Goal: Task Accomplishment & Management: Complete application form

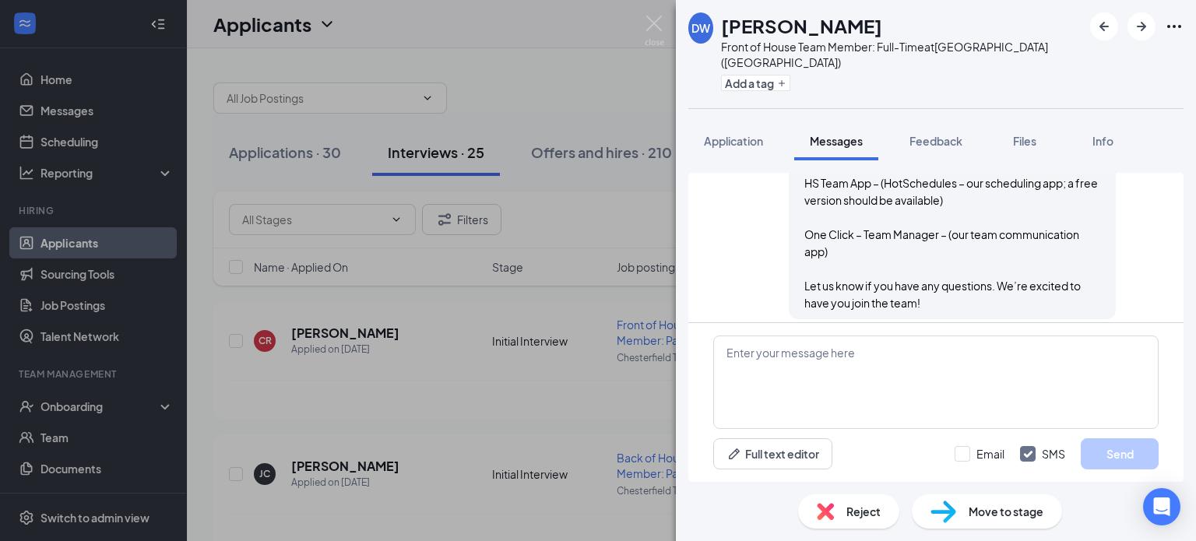
scroll to position [1343, 0]
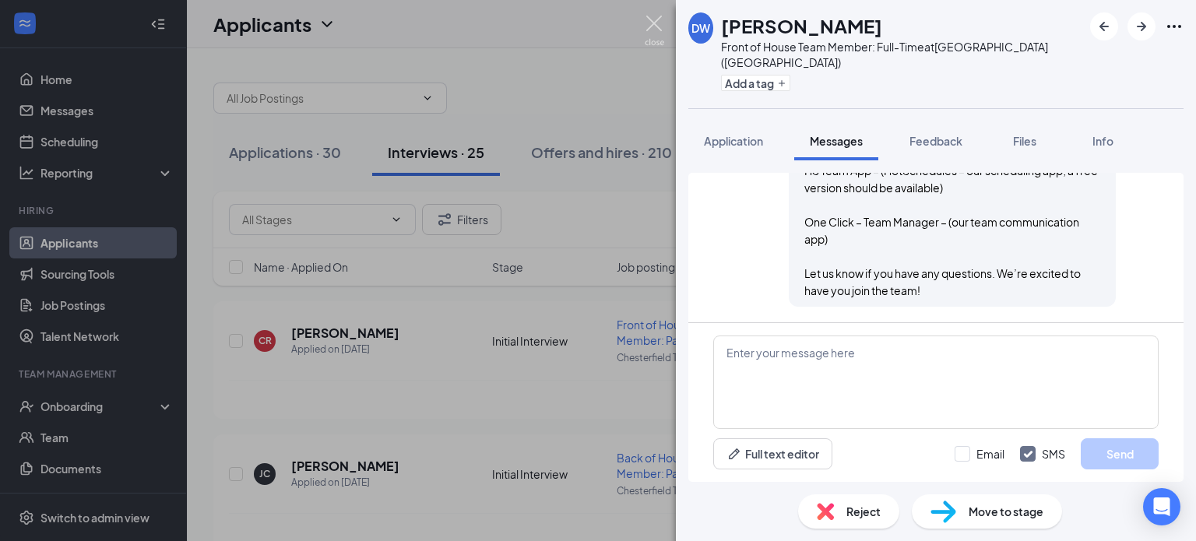
click at [645, 23] on img at bounding box center [654, 31] width 19 height 30
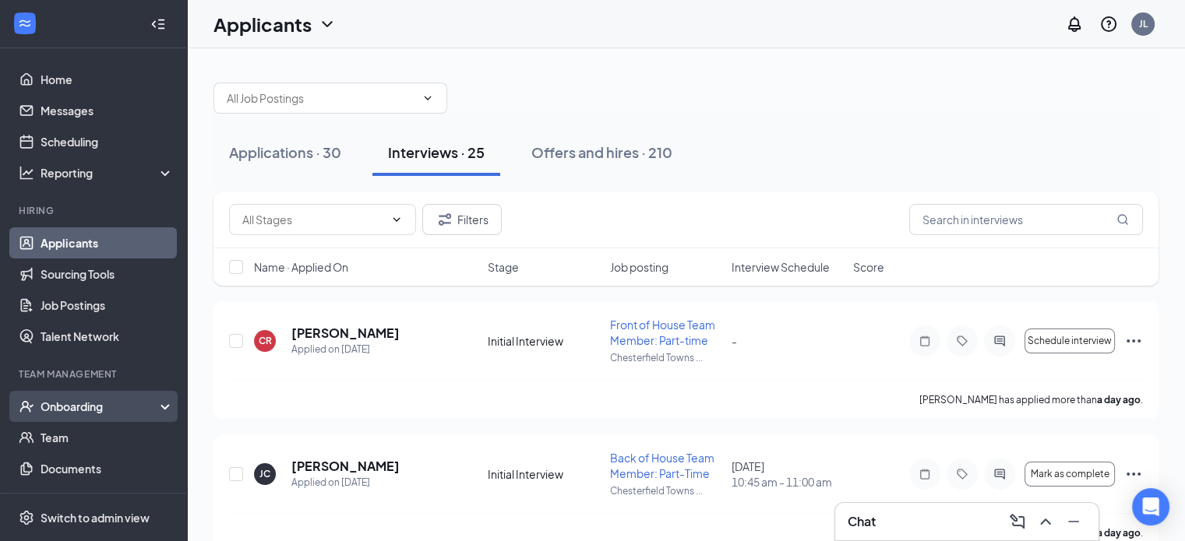
click at [60, 409] on div "Onboarding" at bounding box center [100, 407] width 120 height 16
click at [69, 432] on link "Overview" at bounding box center [106, 437] width 133 height 31
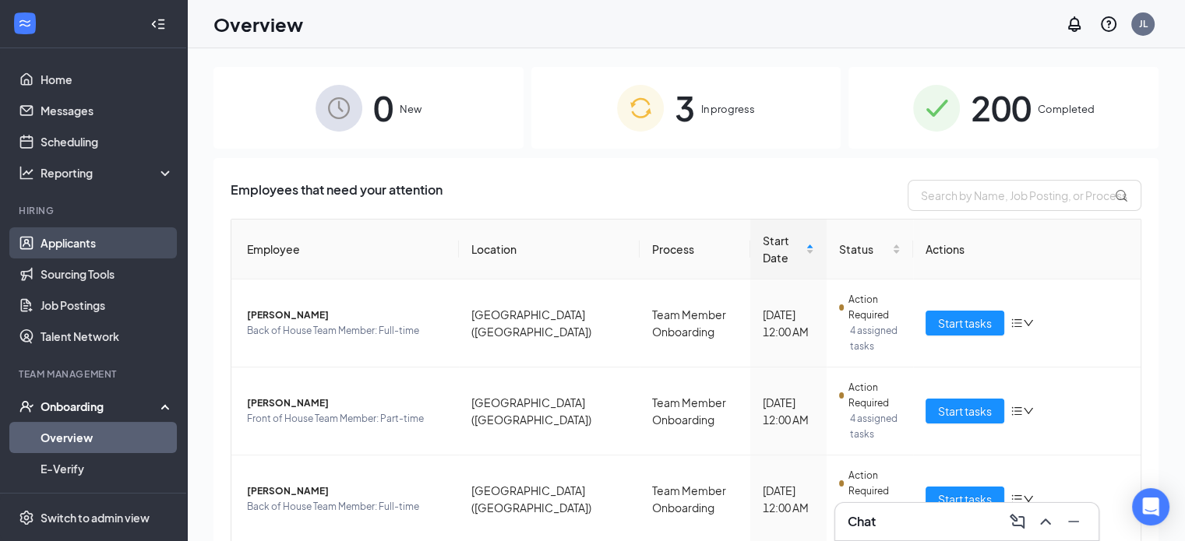
click at [93, 238] on link "Applicants" at bounding box center [106, 242] width 133 height 31
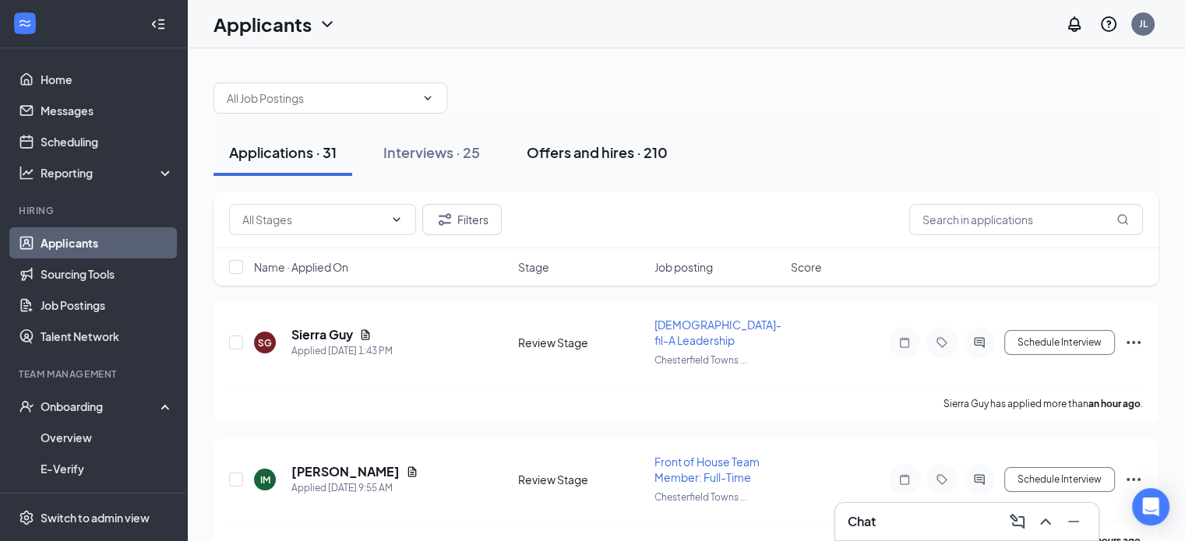
click at [579, 152] on div "Offers and hires · 210" at bounding box center [596, 152] width 141 height 19
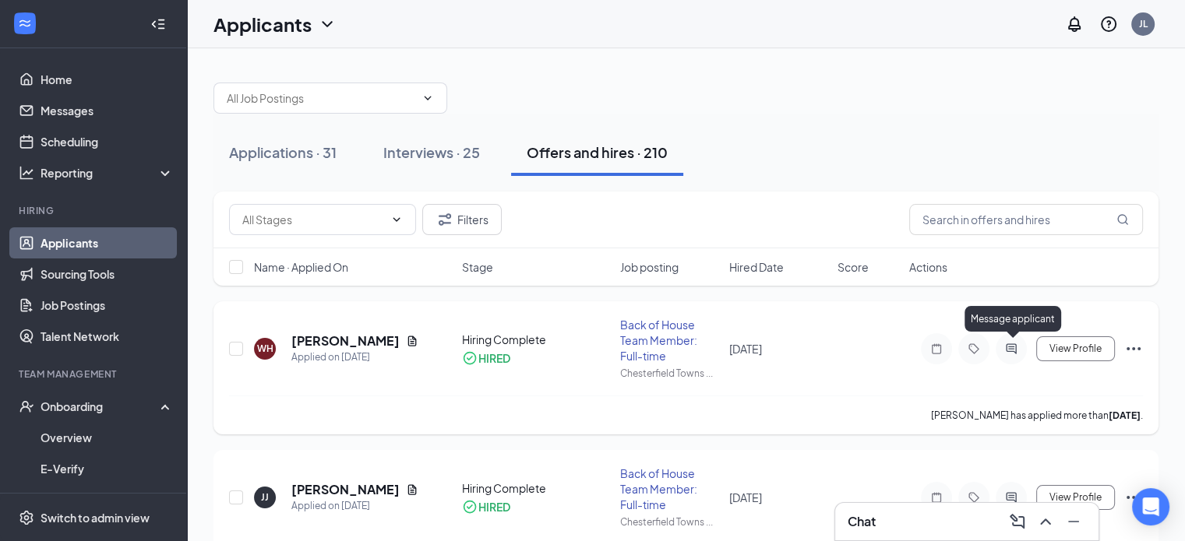
click at [1003, 350] on icon "ActiveChat" at bounding box center [1011, 349] width 19 height 12
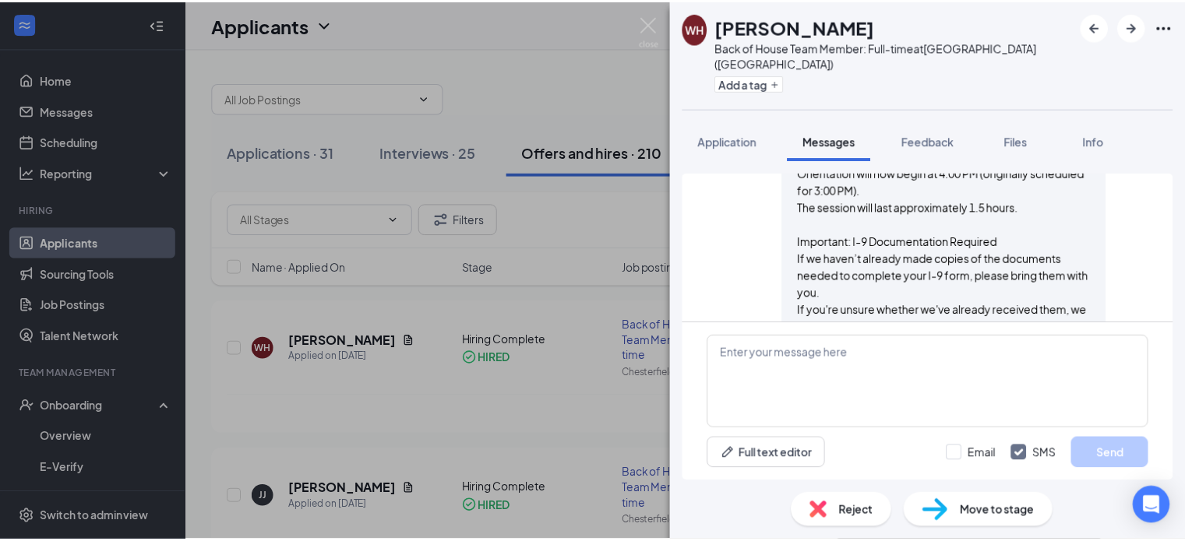
scroll to position [1318, 0]
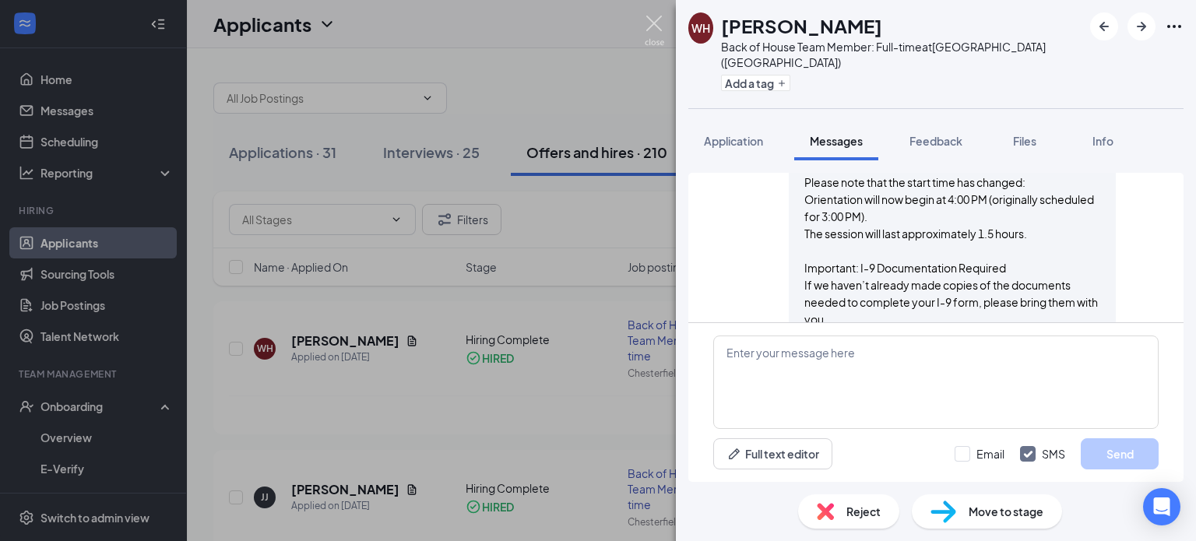
click at [657, 23] on img at bounding box center [654, 31] width 19 height 30
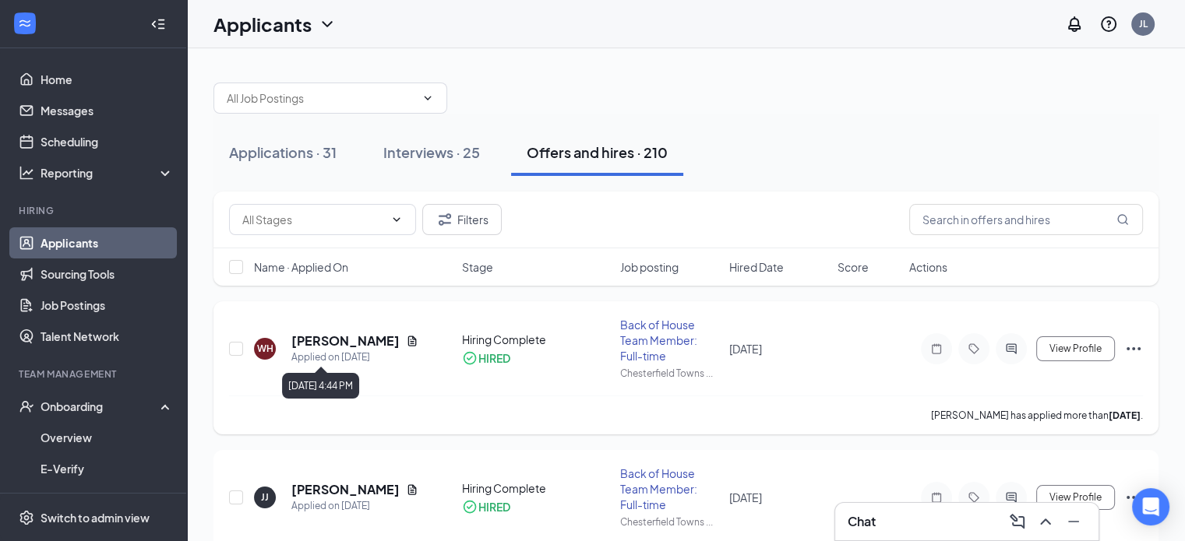
drag, startPoint x: 349, startPoint y: 350, endPoint x: 361, endPoint y: 360, distance: 16.1
click at [350, 351] on div "Applied on Sep 8" at bounding box center [354, 358] width 127 height 16
click at [359, 346] on div "William Hanners Applied on Sep 8" at bounding box center [354, 349] width 127 height 33
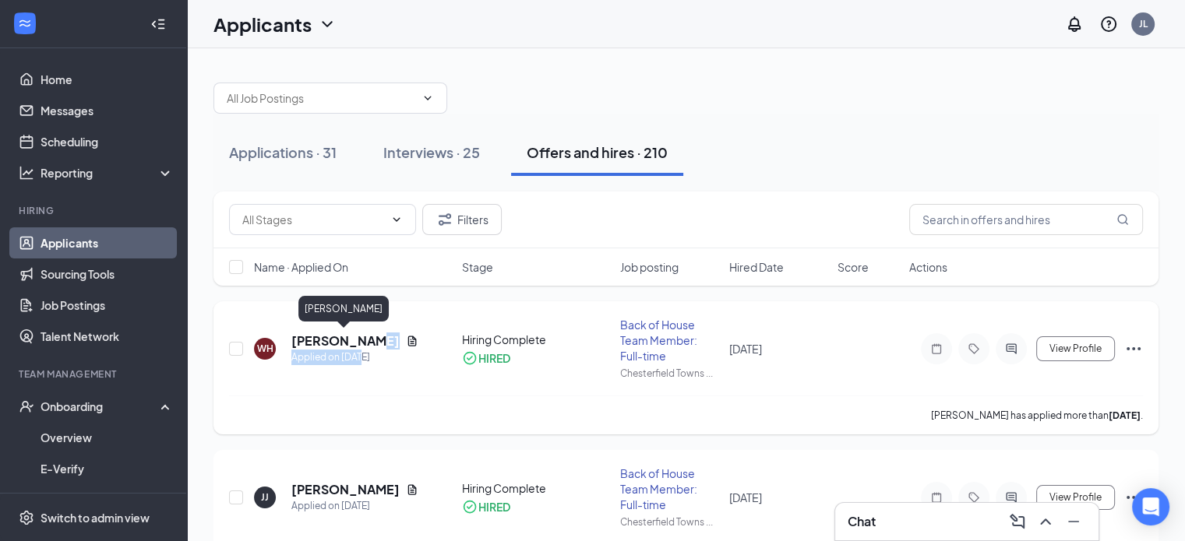
click at [358, 343] on h5 "William Hanners" at bounding box center [345, 341] width 108 height 17
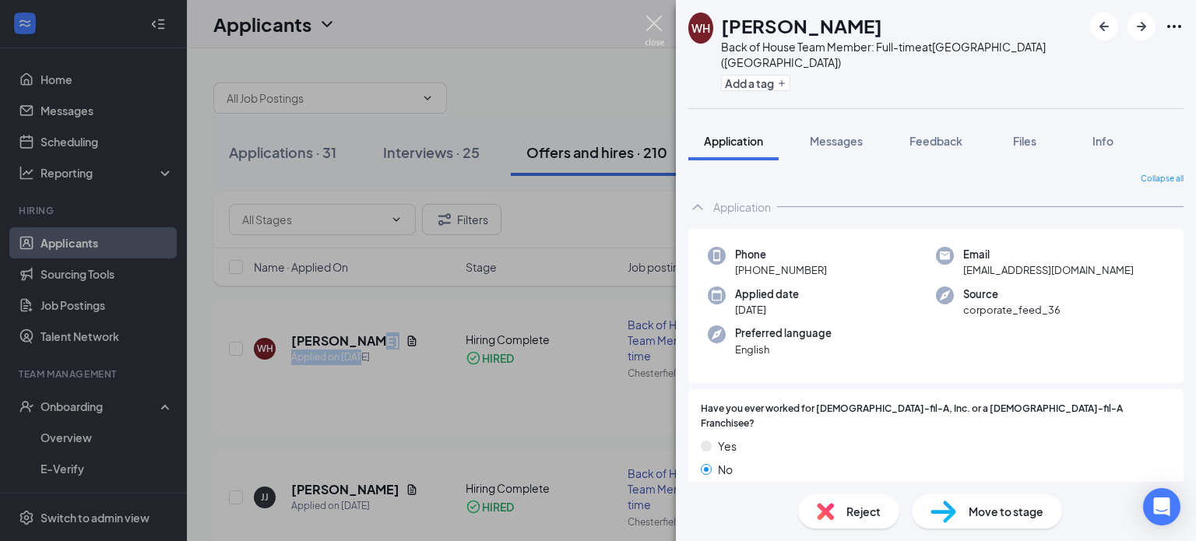
click at [657, 19] on img at bounding box center [654, 31] width 19 height 30
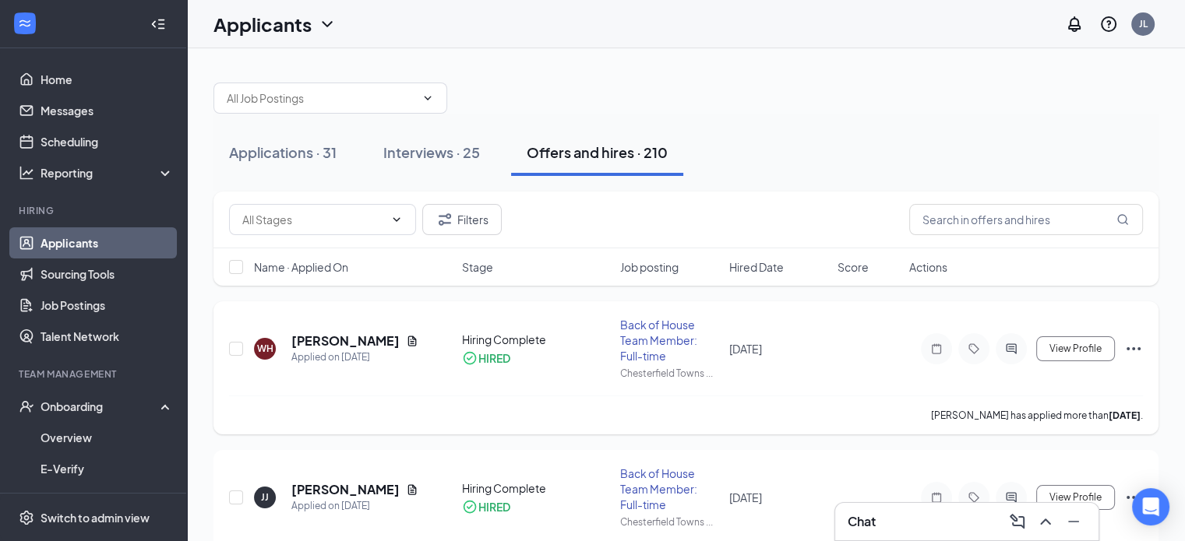
click at [441, 398] on div "William Hanners has applied more than 7 days ago ." at bounding box center [686, 415] width 914 height 39
click at [975, 524] on div "Chat" at bounding box center [966, 521] width 238 height 25
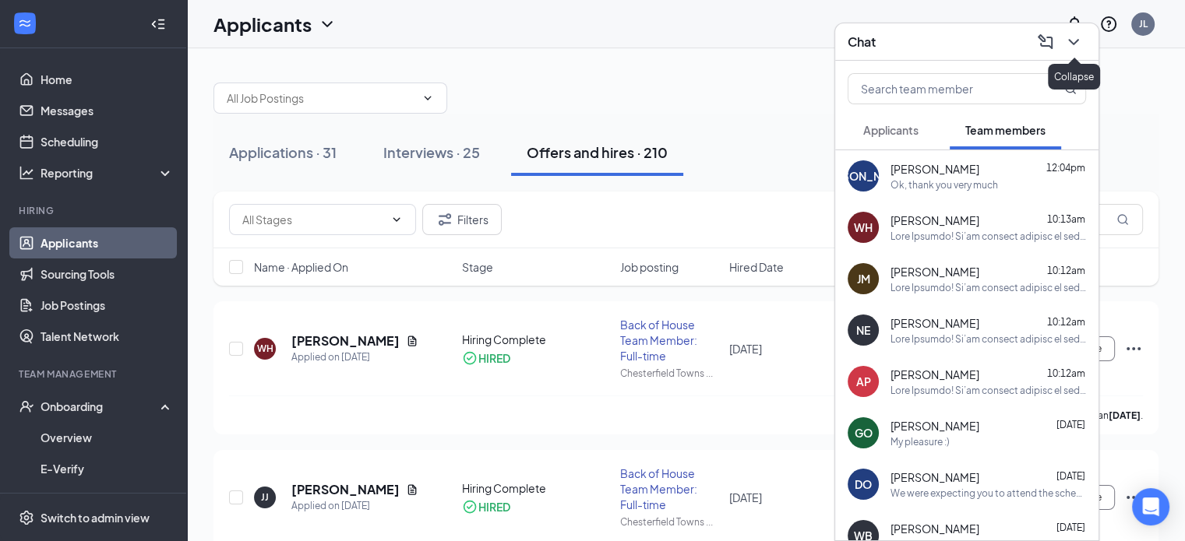
click at [1072, 50] on icon "ChevronDown" at bounding box center [1073, 42] width 19 height 19
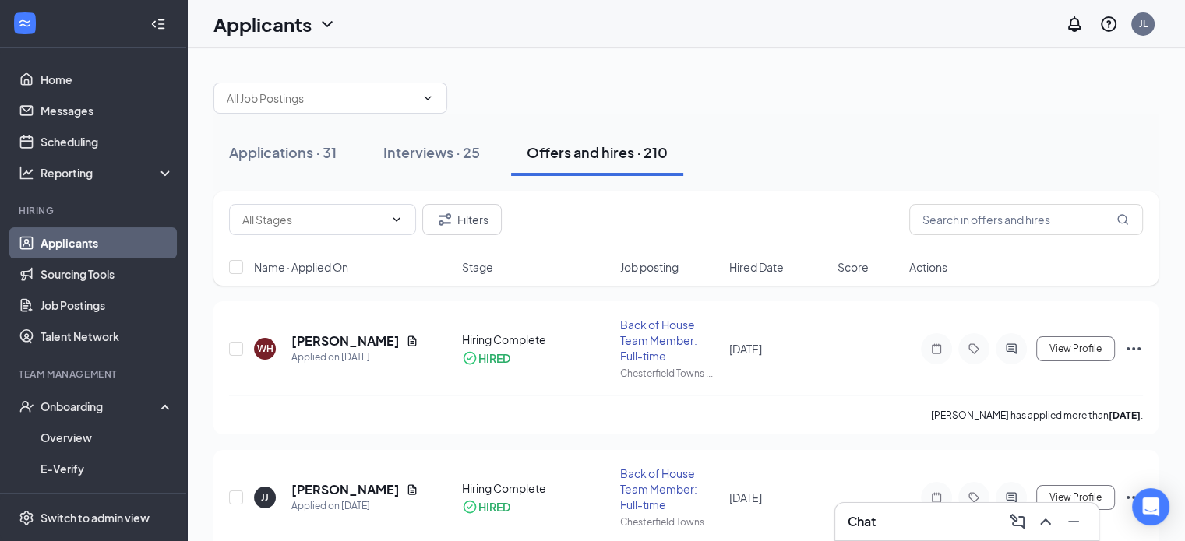
click at [769, 100] on div at bounding box center [685, 90] width 945 height 47
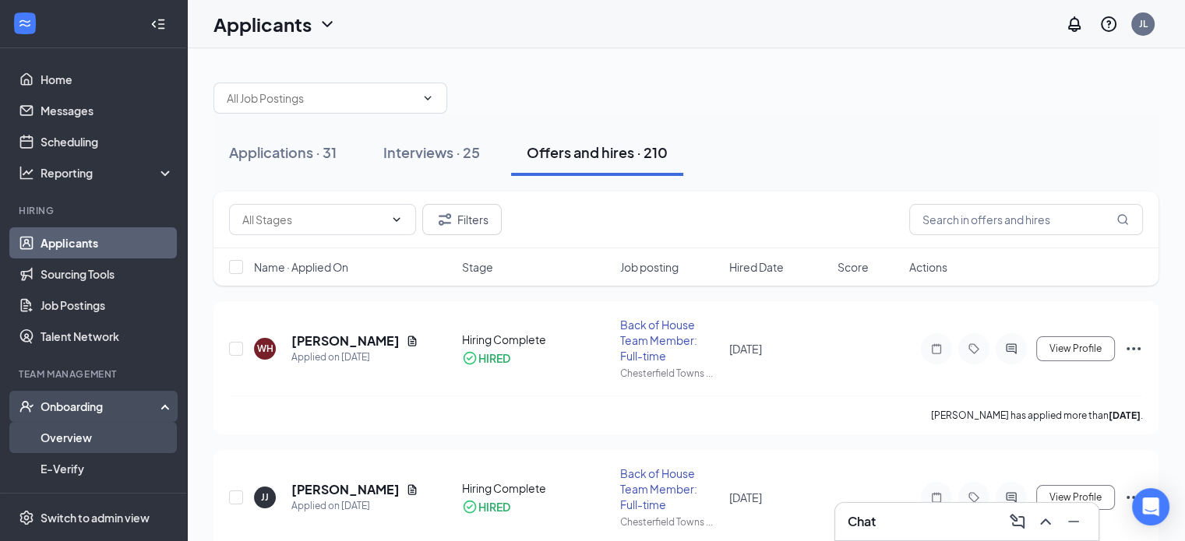
click at [79, 435] on link "Overview" at bounding box center [106, 437] width 133 height 31
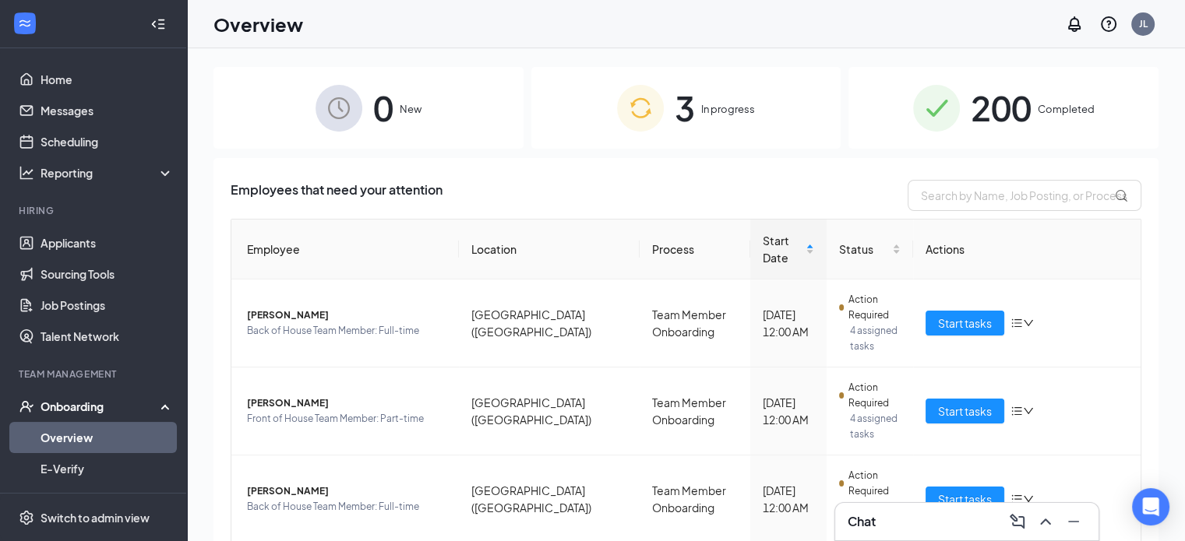
click at [709, 107] on span "In progress" at bounding box center [728, 109] width 54 height 16
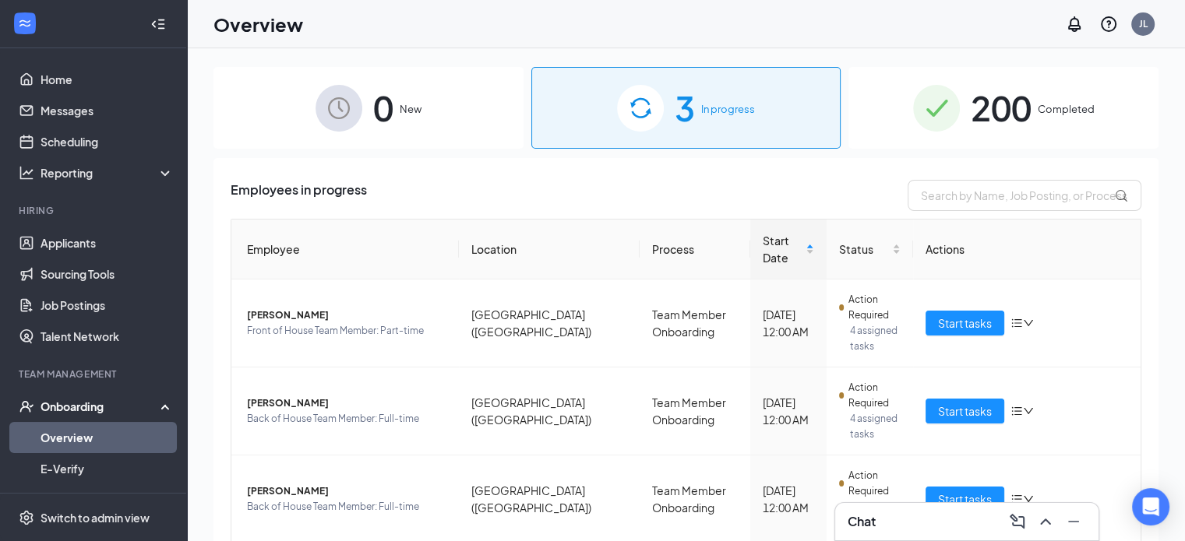
scroll to position [12, 0]
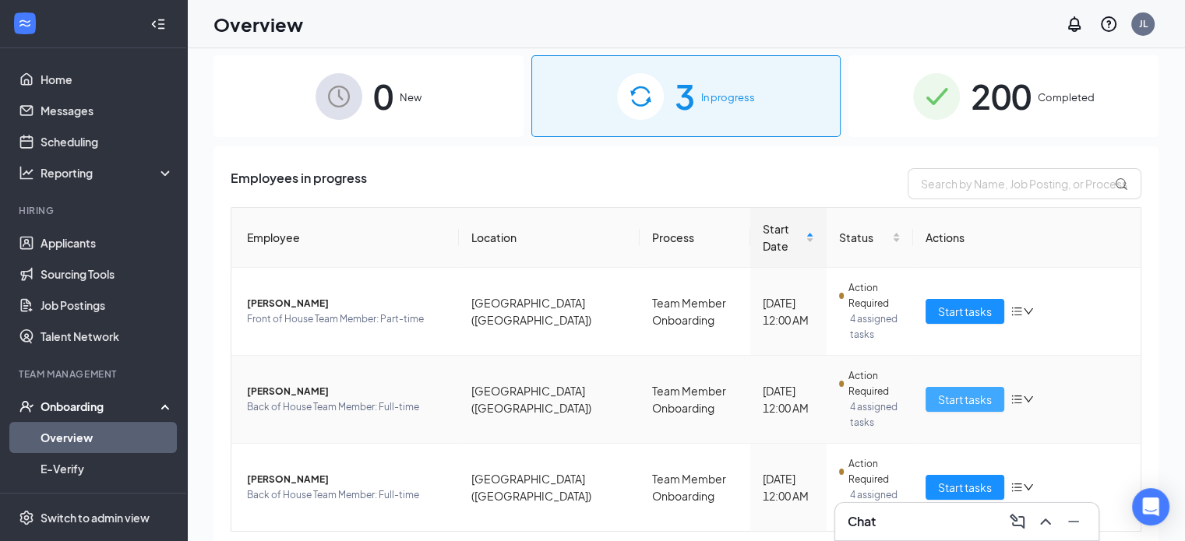
click at [960, 401] on span "Start tasks" at bounding box center [965, 399] width 54 height 17
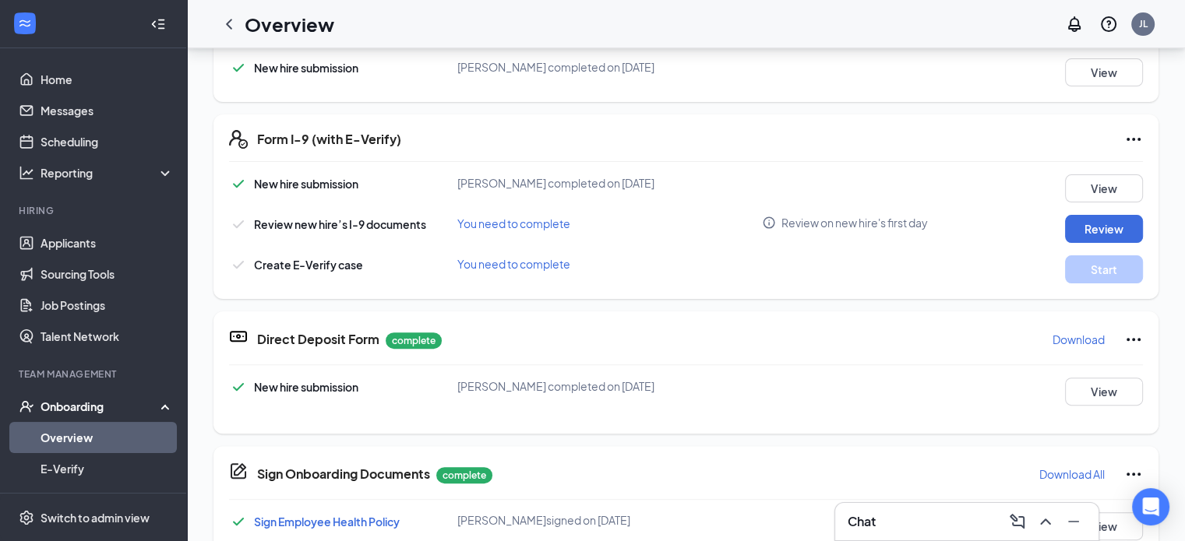
scroll to position [418, 0]
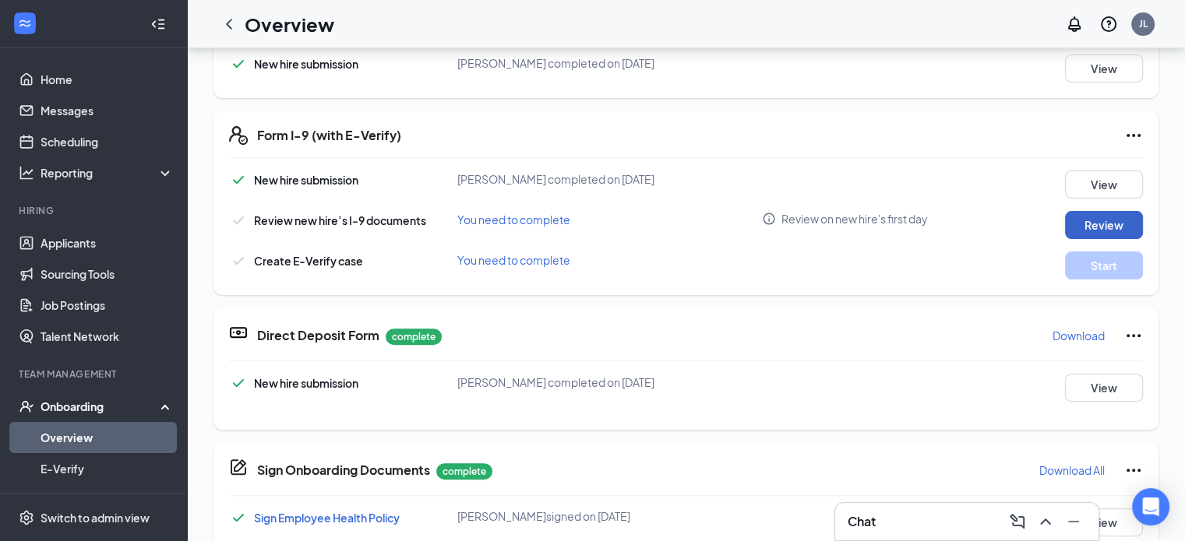
click at [1086, 221] on button "Review" at bounding box center [1104, 225] width 78 height 28
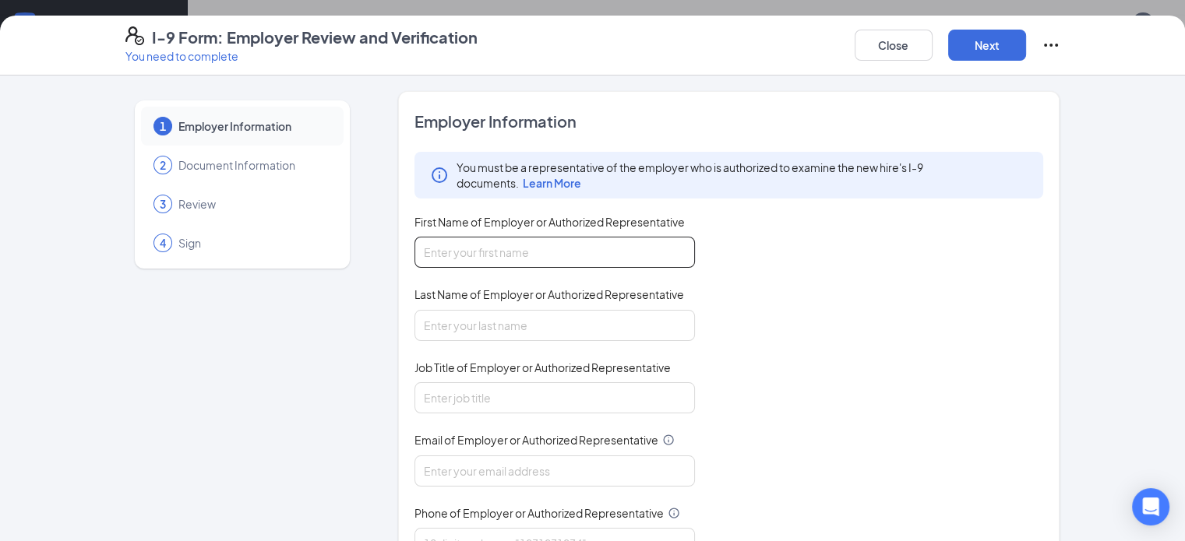
click at [625, 246] on input "First Name of Employer or Authorized Representative" at bounding box center [554, 252] width 280 height 31
type input "Jennifer"
click at [466, 321] on input "Last Name of Employer or Authorized Representative" at bounding box center [554, 325] width 280 height 31
type input "Leslie"
click at [436, 389] on input "Job Title of Employer or Authorized Representative" at bounding box center [554, 397] width 280 height 31
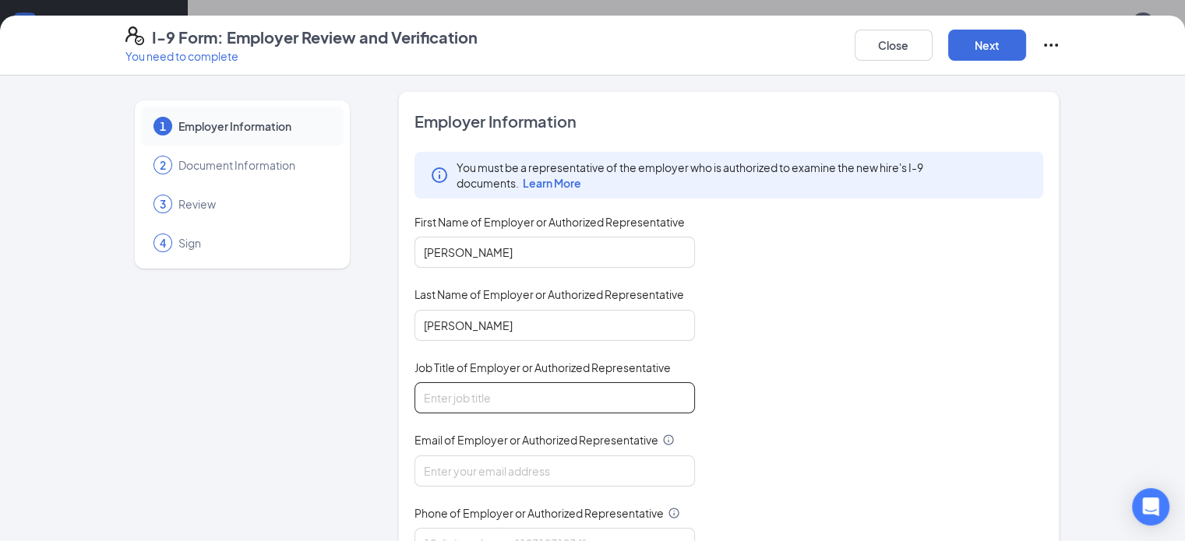
type input "Talent Director"
click at [428, 459] on input "Email of Employer or Authorized Representative" at bounding box center [554, 471] width 280 height 31
type input "talent@cfachesterfieldtownship.com"
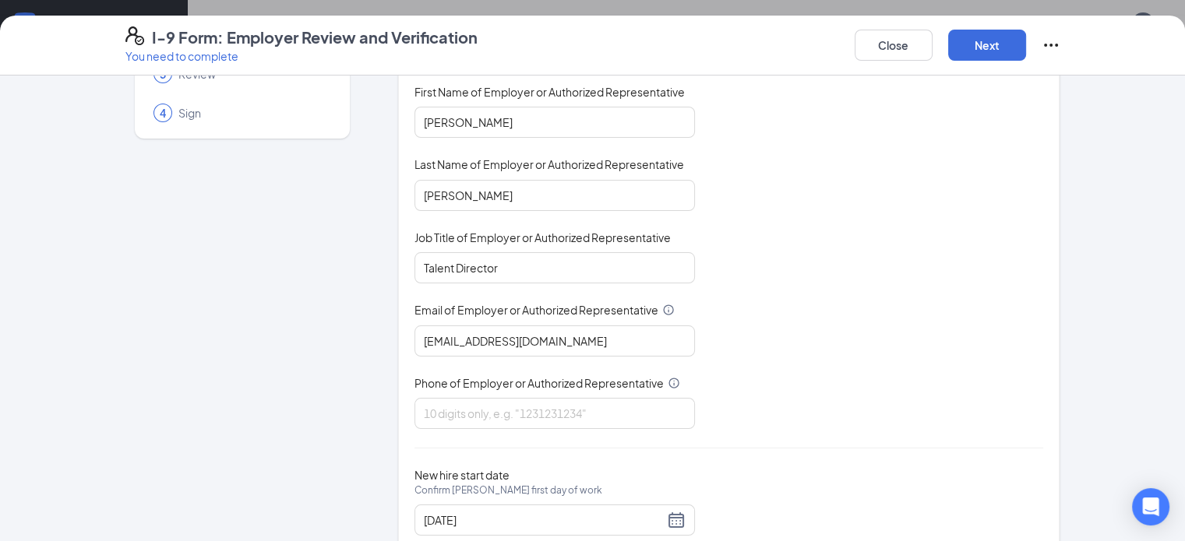
scroll to position [132, 0]
click at [495, 403] on input "Phone of Employer or Authorized Representative" at bounding box center [554, 411] width 280 height 31
type input "5864890616"
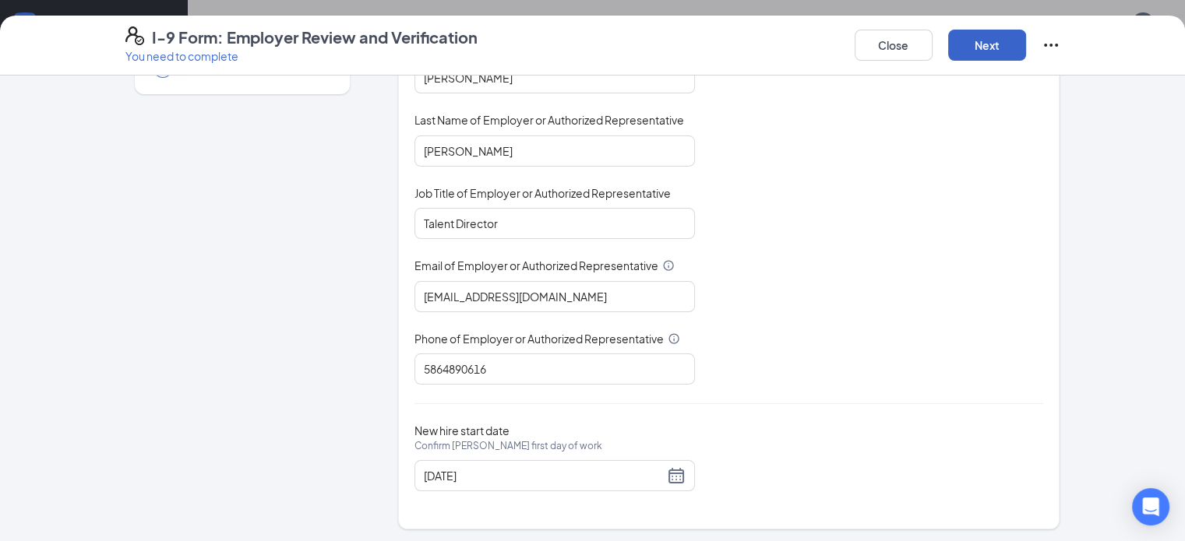
click at [1026, 55] on button "Next" at bounding box center [987, 45] width 78 height 31
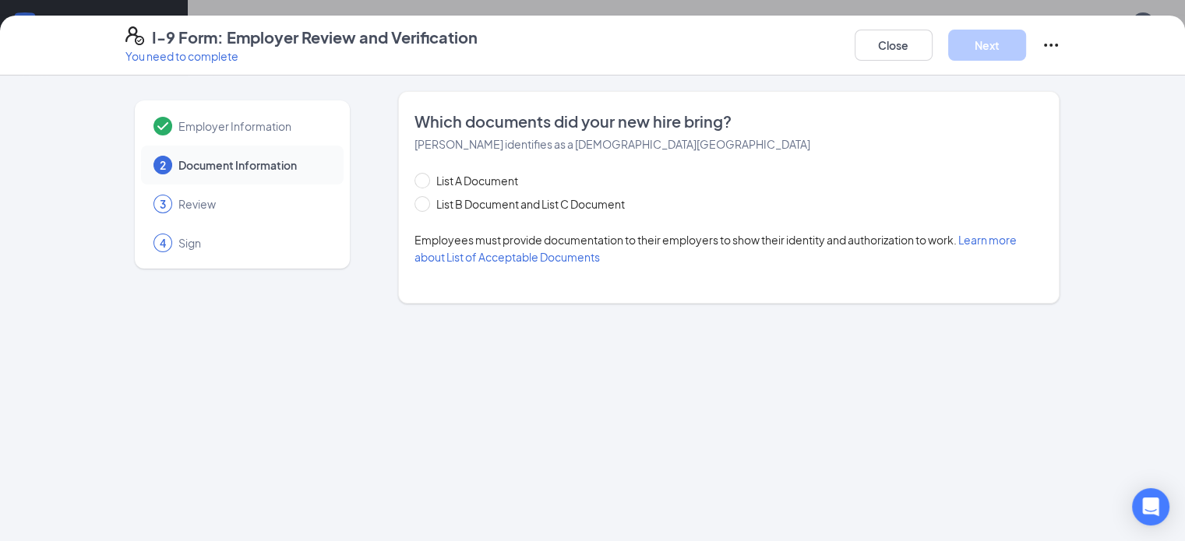
scroll to position [0, 0]
click at [414, 203] on input "List B Document and List C Document" at bounding box center [419, 201] width 11 height 11
radio input "true"
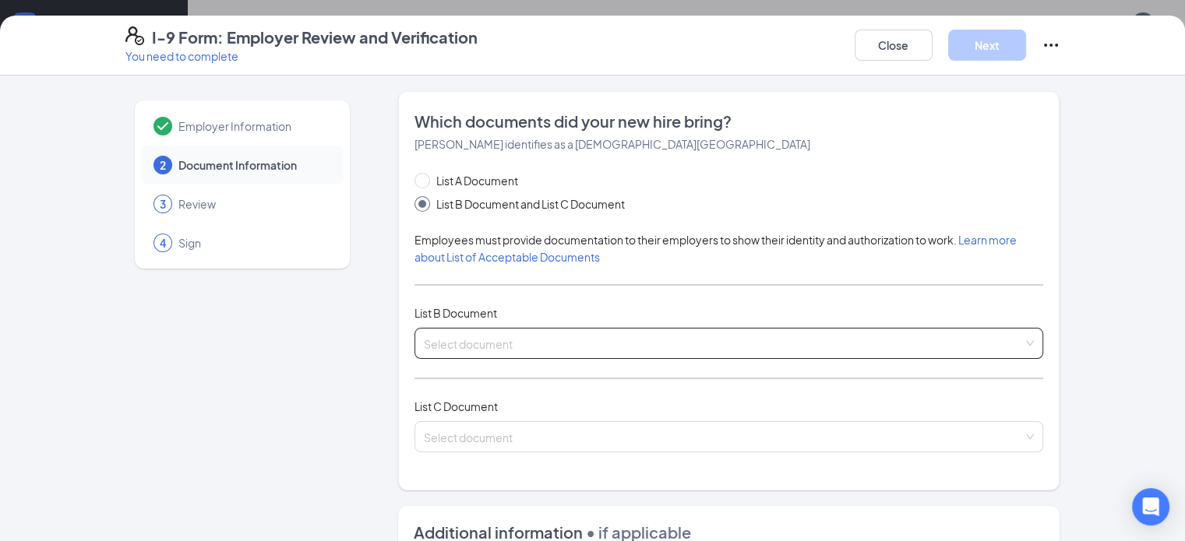
click at [456, 339] on input "search" at bounding box center [724, 340] width 600 height 23
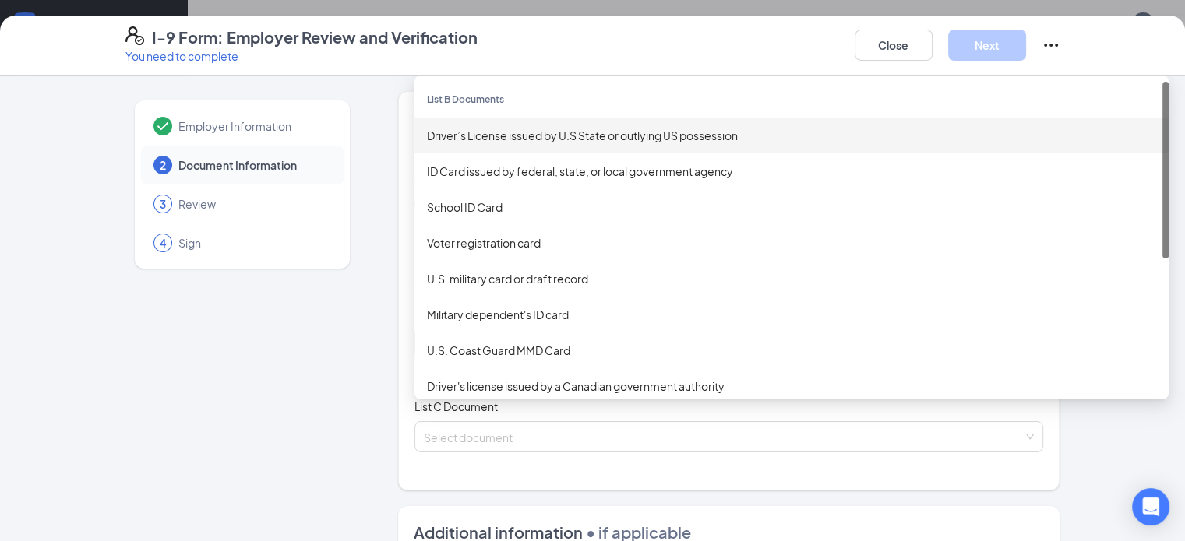
click at [517, 138] on div "Driver’s License issued by U.S State or outlying US possession" at bounding box center [791, 135] width 729 height 17
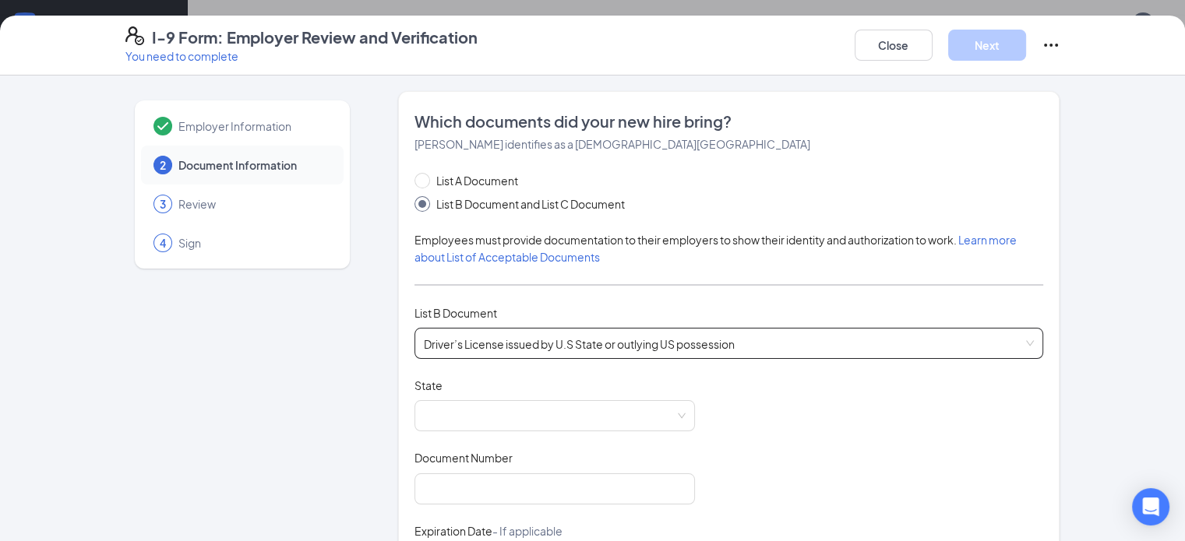
click at [671, 343] on span "Driver’s License issued by U.S State or outlying US possession" at bounding box center [729, 344] width 611 height 30
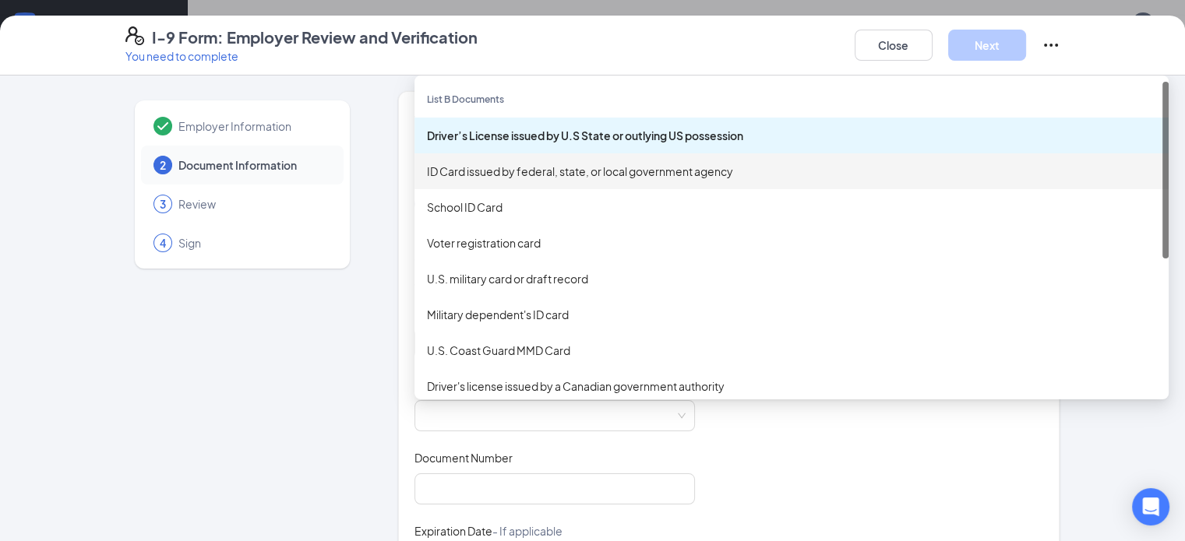
click at [554, 176] on div "ID Card issued by federal, state, or local government agency" at bounding box center [791, 171] width 729 height 17
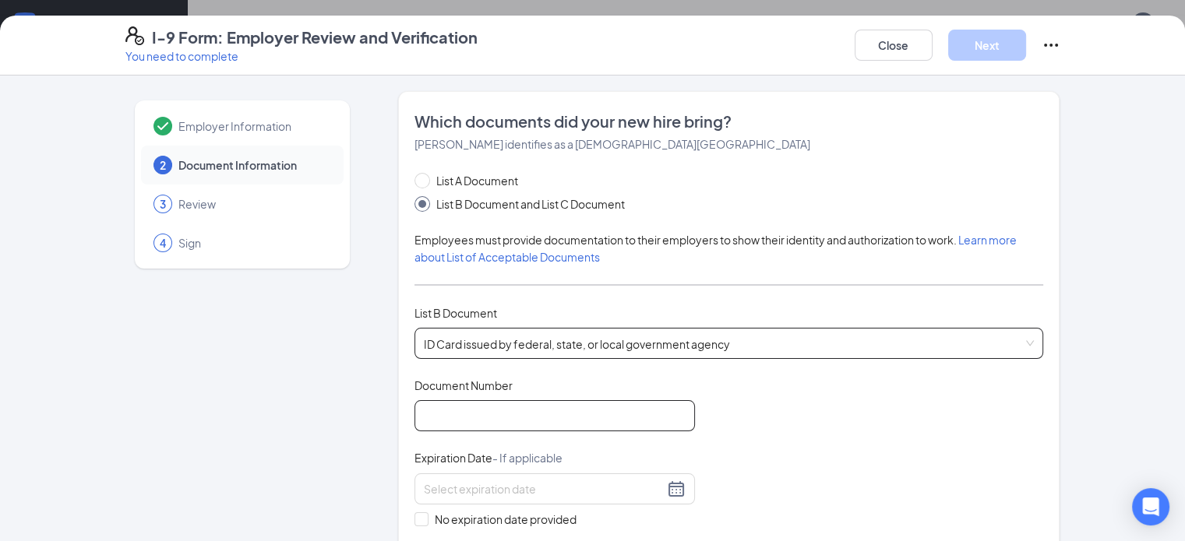
click at [439, 417] on input "Document Number" at bounding box center [554, 415] width 280 height 31
type input "P900001693657"
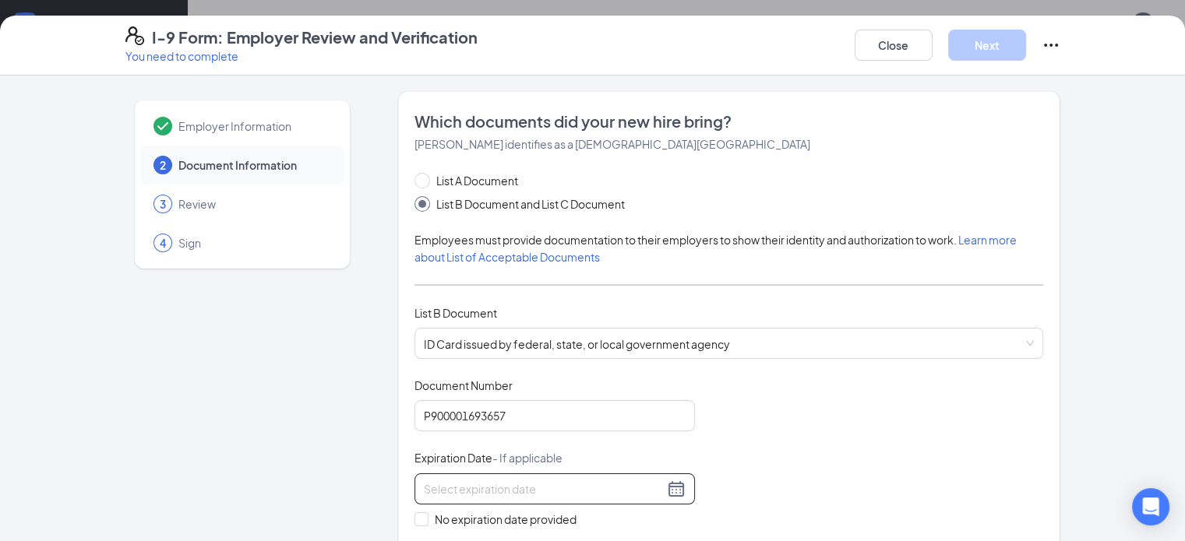
click at [428, 489] on input at bounding box center [544, 489] width 240 height 17
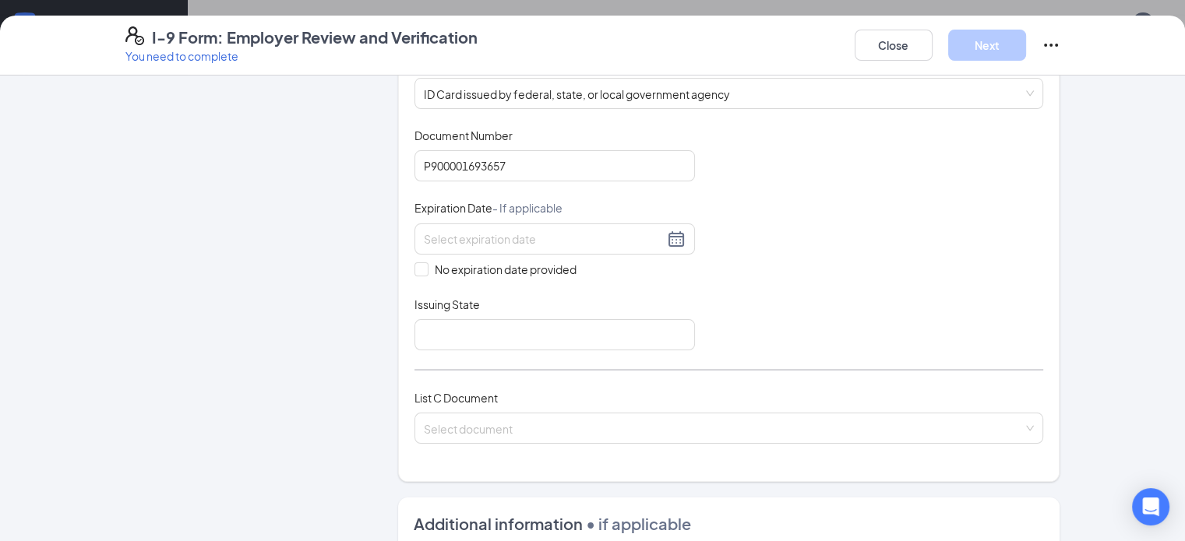
scroll to position [256, 0]
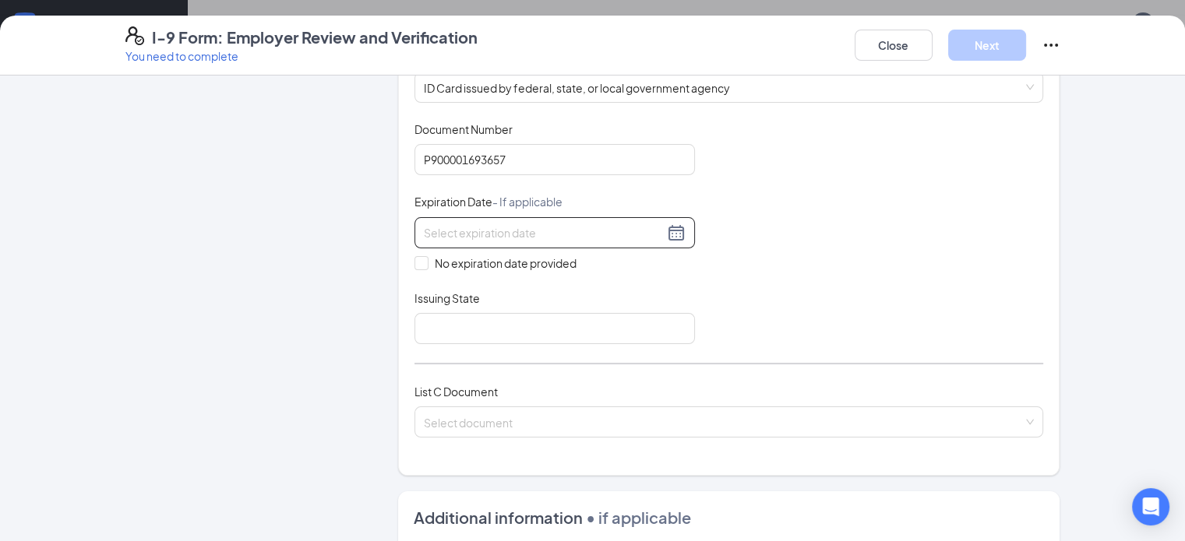
click at [639, 231] on div at bounding box center [555, 233] width 262 height 19
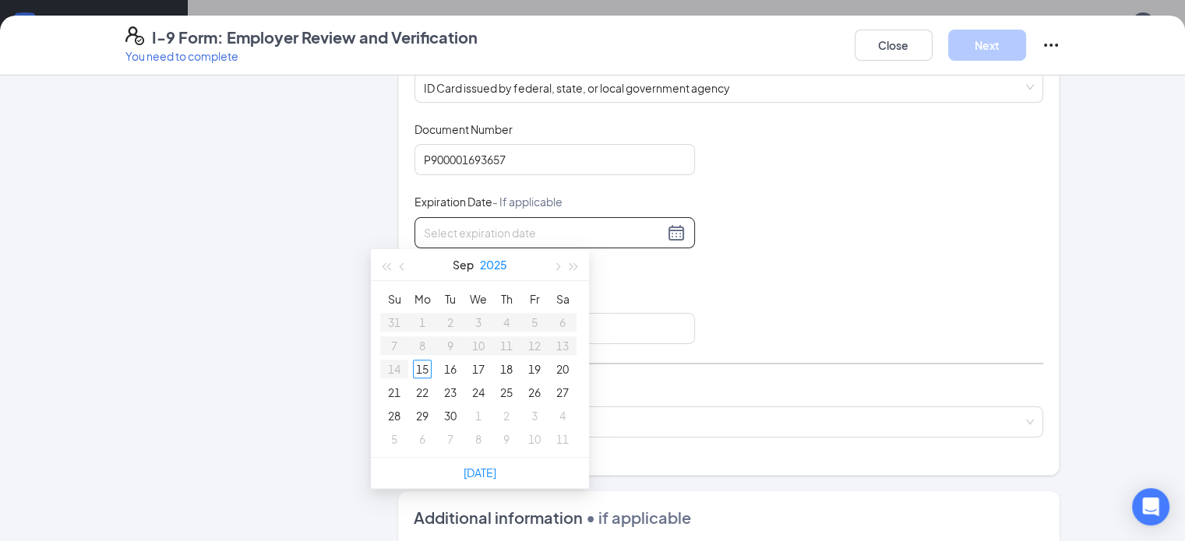
click at [491, 267] on button "2025" at bounding box center [493, 264] width 27 height 31
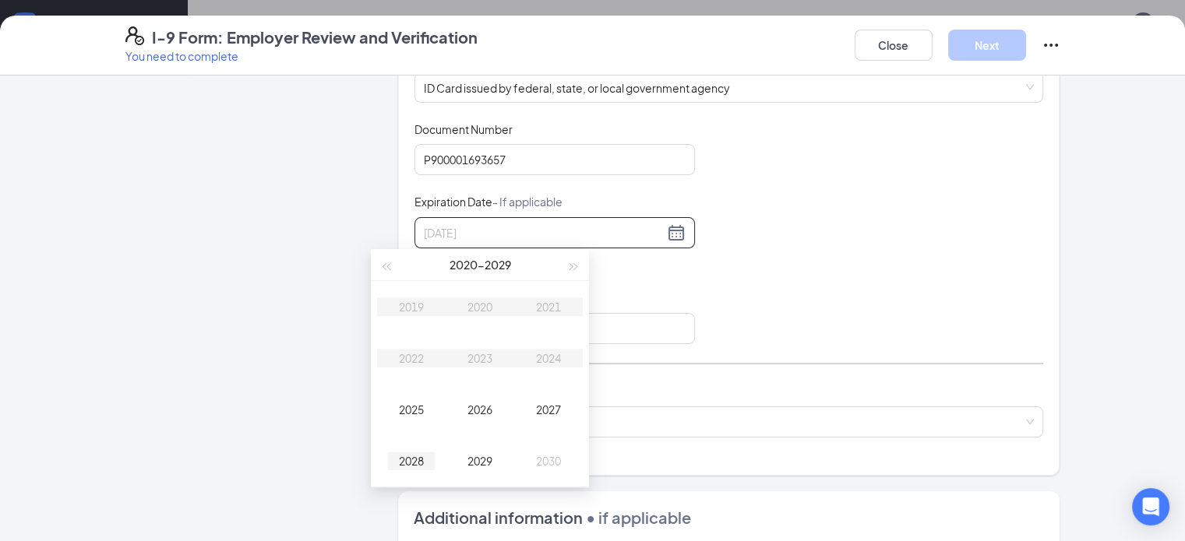
type input "09/15/2028"
click at [413, 459] on div "2028" at bounding box center [411, 461] width 47 height 19
type input "09/09/2028"
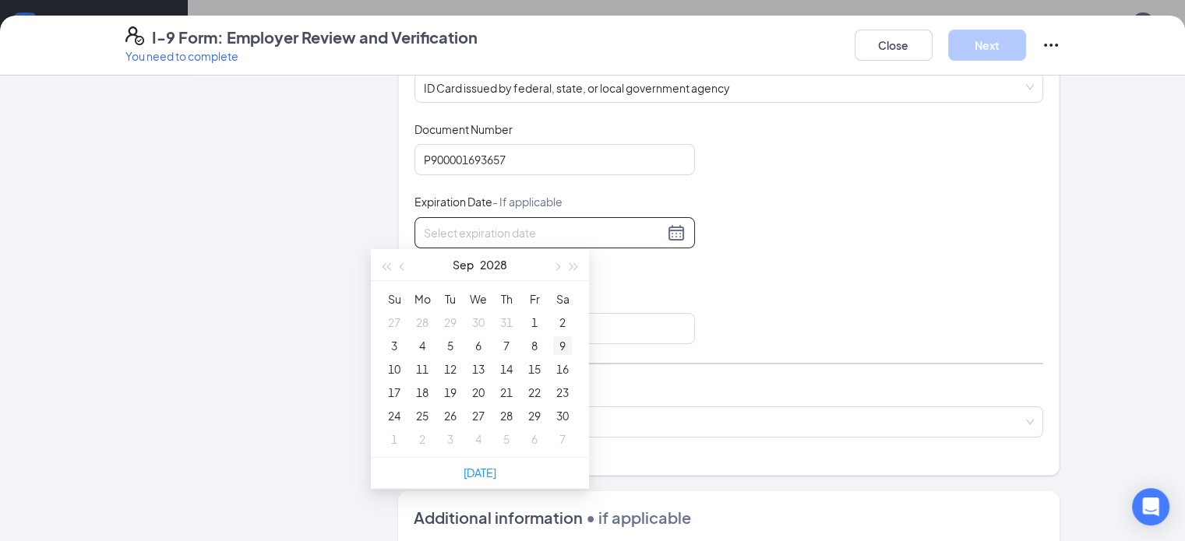
type input "09/09/2028"
click at [560, 347] on div "9" at bounding box center [562, 345] width 19 height 19
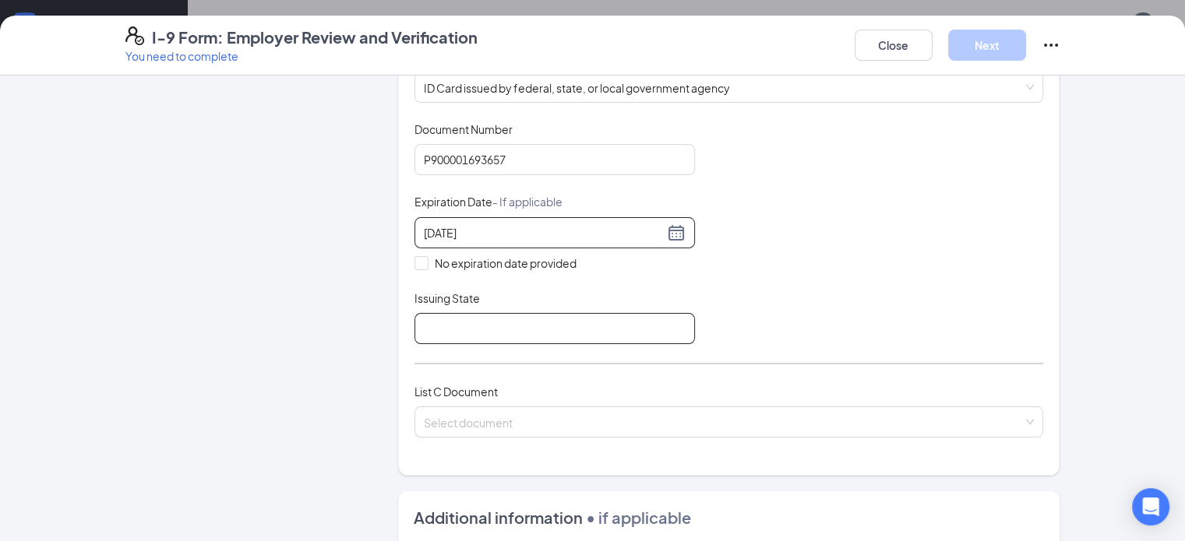
click at [449, 317] on input "Issuing State" at bounding box center [554, 328] width 280 height 31
type input "State of Michigan"
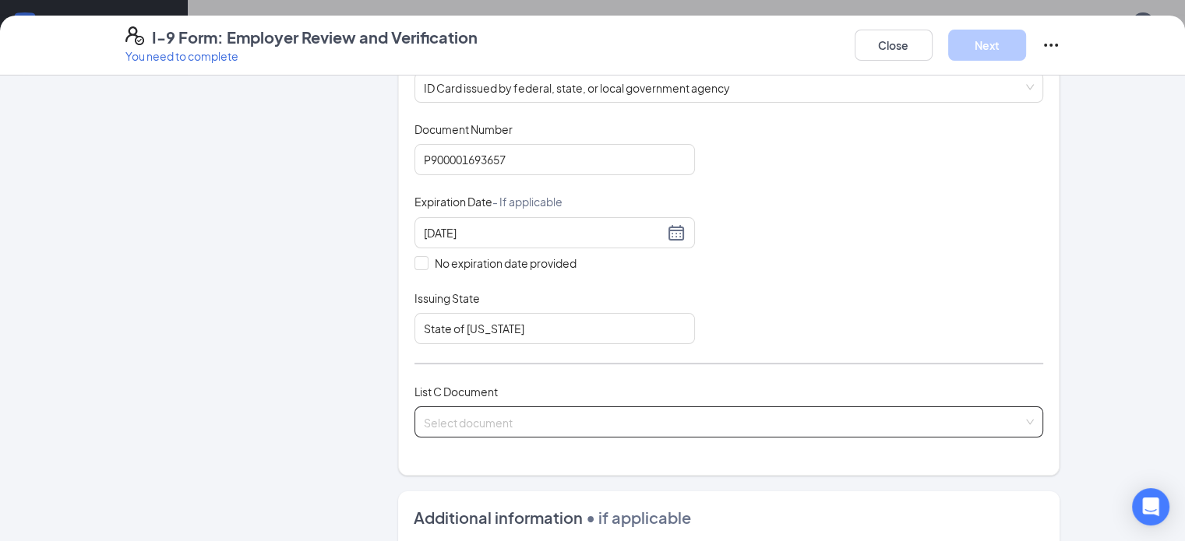
click at [476, 419] on input "search" at bounding box center [724, 418] width 600 height 23
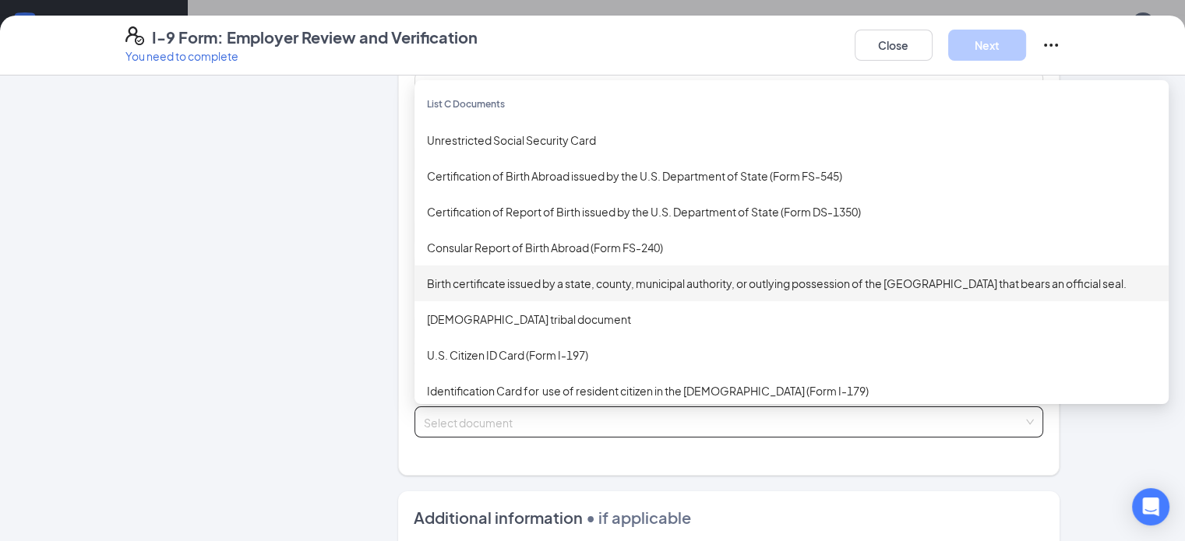
click at [481, 280] on div "Birth certificate issued by a state, county, municipal authority, or outlying p…" at bounding box center [791, 283] width 729 height 17
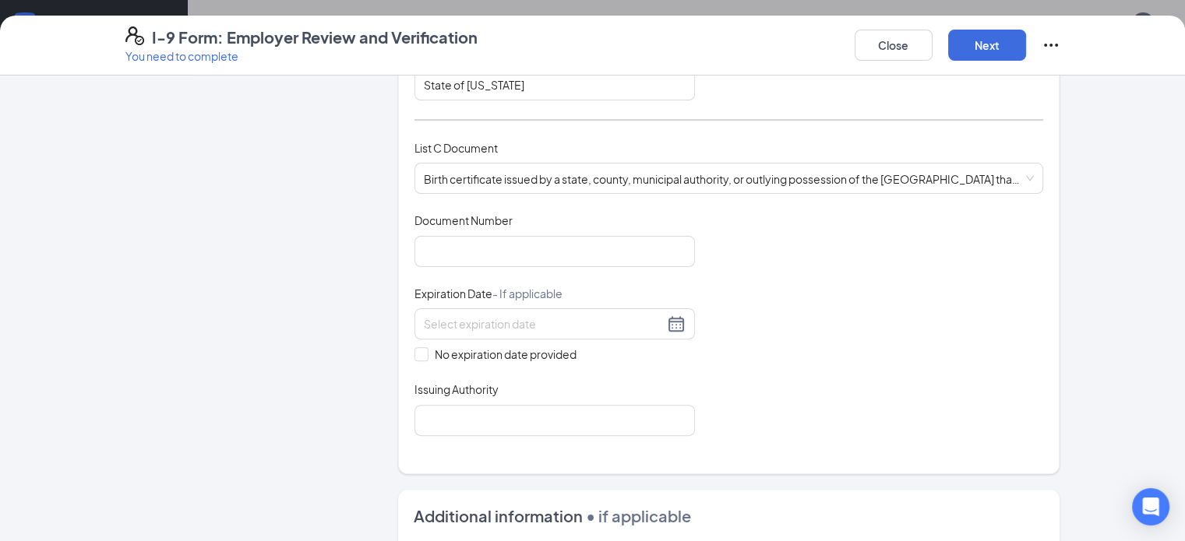
scroll to position [496, 0]
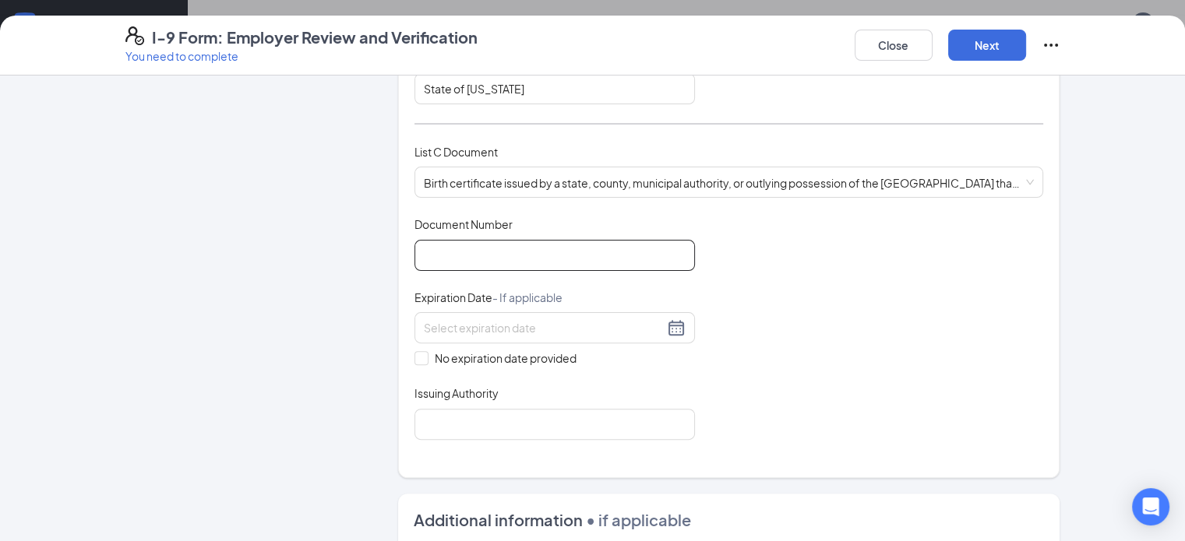
click at [417, 242] on input "Document Number" at bounding box center [554, 255] width 280 height 31
type input "00987360"
click at [414, 355] on span at bounding box center [421, 358] width 14 height 14
click at [414, 355] on input "No expiration date provided" at bounding box center [419, 356] width 11 height 11
checkbox input "true"
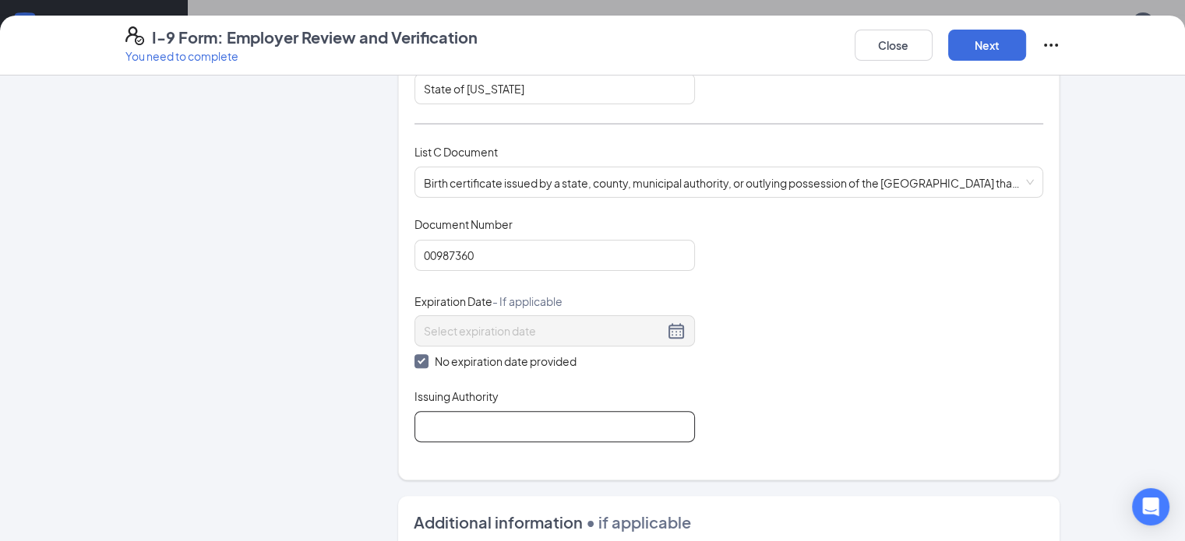
click at [470, 425] on input "Issuing Authority" at bounding box center [554, 426] width 280 height 31
type input "State of Michigan"
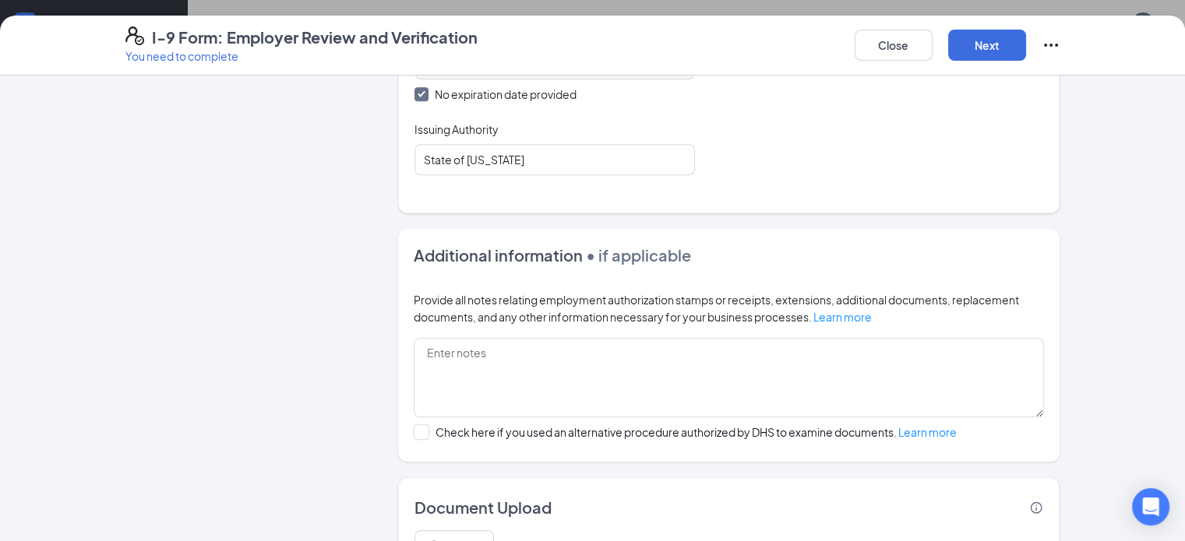
scroll to position [841, 0]
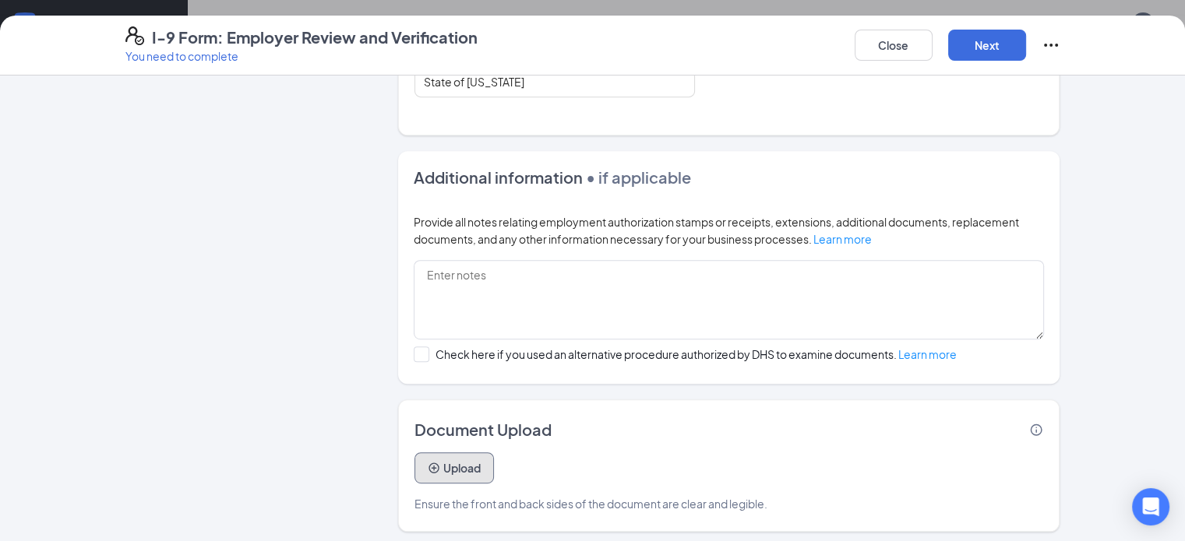
click at [416, 463] on button "Upload" at bounding box center [453, 467] width 79 height 31
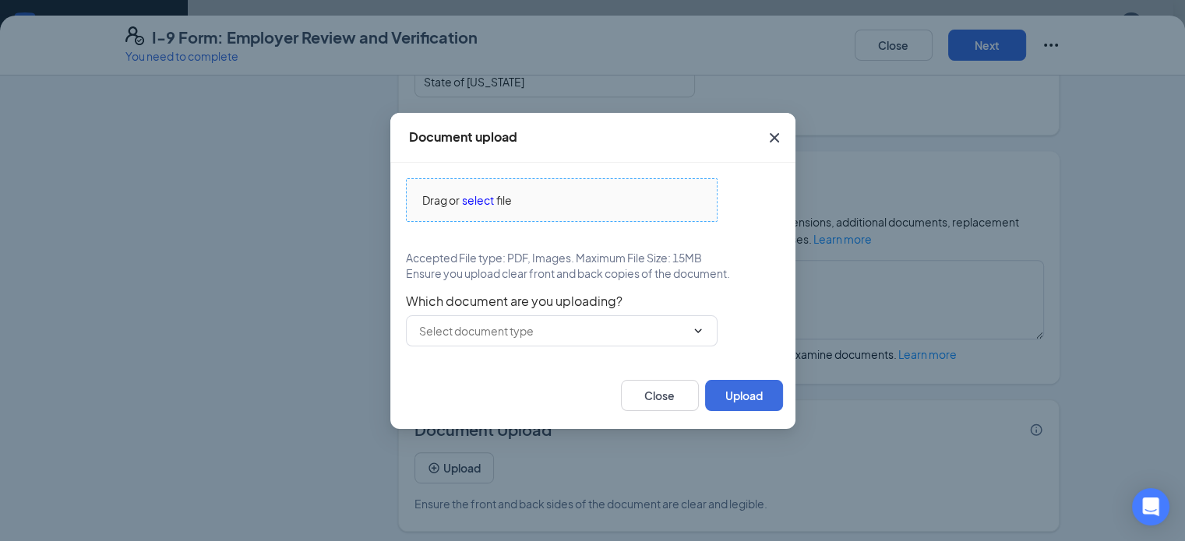
click at [466, 192] on span "select" at bounding box center [478, 200] width 32 height 17
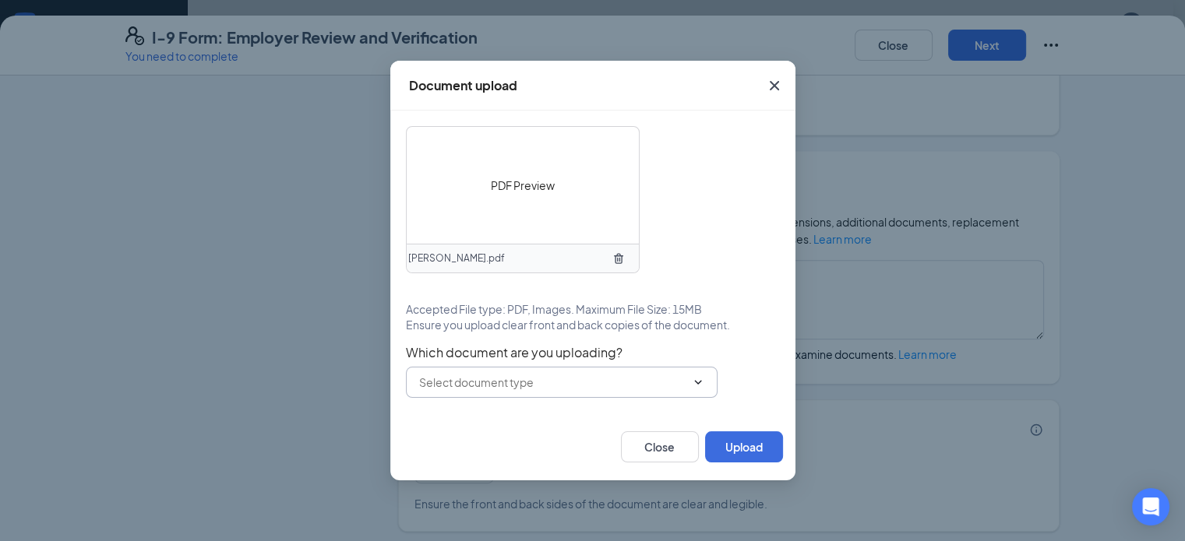
click at [692, 380] on icon "ChevronDown" at bounding box center [698, 382] width 12 height 12
click at [652, 380] on input "text" at bounding box center [552, 382] width 266 height 17
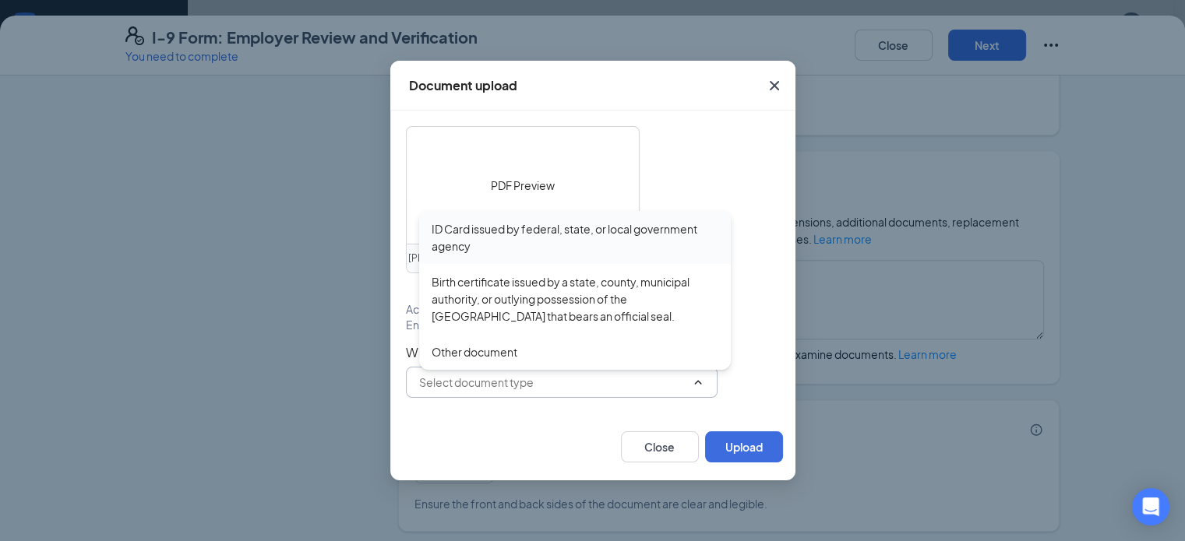
click at [553, 233] on div "ID Card issued by federal, state, or local government agency" at bounding box center [574, 237] width 287 height 34
type input "ID Card issued by federal, state, or local government agency"
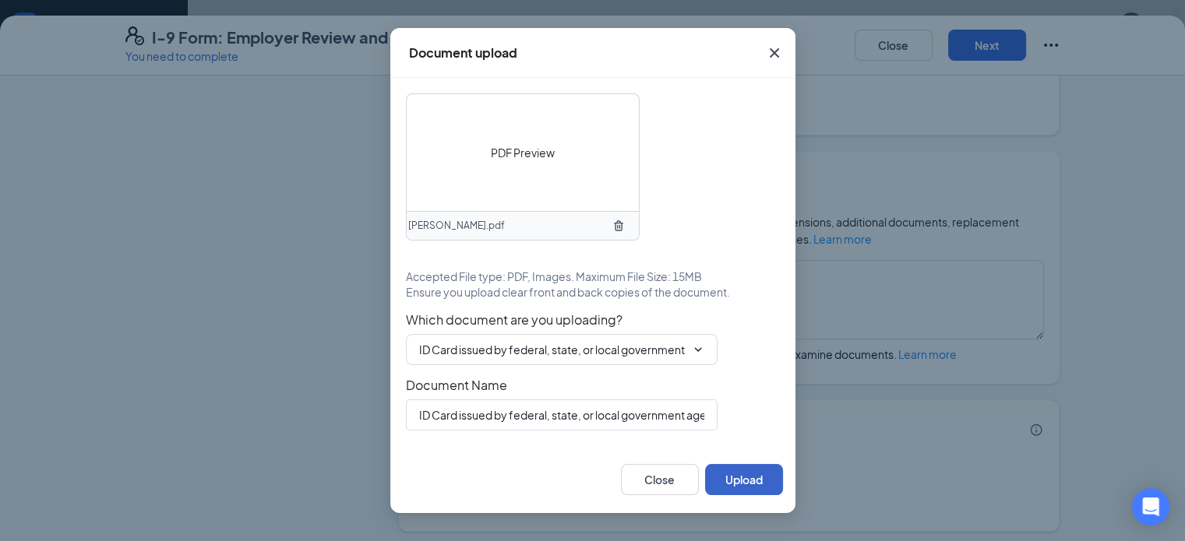
click at [743, 473] on button "Upload" at bounding box center [744, 479] width 78 height 31
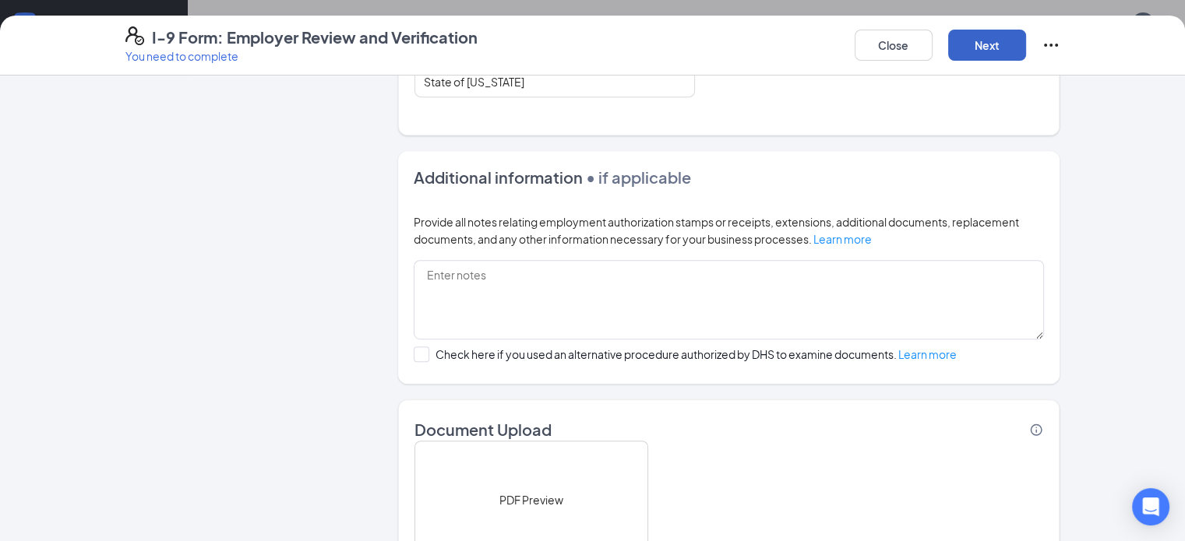
click at [1026, 44] on button "Next" at bounding box center [987, 45] width 78 height 31
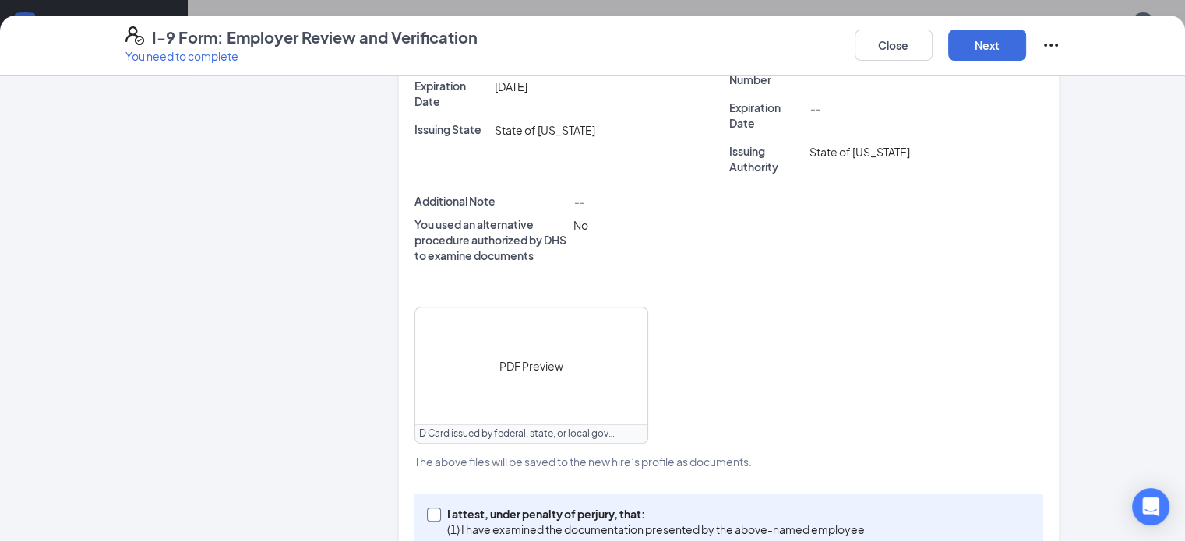
click at [427, 508] on input "I attest, under penalty of perjury, that: (1) I have examined the documentation…" at bounding box center [432, 513] width 11 height 11
checkbox input "true"
click at [1026, 48] on button "Next" at bounding box center [987, 45] width 78 height 31
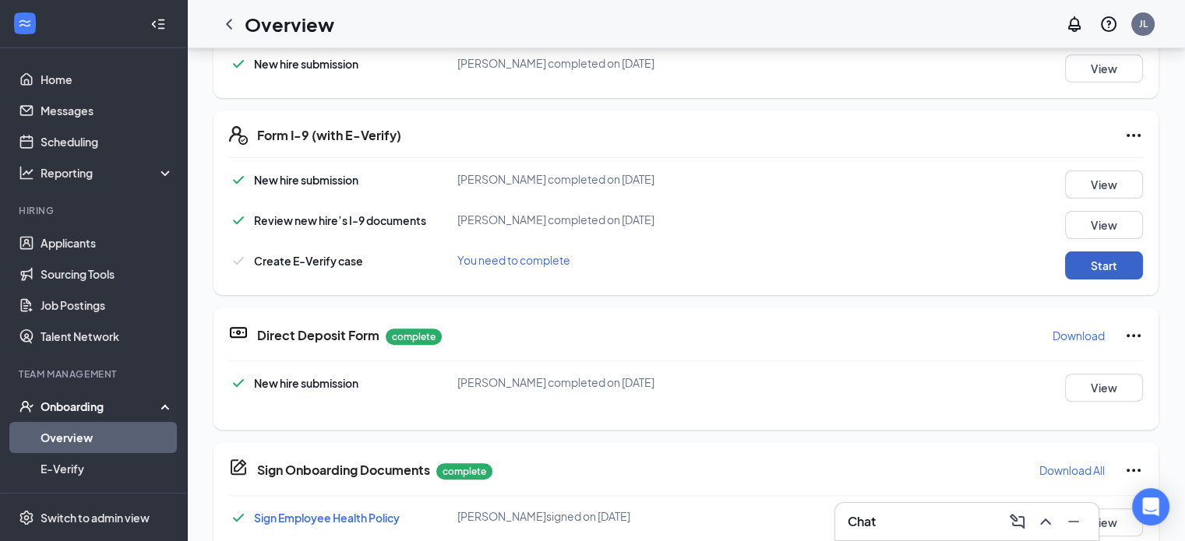
click at [1079, 265] on button "Start" at bounding box center [1104, 266] width 78 height 28
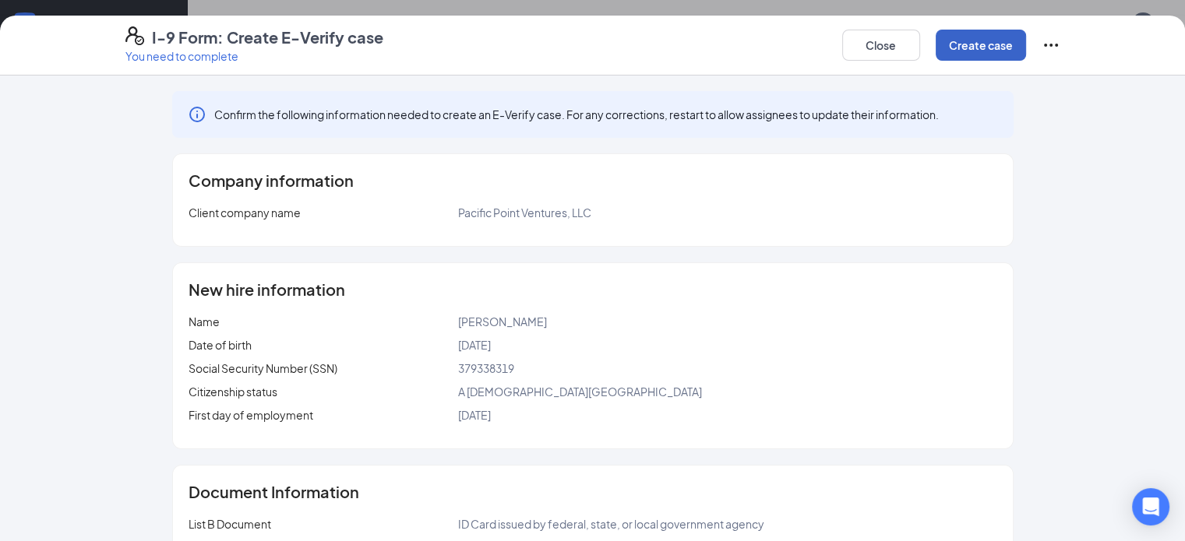
click at [1026, 48] on button "Create case" at bounding box center [980, 45] width 90 height 31
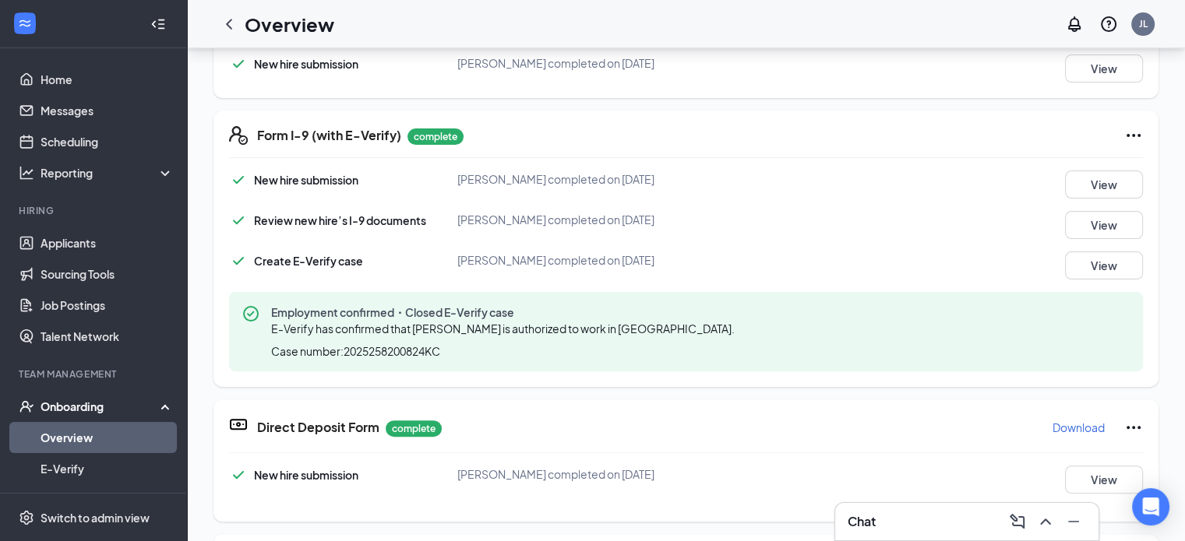
drag, startPoint x: 1182, startPoint y: 349, endPoint x: 859, endPoint y: 389, distance: 325.7
click at [859, 389] on div "Basic Information complete New hire submission Aiden J Pokorski completed on Se…" at bounding box center [685, 401] width 945 height 1088
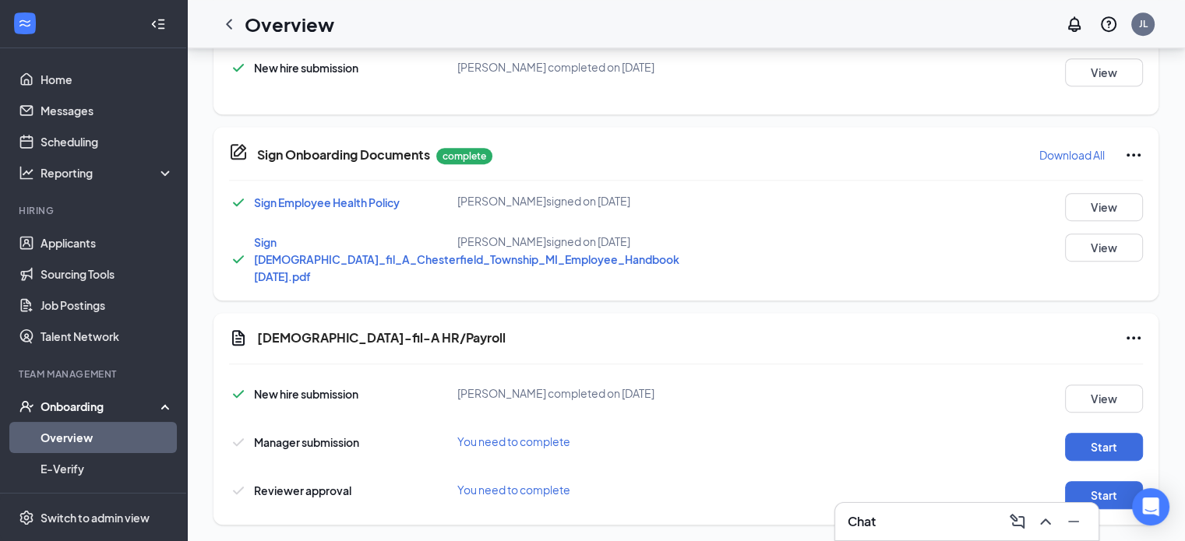
scroll to position [840, 0]
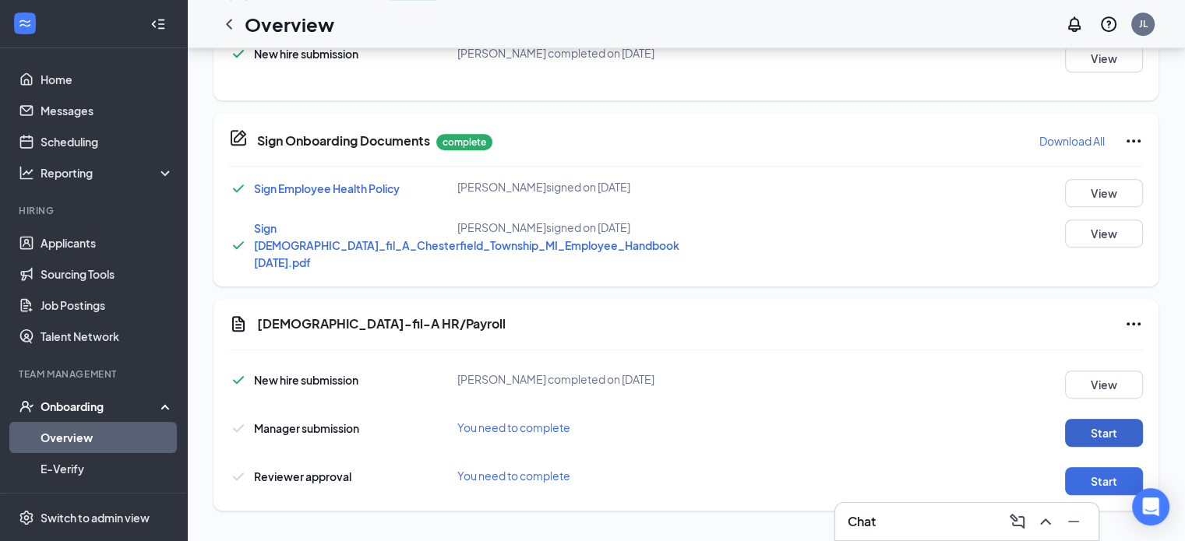
click at [1100, 438] on button "Start" at bounding box center [1104, 433] width 78 height 28
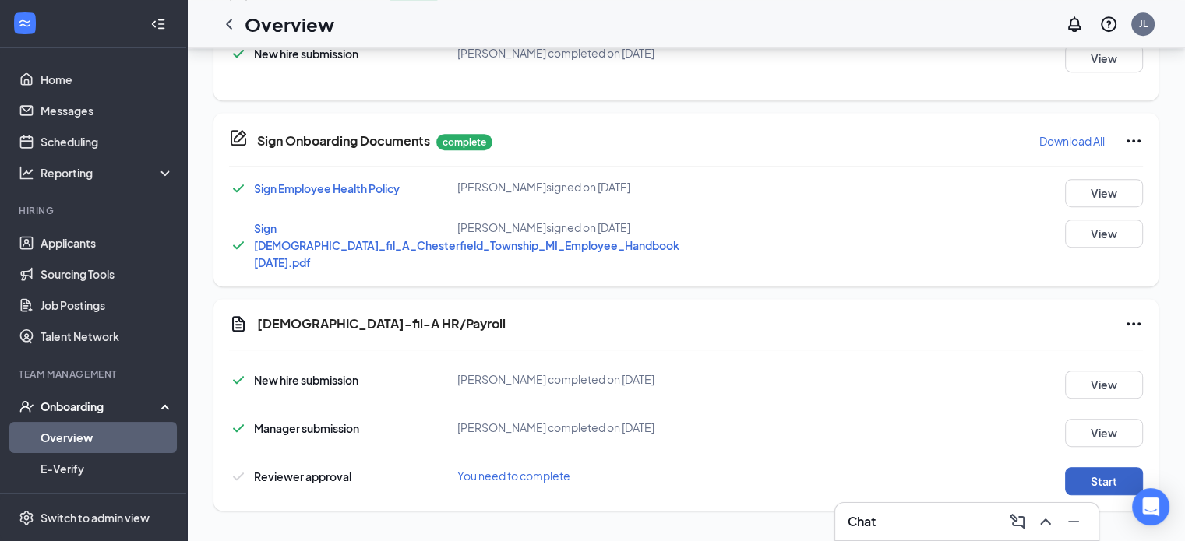
click at [1090, 476] on button "Start" at bounding box center [1104, 481] width 78 height 28
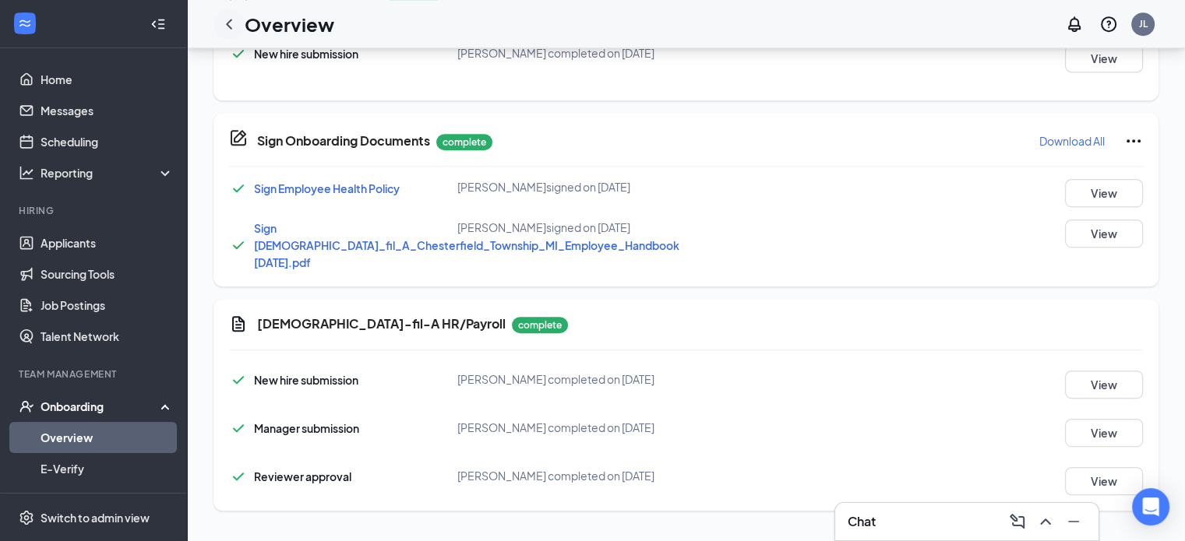
click at [231, 26] on icon "ChevronLeft" at bounding box center [229, 24] width 19 height 19
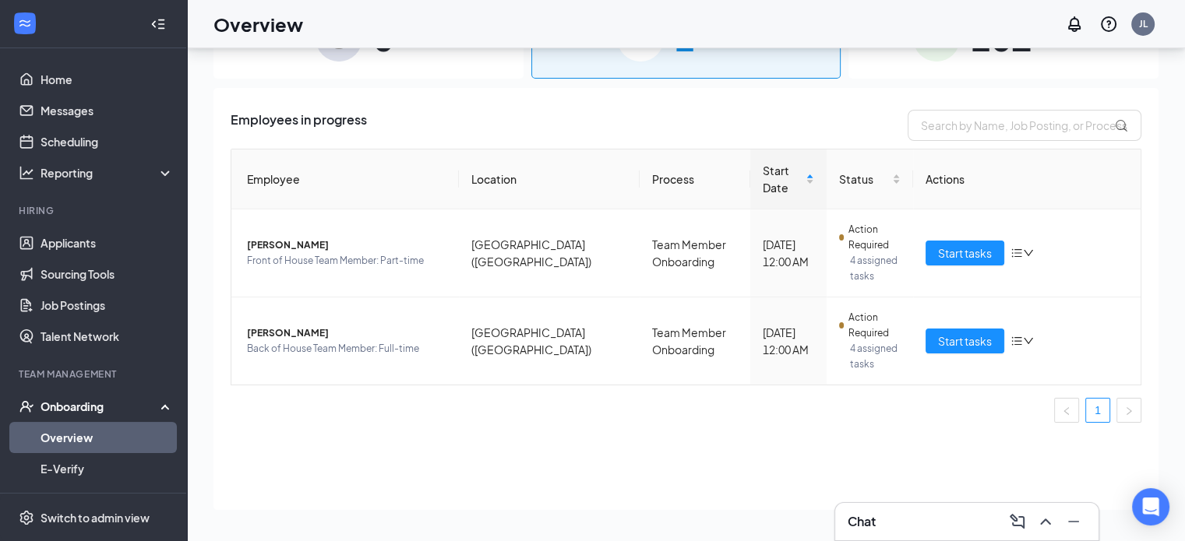
click at [890, 526] on div "Chat" at bounding box center [966, 521] width 238 height 25
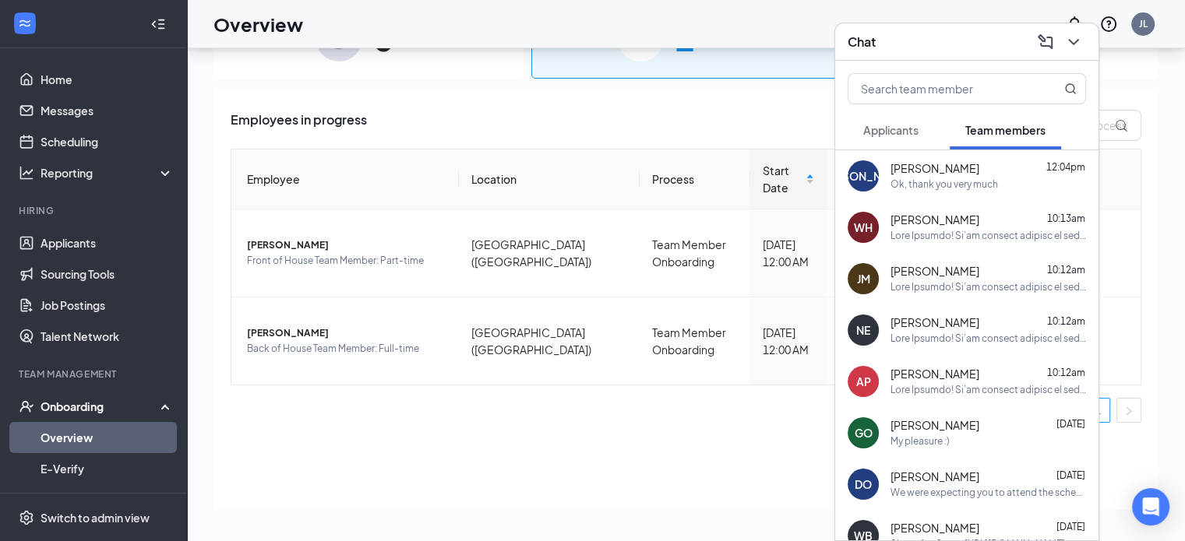
click at [979, 234] on div at bounding box center [987, 236] width 195 height 13
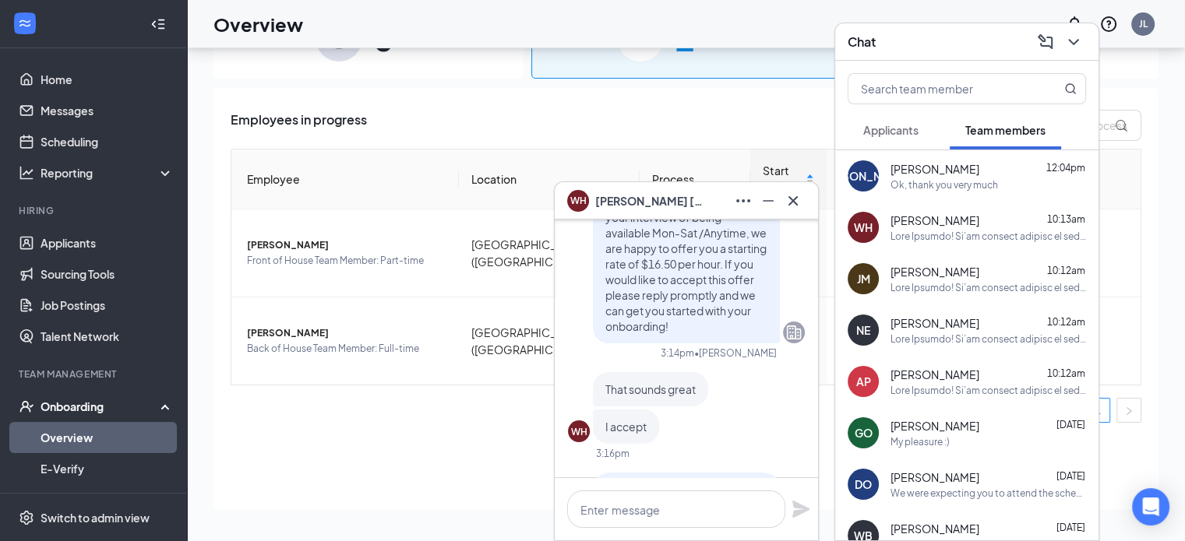
scroll to position [-1729, 0]
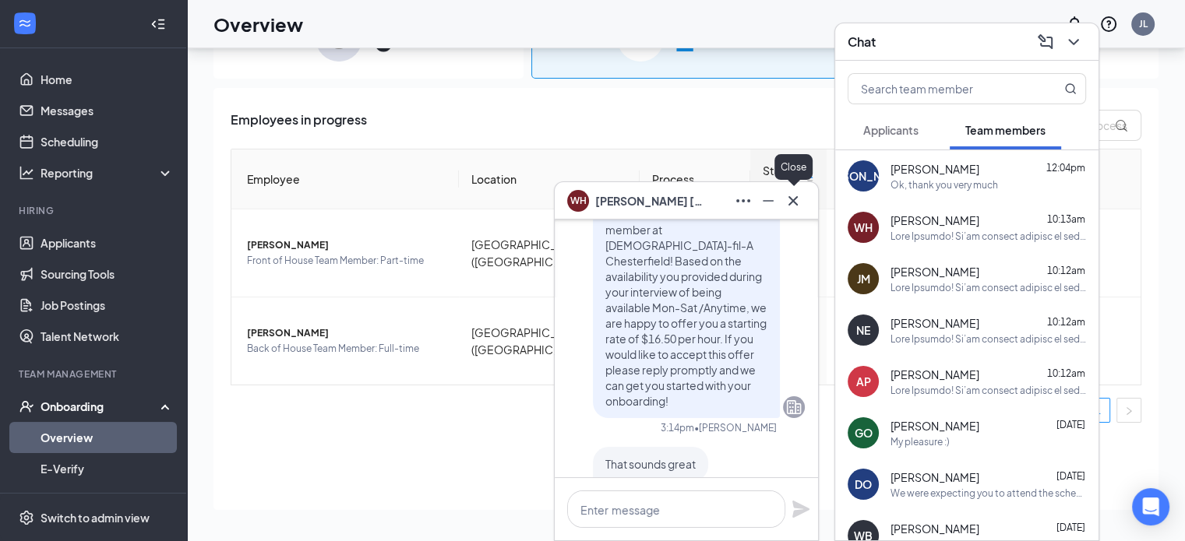
click at [796, 202] on icon "Cross" at bounding box center [792, 201] width 19 height 19
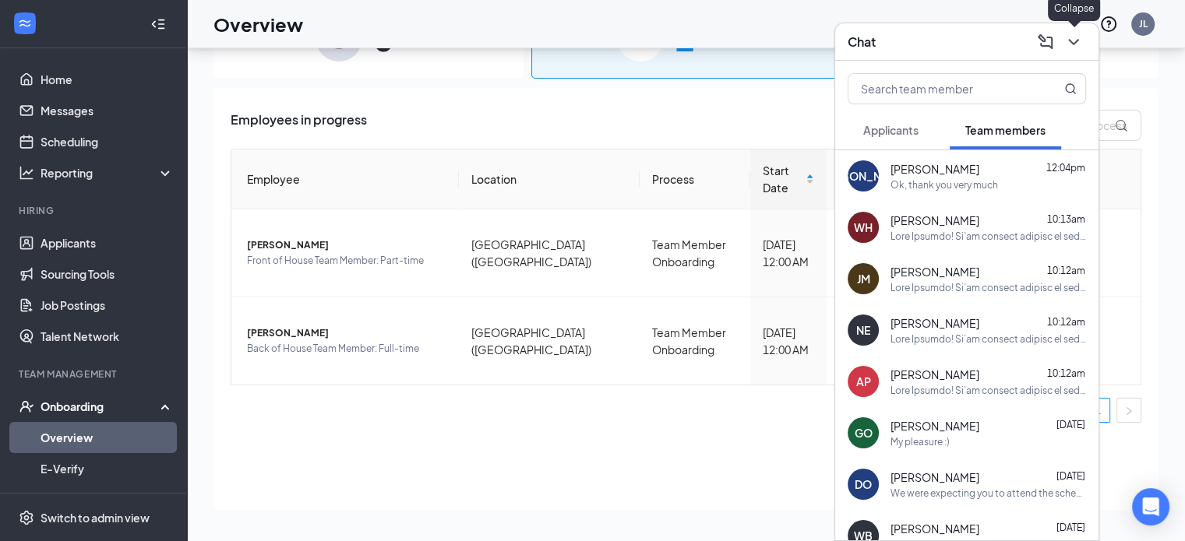
click at [1070, 40] on icon "ChevronDown" at bounding box center [1073, 42] width 19 height 19
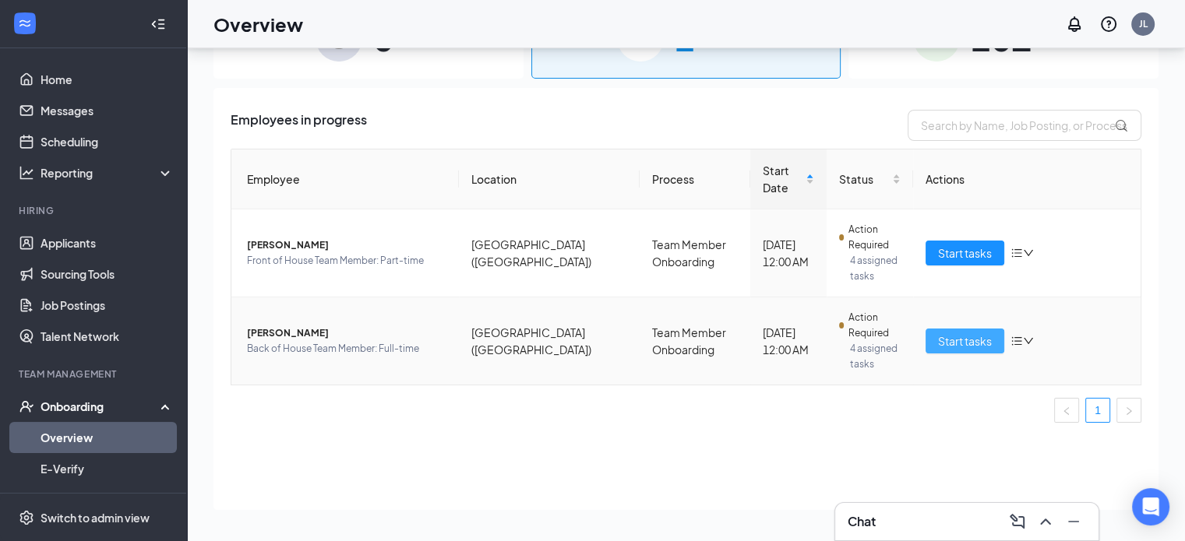
click at [949, 333] on span "Start tasks" at bounding box center [965, 341] width 54 height 17
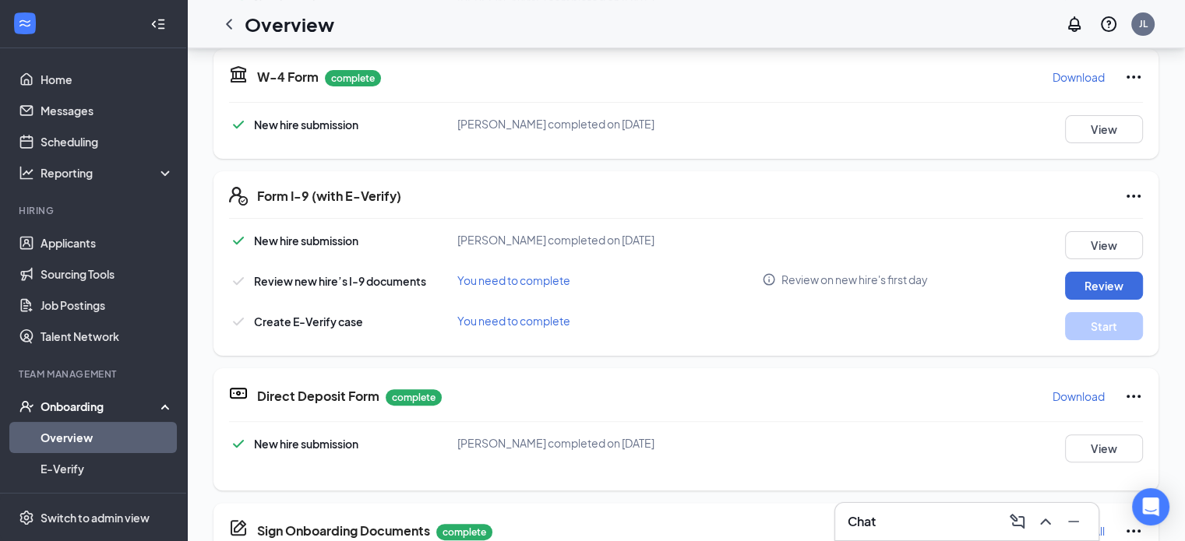
scroll to position [379, 0]
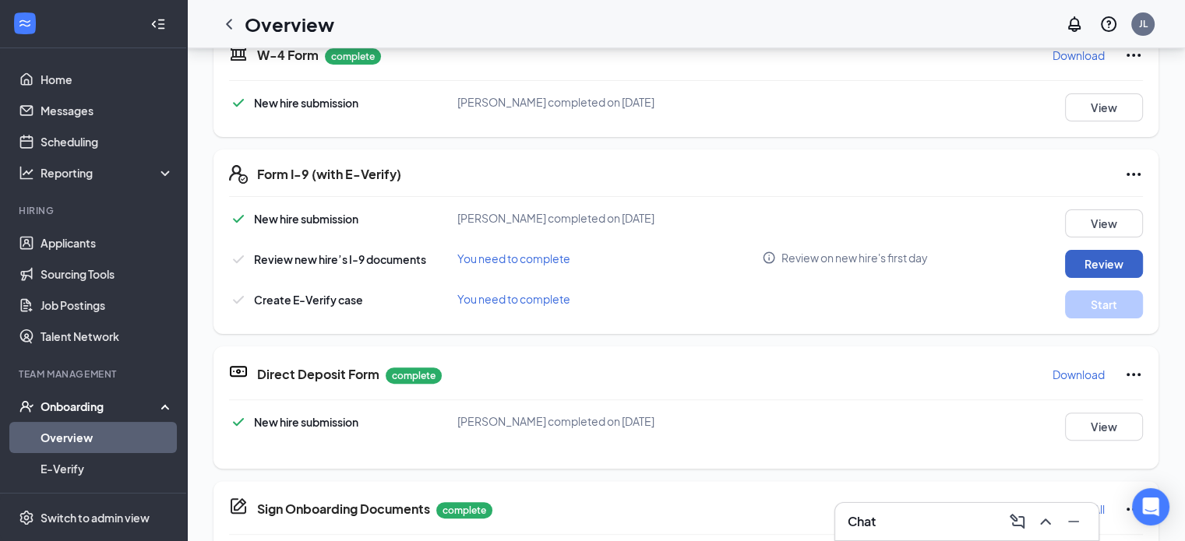
click at [1091, 258] on button "Review" at bounding box center [1104, 264] width 78 height 28
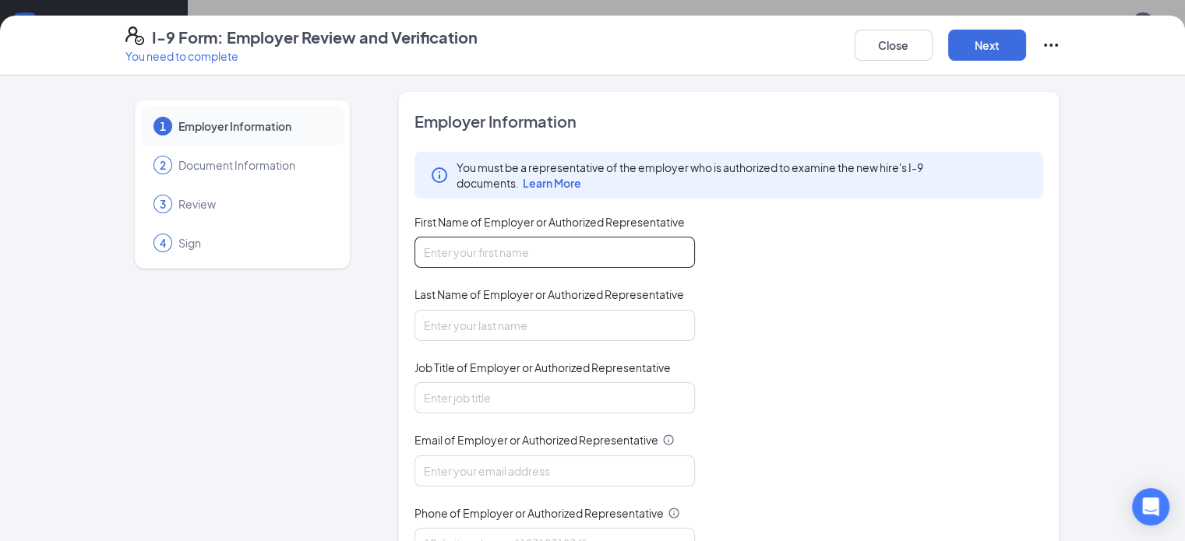
click at [578, 237] on input "First Name of Employer or Authorized Representative" at bounding box center [554, 252] width 280 height 31
type input "Jennifer"
click at [495, 321] on input "Last Name of Employer or Authorized Representative" at bounding box center [554, 325] width 280 height 31
type input "Leslie"
click at [468, 398] on input "Job Title of Employer or Authorized Representative" at bounding box center [554, 397] width 280 height 31
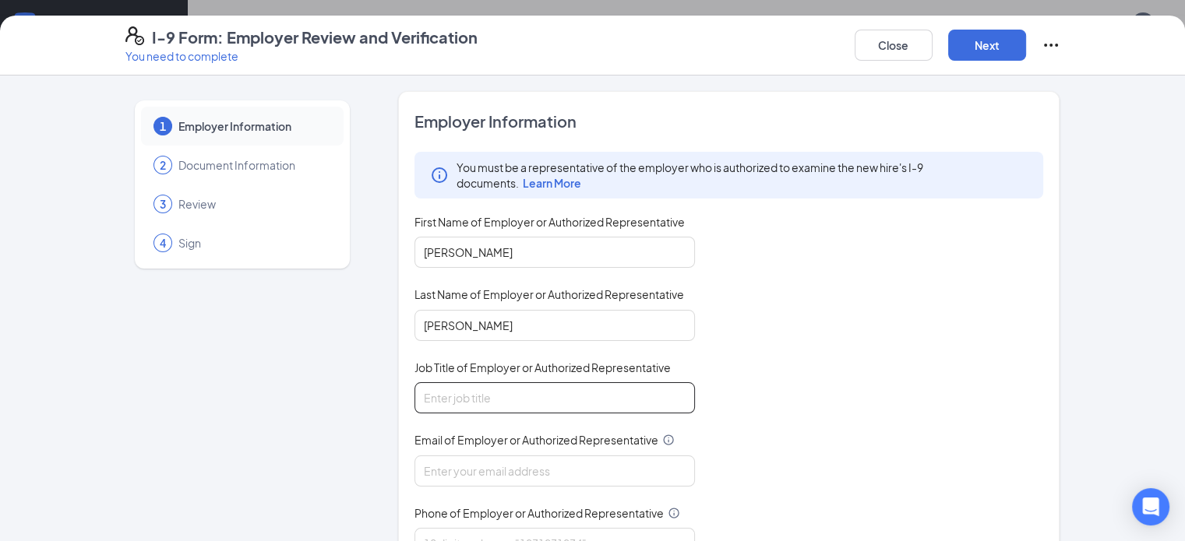
type input "Talent Director"
click at [458, 477] on input "Email of Employer or Authorized Representative" at bounding box center [554, 471] width 280 height 31
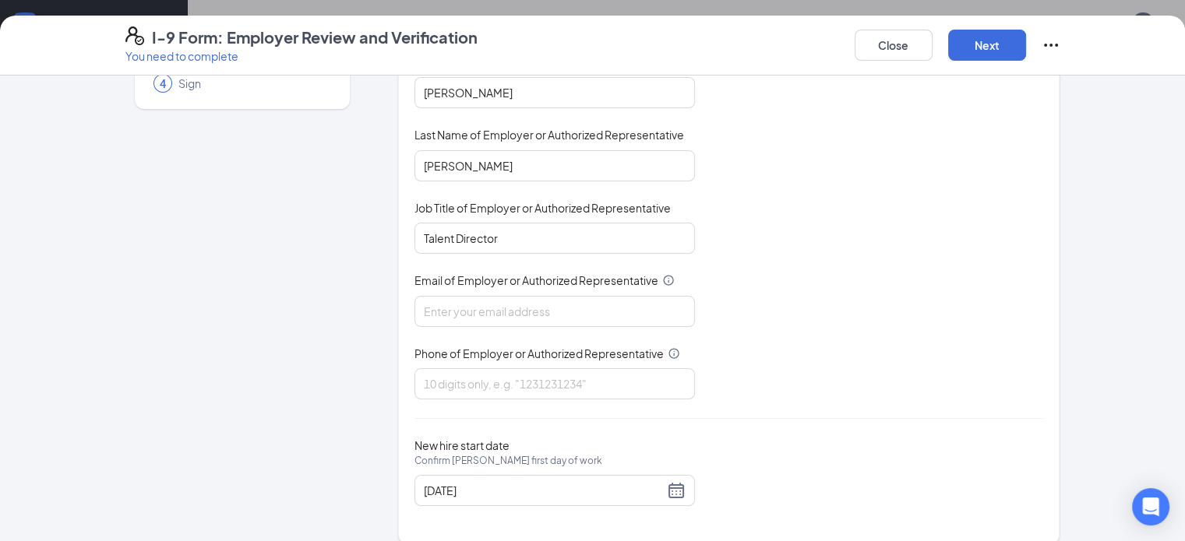
scroll to position [174, 0]
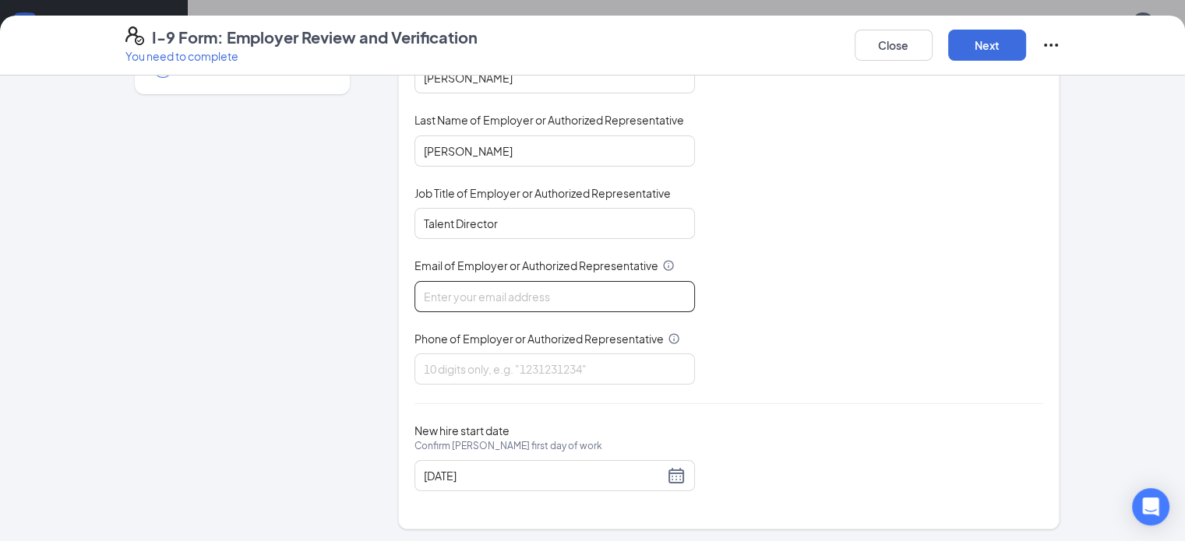
click at [505, 284] on input "Email of Employer or Authorized Representative" at bounding box center [554, 296] width 280 height 31
type input "talent@cfachesterfieldtownship.com"
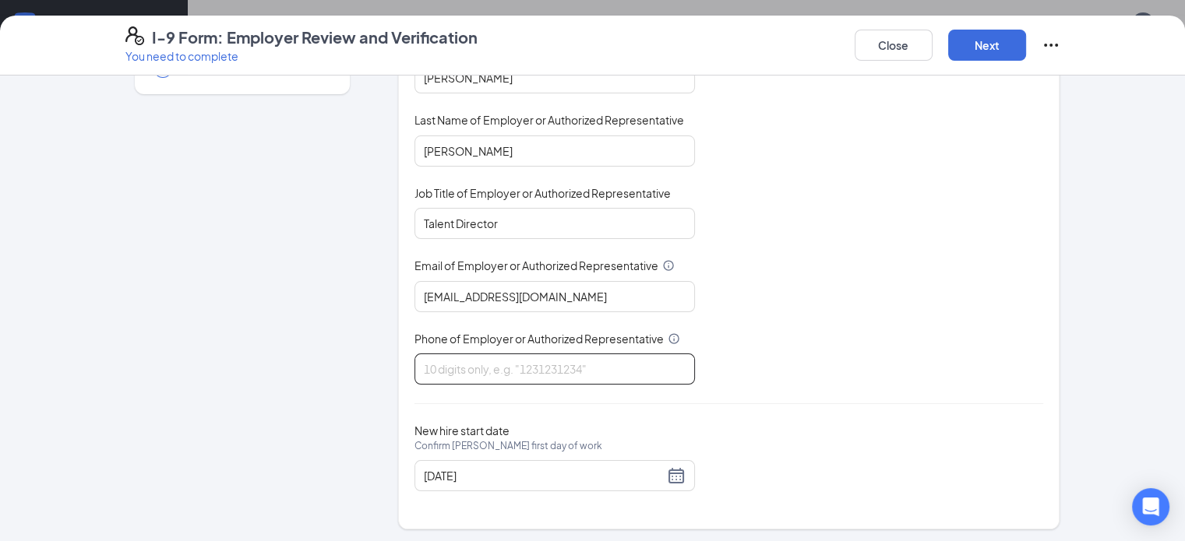
click at [477, 363] on input "Phone of Employer or Authorized Representative" at bounding box center [554, 369] width 280 height 31
type input "5864890616"
click at [1026, 48] on button "Next" at bounding box center [987, 45] width 78 height 31
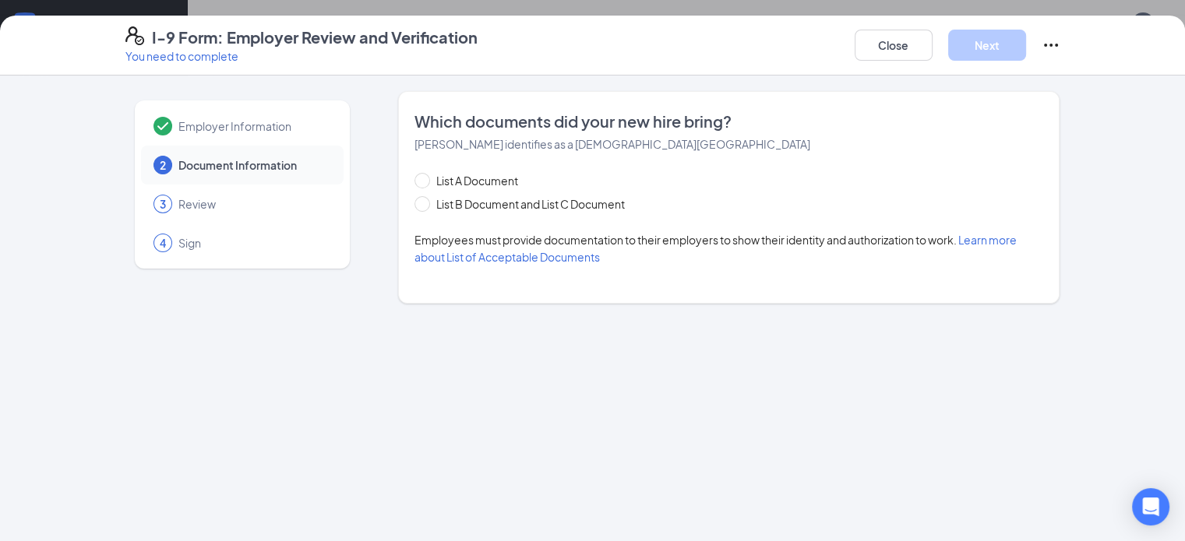
scroll to position [0, 0]
click at [414, 205] on input "List B Document and List C Document" at bounding box center [419, 201] width 11 height 11
radio input "true"
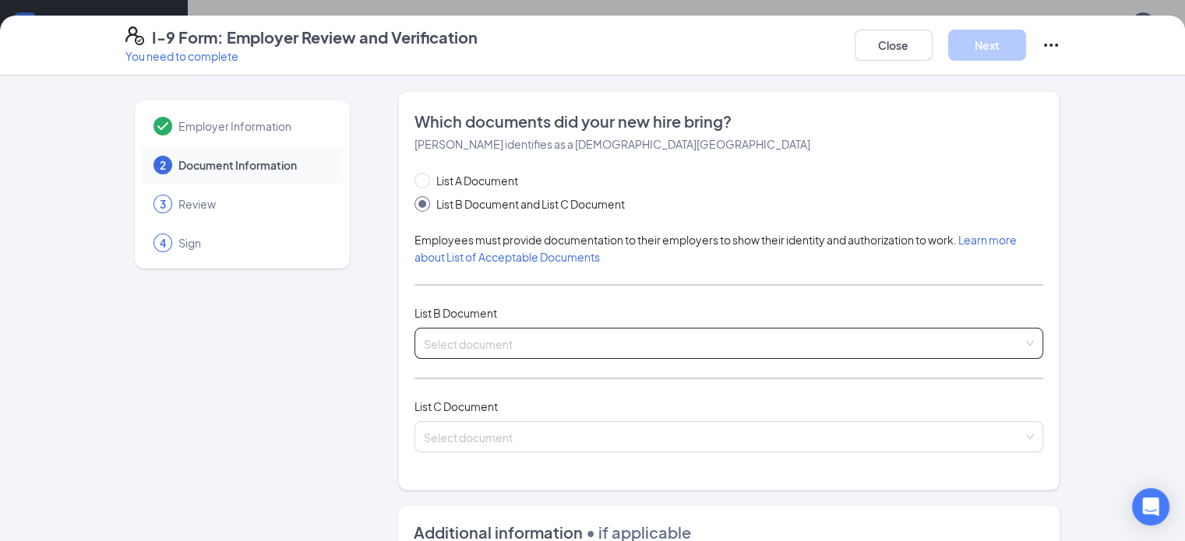
click at [424, 345] on input "search" at bounding box center [724, 340] width 600 height 23
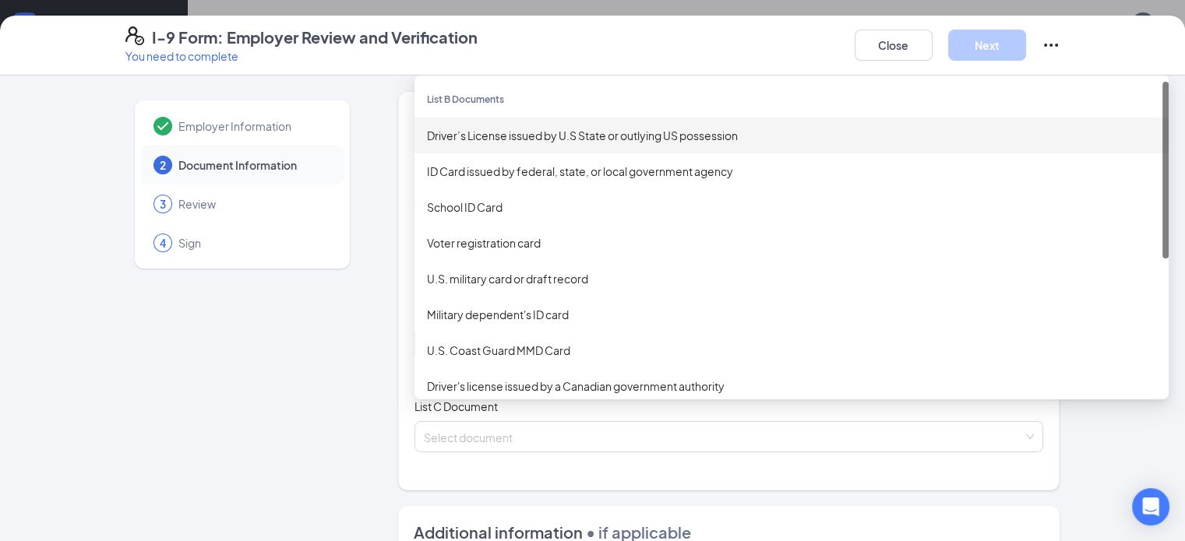
click at [459, 140] on div "Driver’s License issued by U.S State or outlying US possession" at bounding box center [791, 135] width 729 height 17
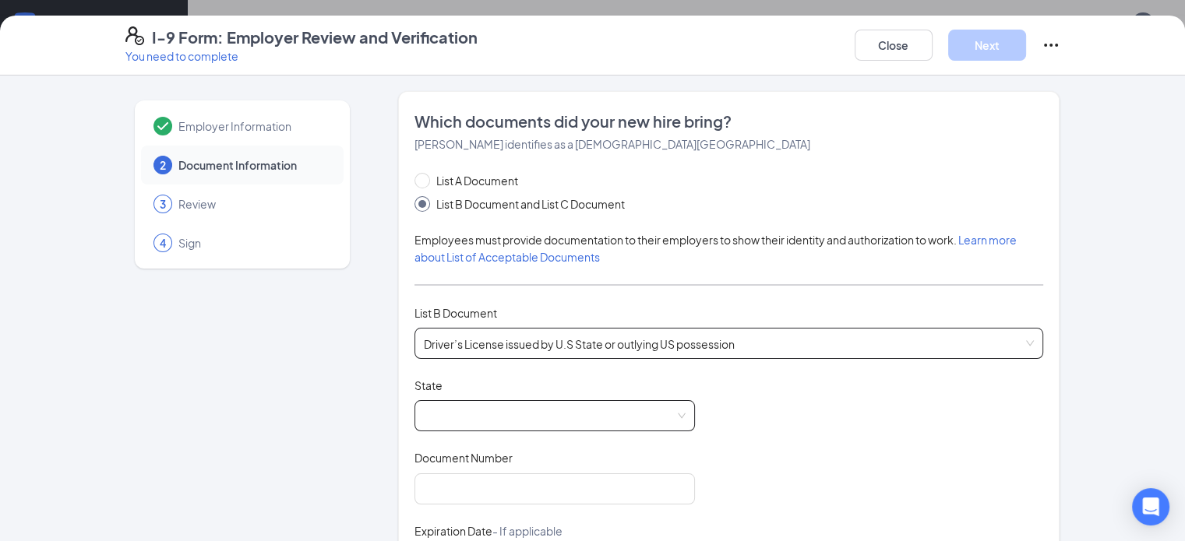
click at [431, 420] on span at bounding box center [555, 416] width 262 height 30
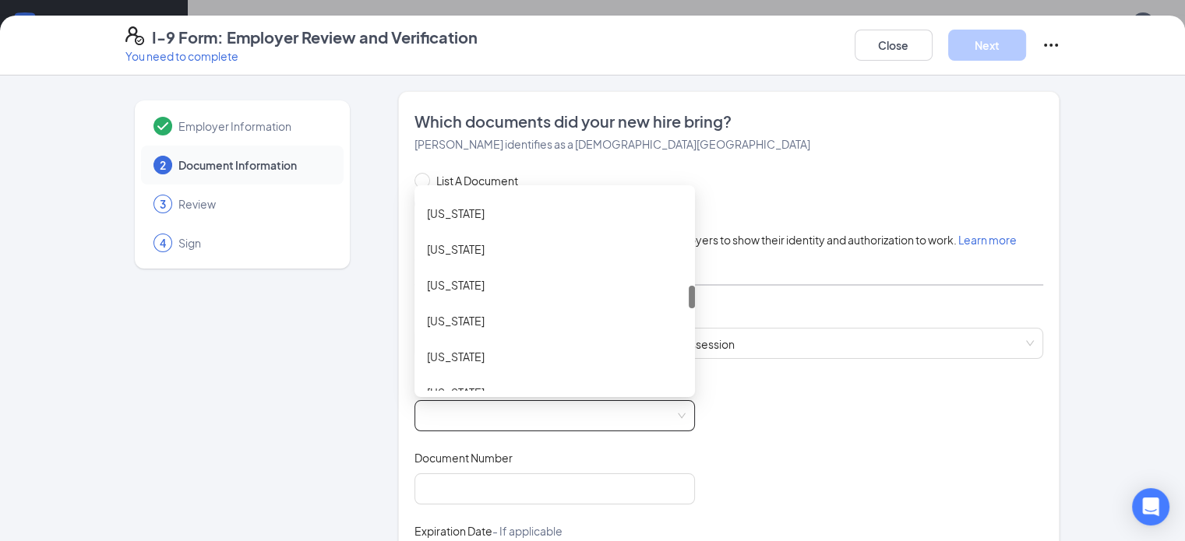
scroll to position [813, 0]
drag, startPoint x: 650, startPoint y: 210, endPoint x: 628, endPoint y: 305, distance: 97.5
click at [628, 305] on div "Maryland Massachusetts Michigan Minnesota Mississippi Missouri Montana Nebraska" at bounding box center [554, 291] width 280 height 199
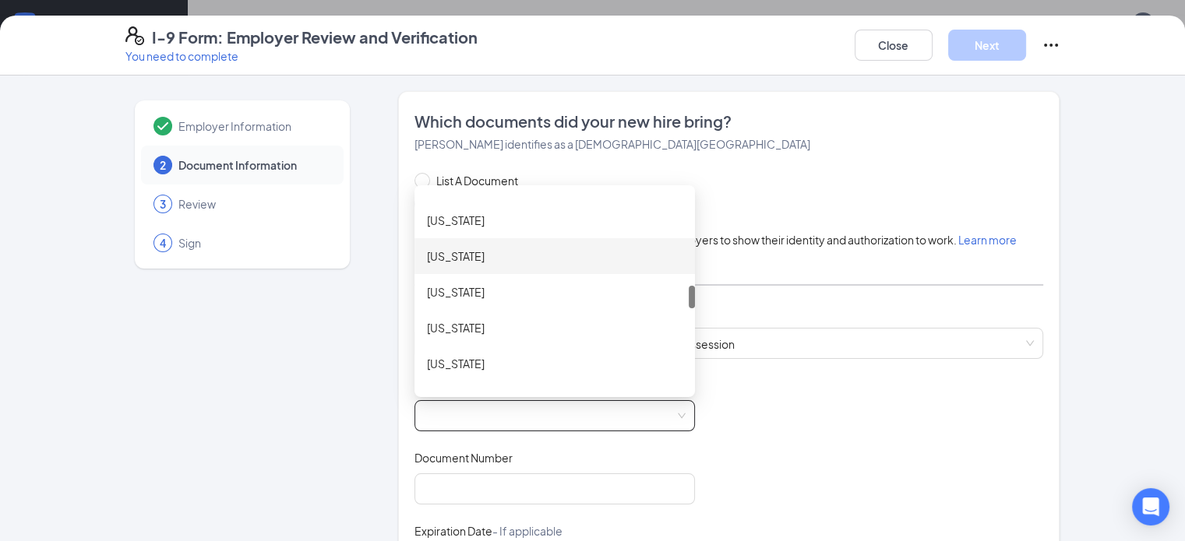
click at [567, 254] on div "Michigan" at bounding box center [554, 256] width 255 height 17
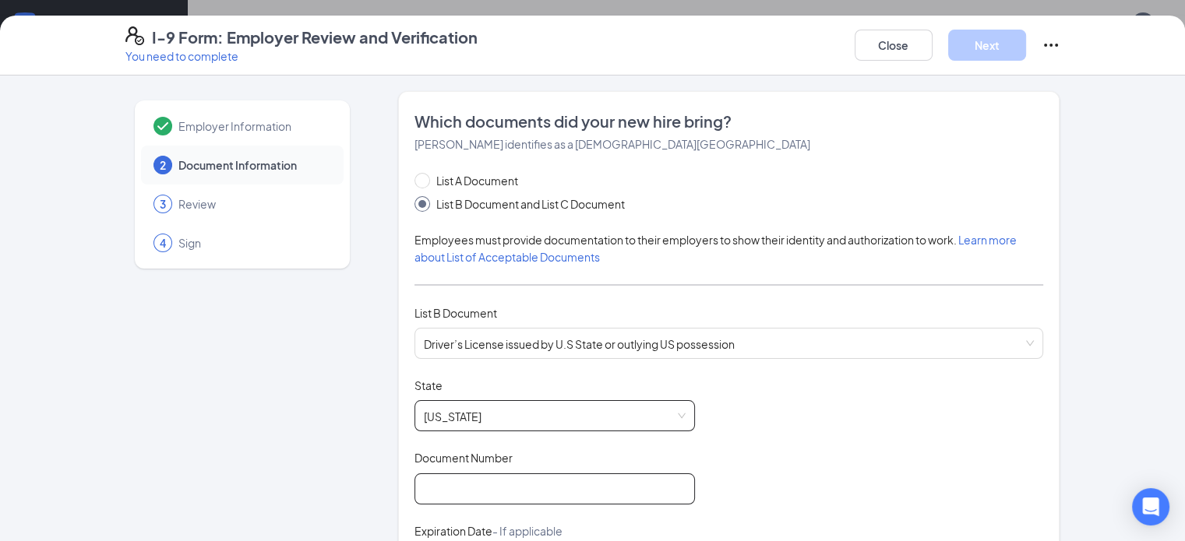
click at [561, 484] on input "Document Number" at bounding box center [554, 488] width 280 height 31
type input "H900001821487"
click at [992, 431] on div "Document Title Driver’s License issued by U.S State or outlying US possession S…" at bounding box center [728, 526] width 629 height 296
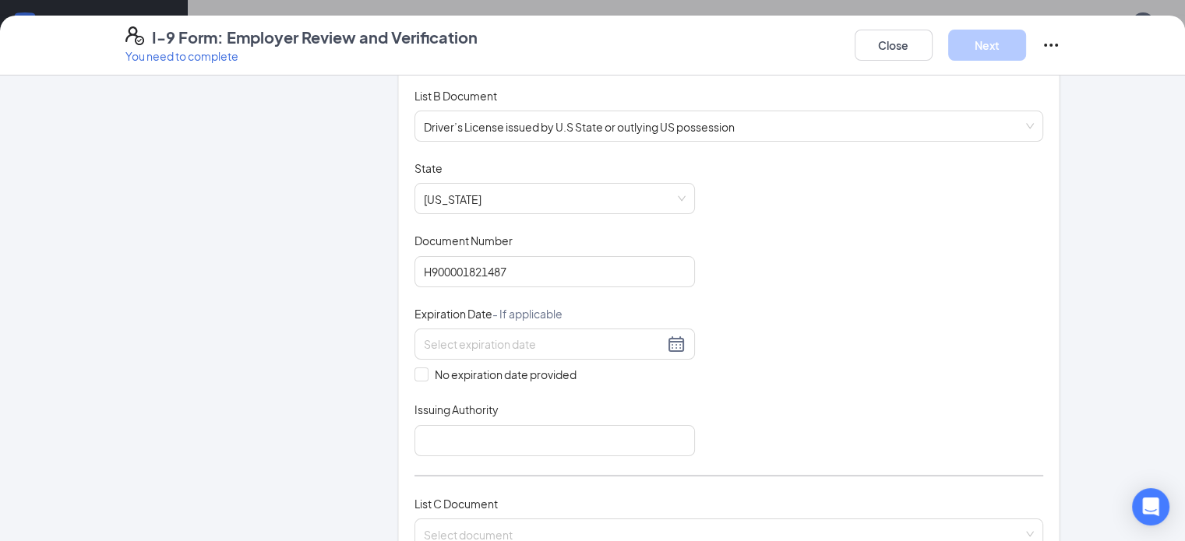
scroll to position [279, 0]
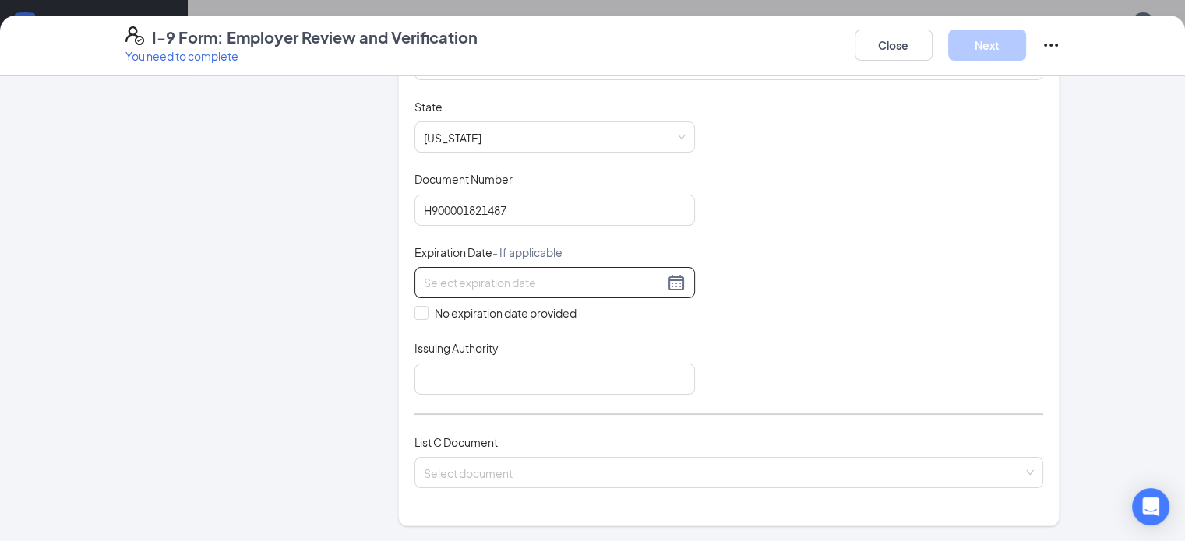
click at [539, 283] on input at bounding box center [544, 282] width 240 height 17
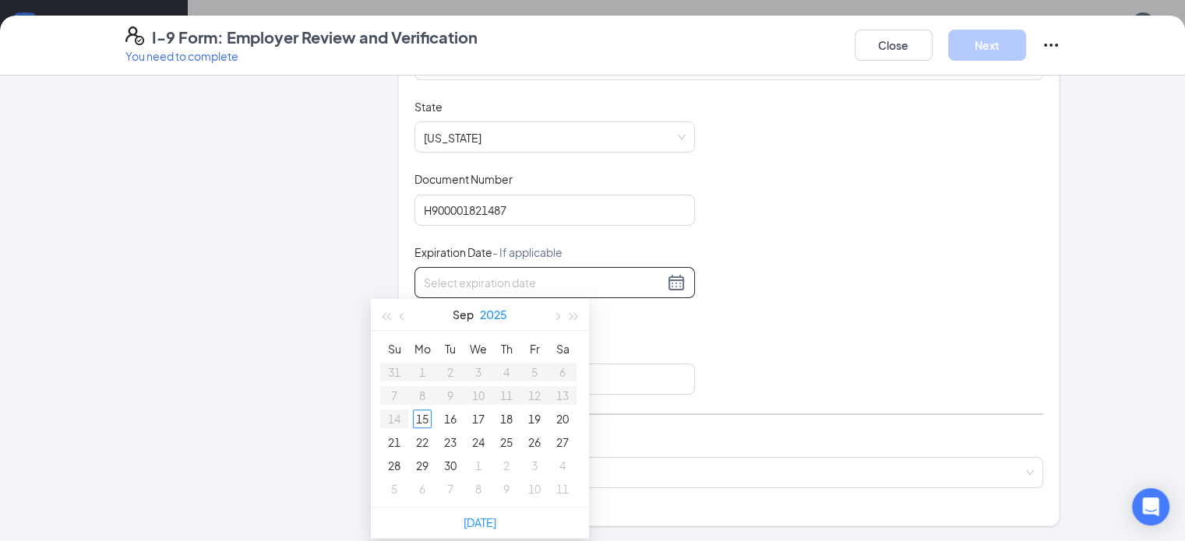
click at [481, 314] on button "2025" at bounding box center [493, 314] width 27 height 31
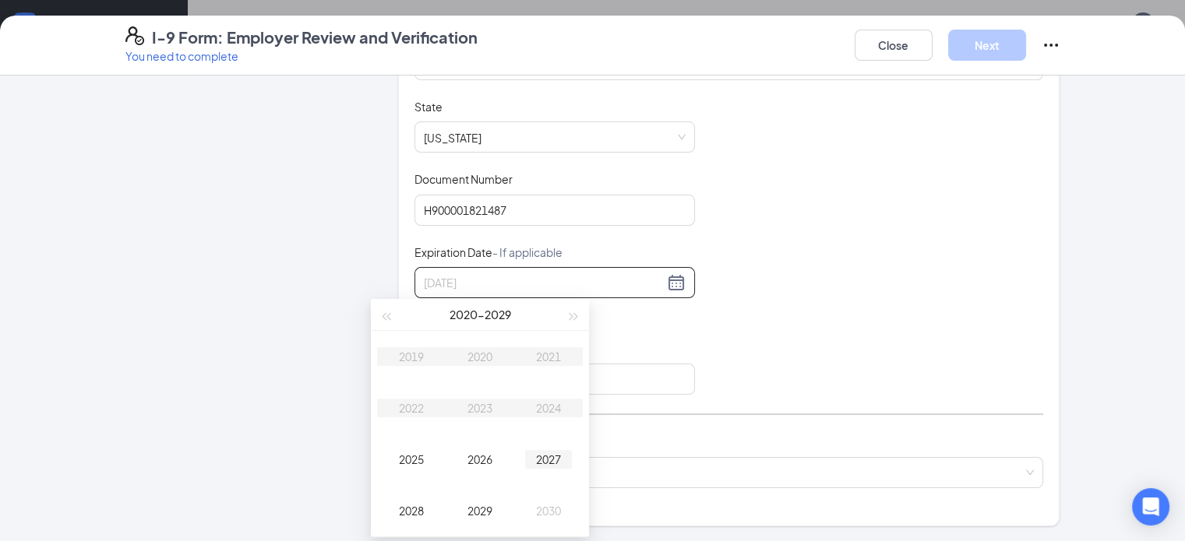
click at [549, 459] on div "2027" at bounding box center [548, 459] width 47 height 19
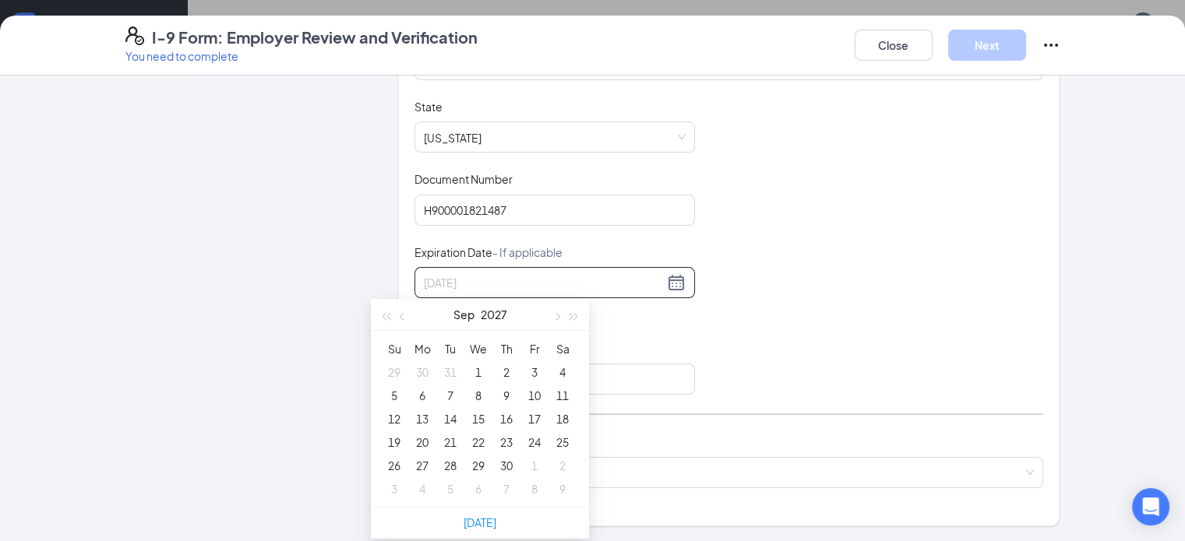
type input "09/01/2027"
click at [406, 319] on button "button" at bounding box center [402, 314] width 17 height 31
type input "07/28/2027"
click at [475, 463] on div "28" at bounding box center [478, 465] width 19 height 19
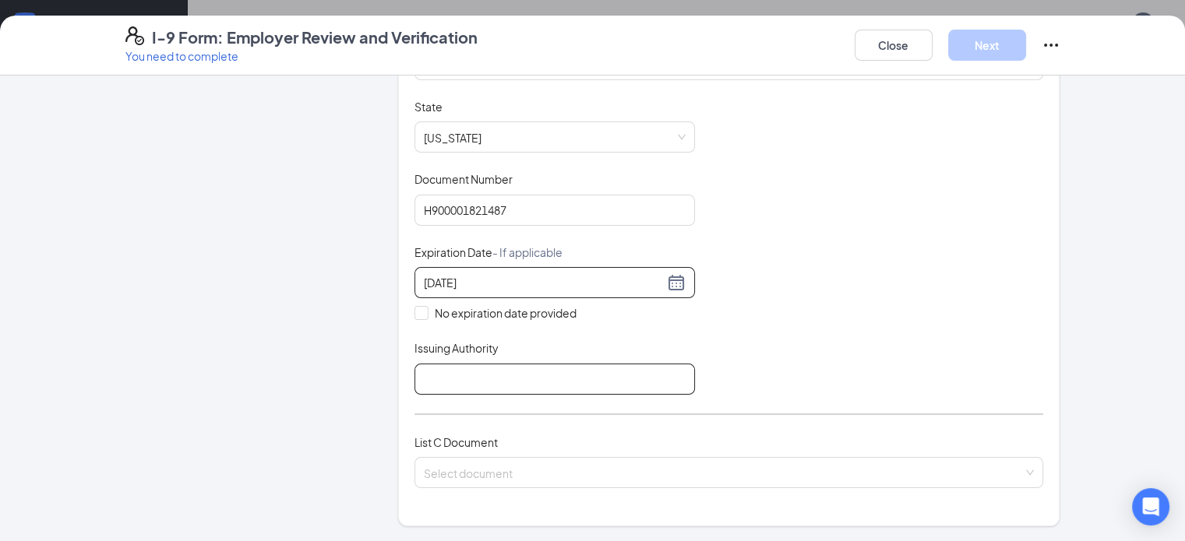
click at [421, 367] on input "Issuing Authority" at bounding box center [554, 379] width 280 height 31
type input "State of Michigan"
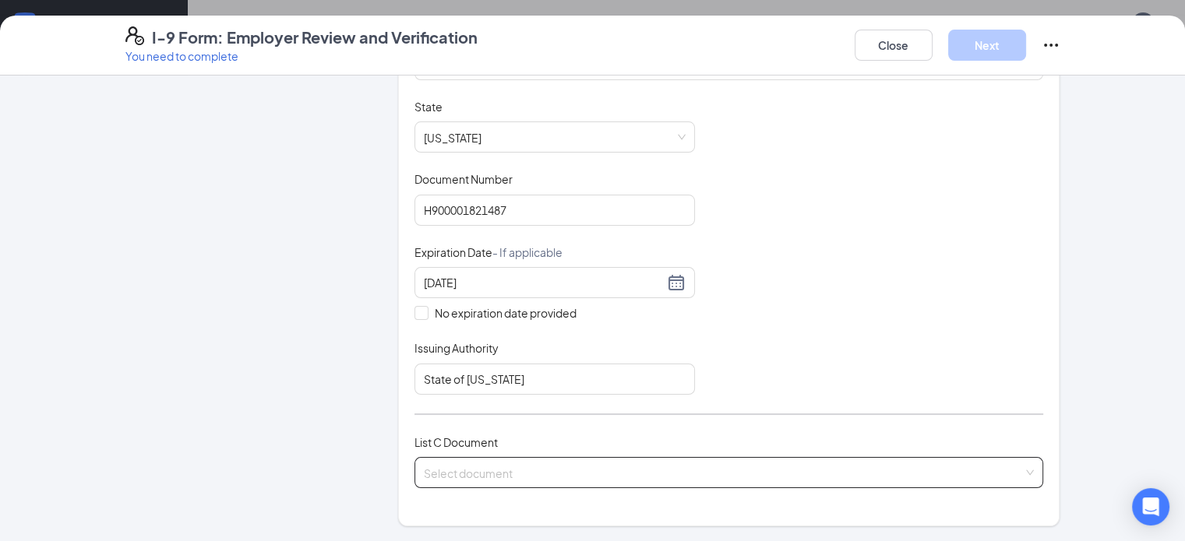
click at [442, 472] on input "search" at bounding box center [724, 469] width 600 height 23
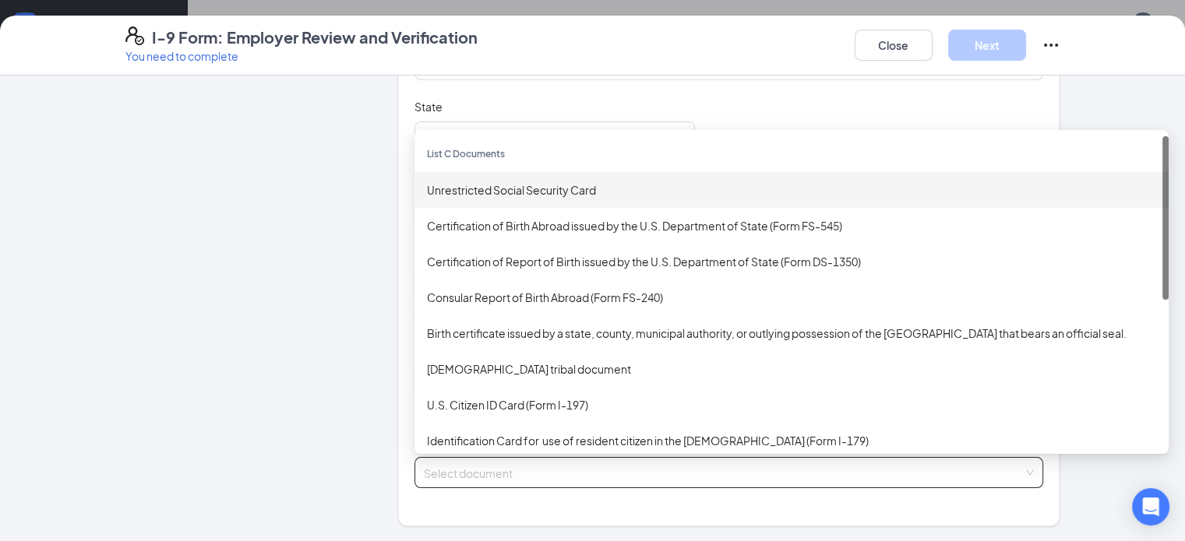
click at [467, 181] on div "Unrestricted Social Security Card" at bounding box center [791, 189] width 729 height 17
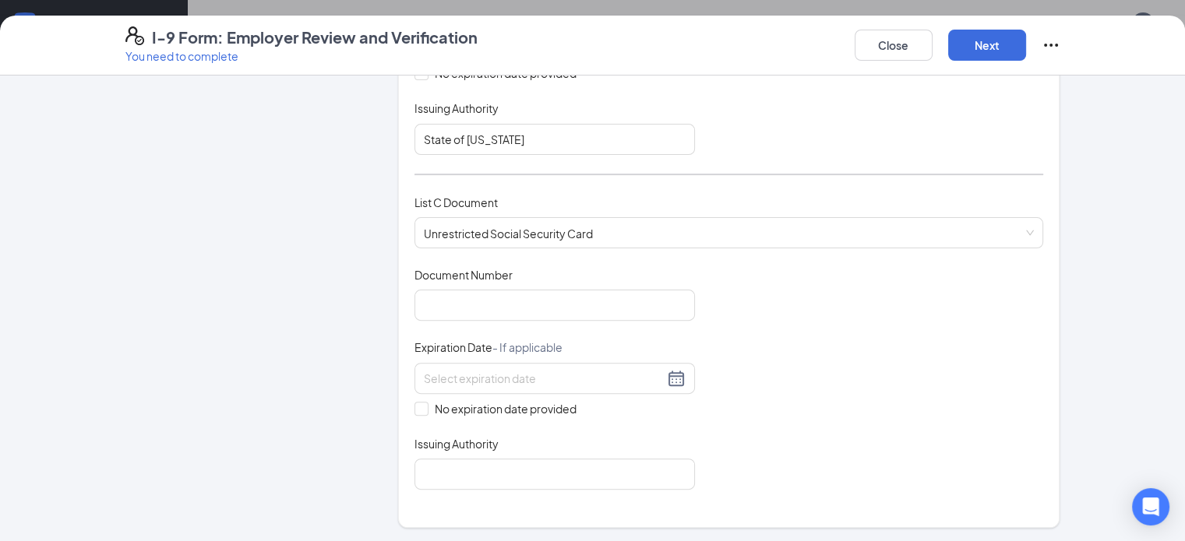
scroll to position [558, 0]
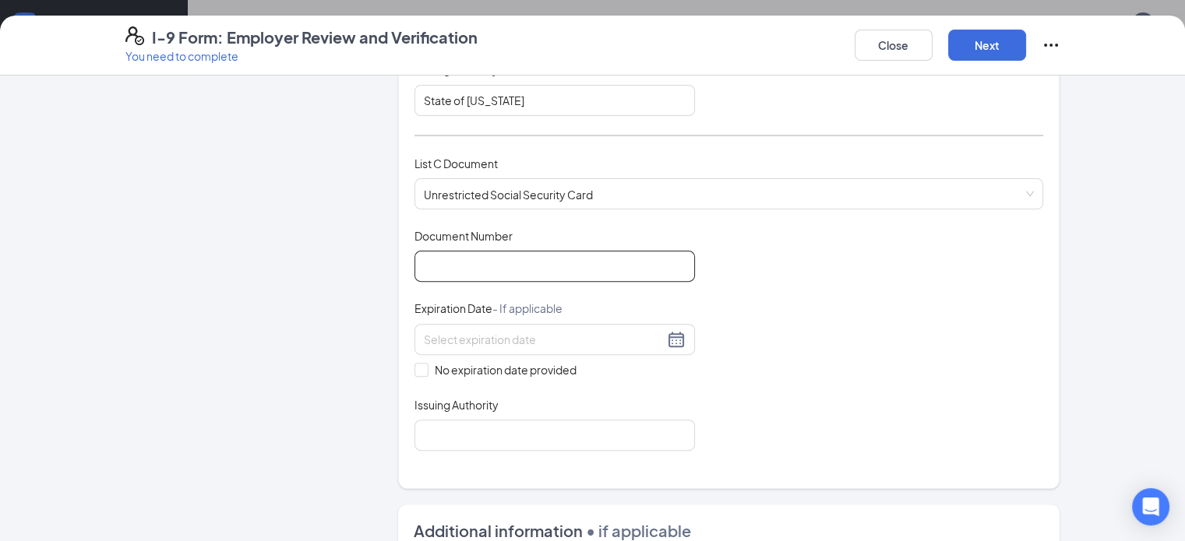
click at [517, 260] on input "Document Number" at bounding box center [554, 266] width 280 height 31
type input "326067256"
click at [414, 363] on span at bounding box center [421, 370] width 14 height 14
click at [414, 363] on input "No expiration date provided" at bounding box center [419, 368] width 11 height 11
checkbox input "true"
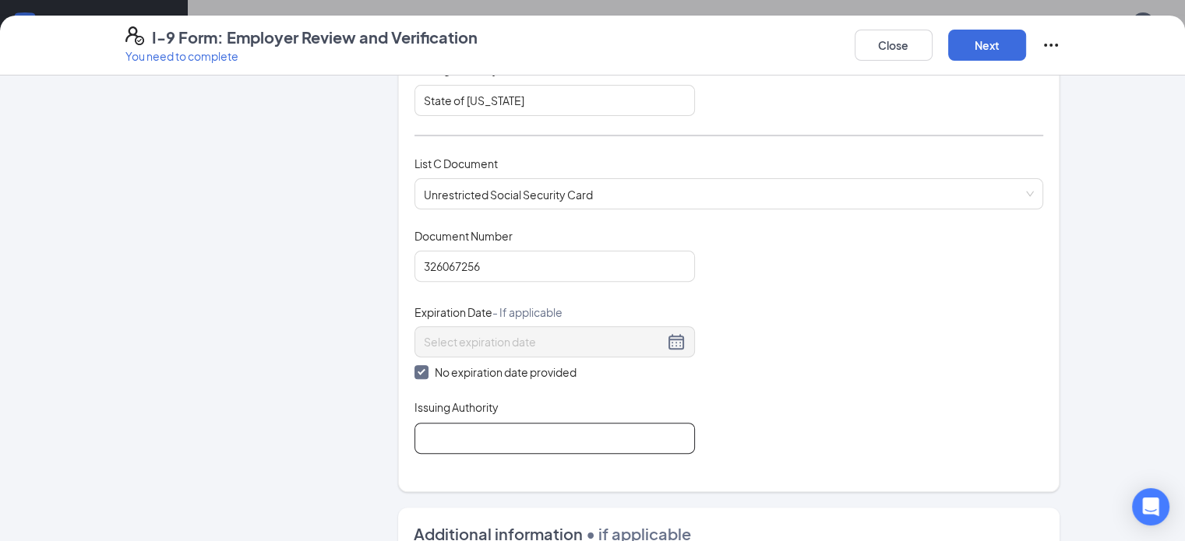
click at [414, 445] on input "Issuing Authority" at bounding box center [554, 438] width 280 height 31
type input "State of Michigan"
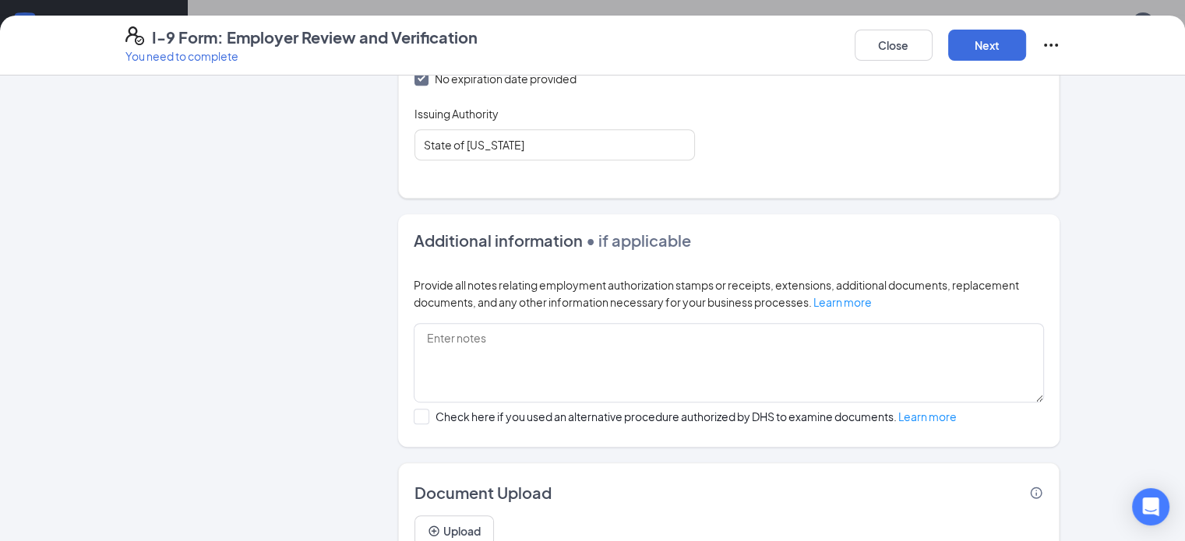
scroll to position [914, 0]
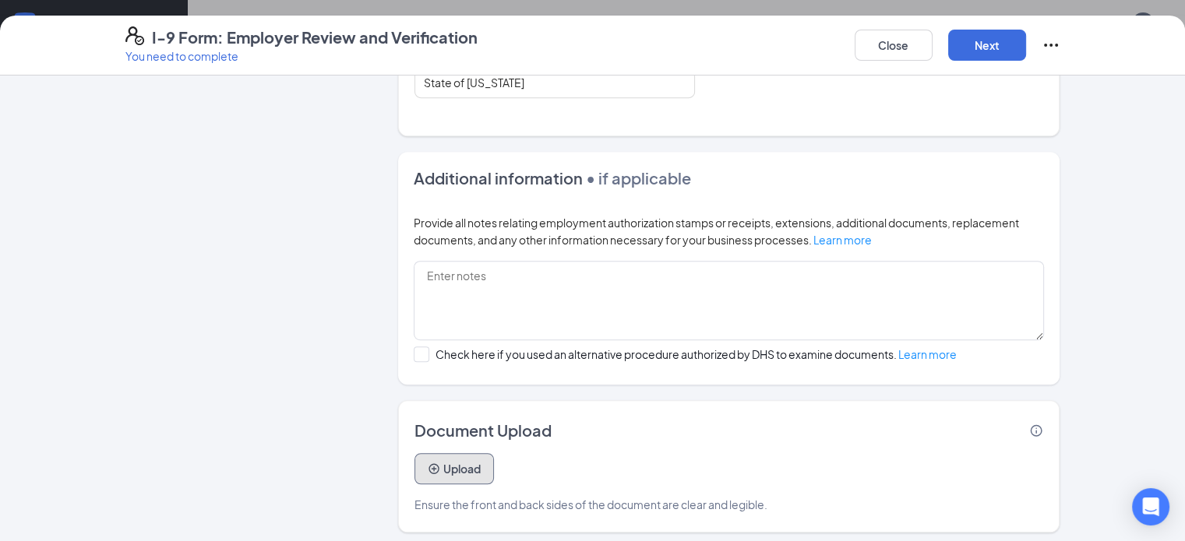
click at [434, 459] on button "Upload" at bounding box center [453, 468] width 79 height 31
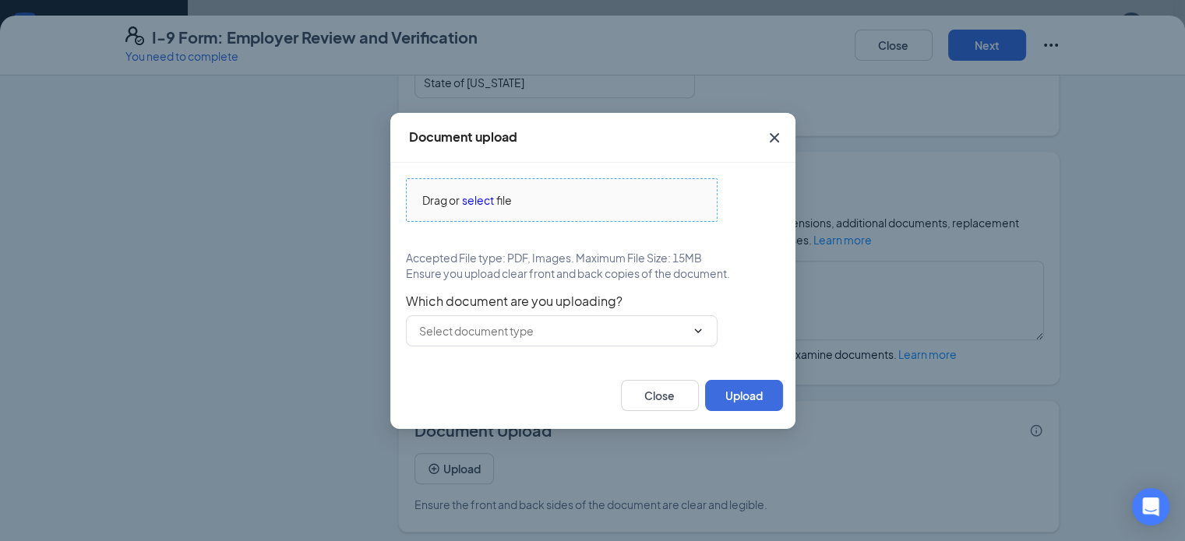
click at [469, 200] on span "select" at bounding box center [478, 200] width 32 height 17
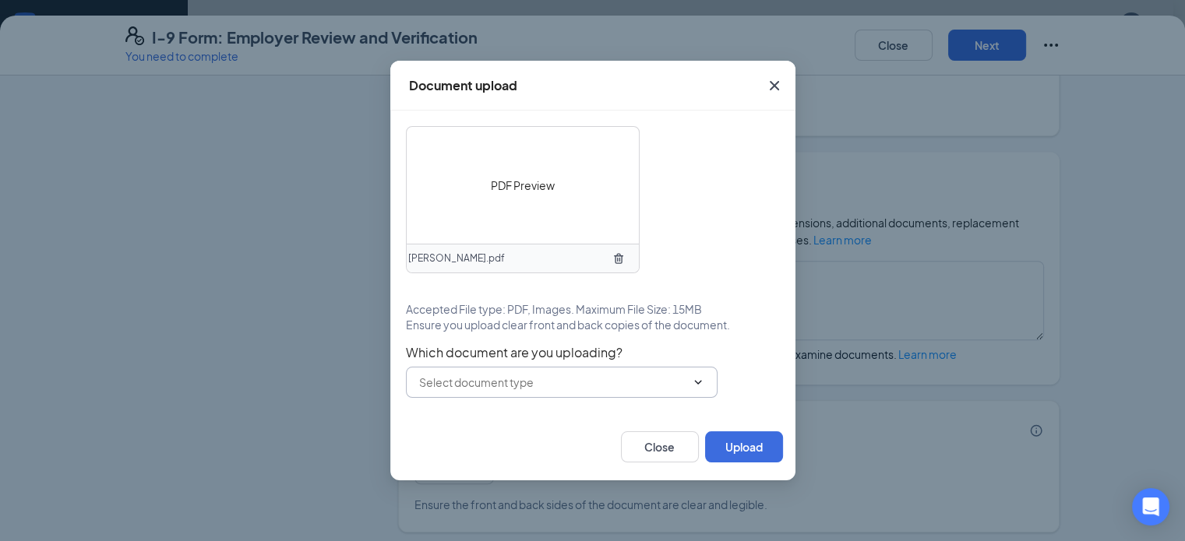
click at [680, 386] on input "text" at bounding box center [552, 382] width 266 height 17
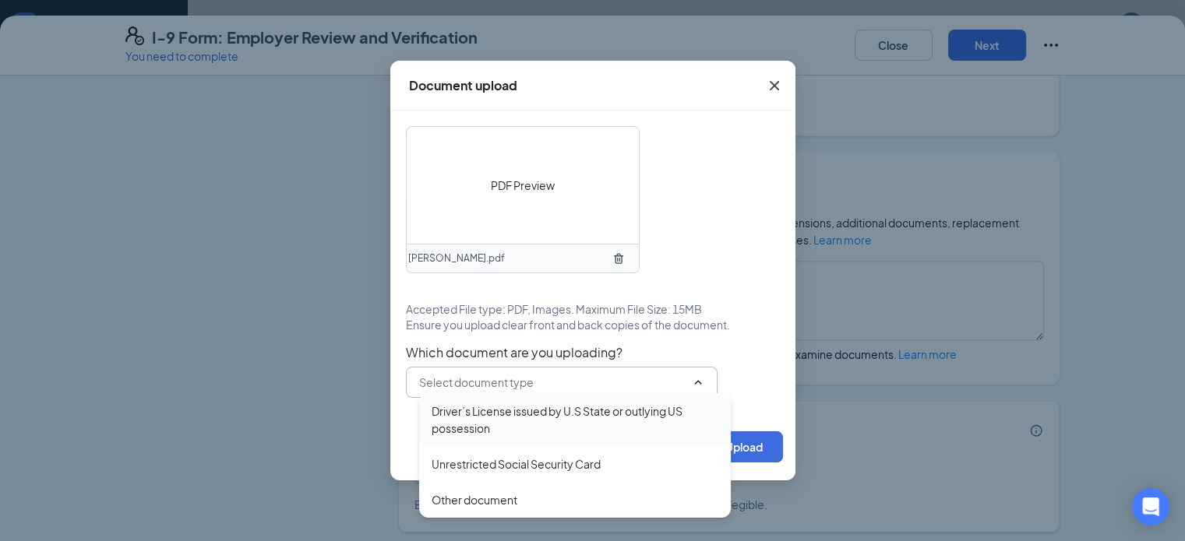
click at [592, 418] on div "Driver’s License issued by U.S State or outlying US possession" at bounding box center [574, 420] width 287 height 34
type input "Driver’s License issued by U.S State or outlying US possession"
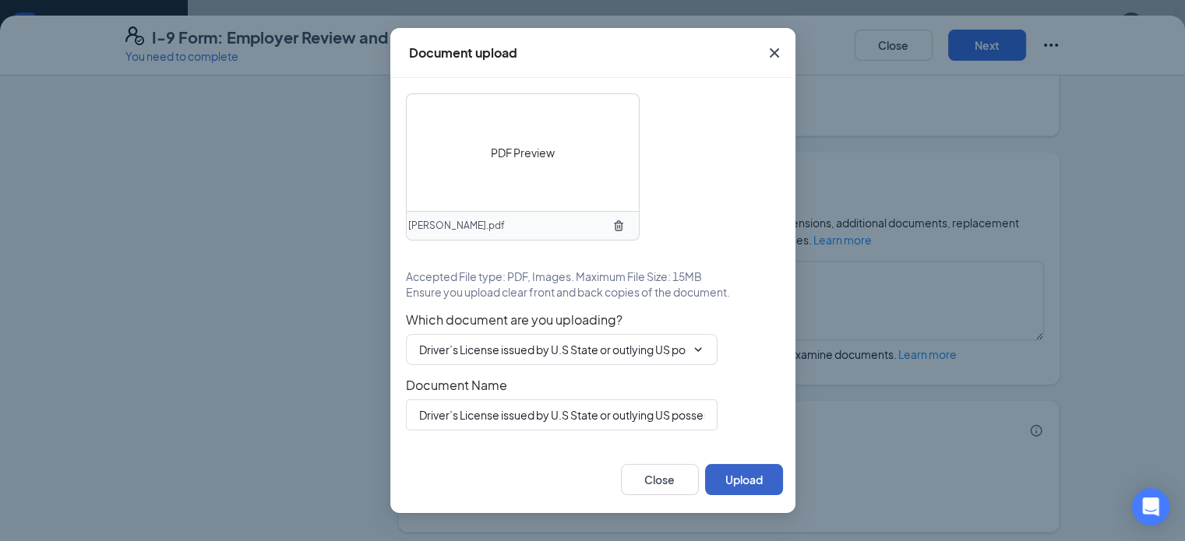
click at [750, 473] on button "Upload" at bounding box center [744, 479] width 78 height 31
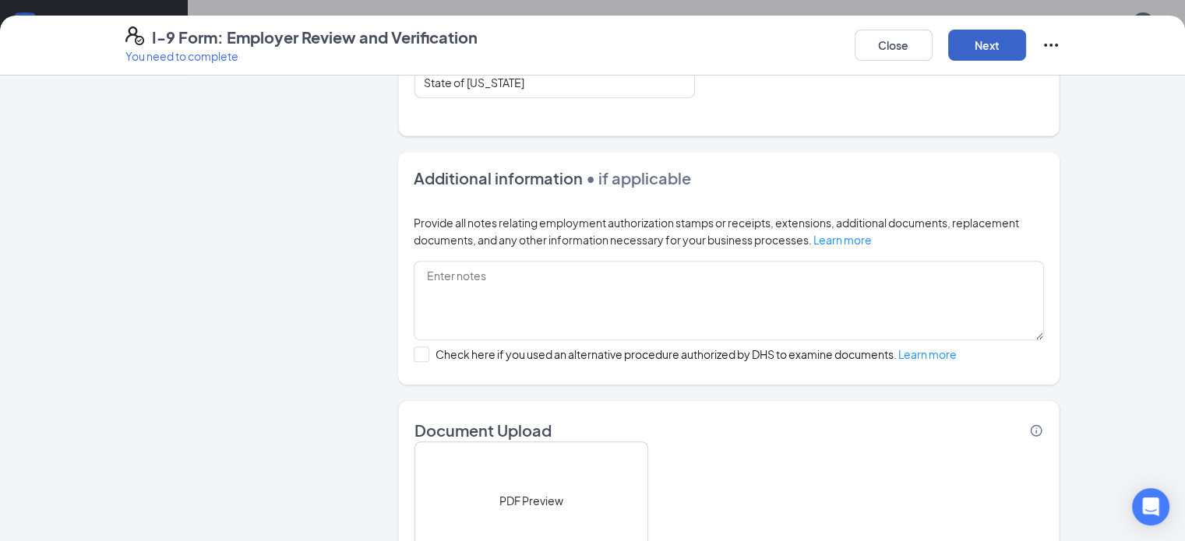
click at [1026, 52] on button "Next" at bounding box center [987, 45] width 78 height 31
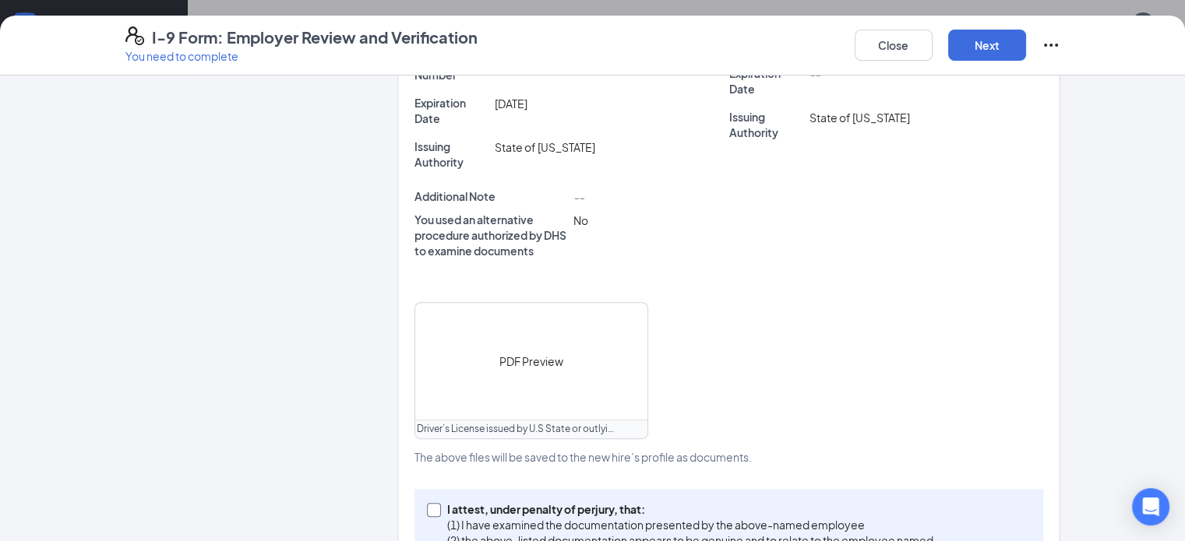
click at [427, 503] on input "I attest, under penalty of perjury, that: (1) I have examined the documentation…" at bounding box center [432, 508] width 11 height 11
checkbox input "true"
click at [1026, 58] on button "Next" at bounding box center [987, 45] width 78 height 31
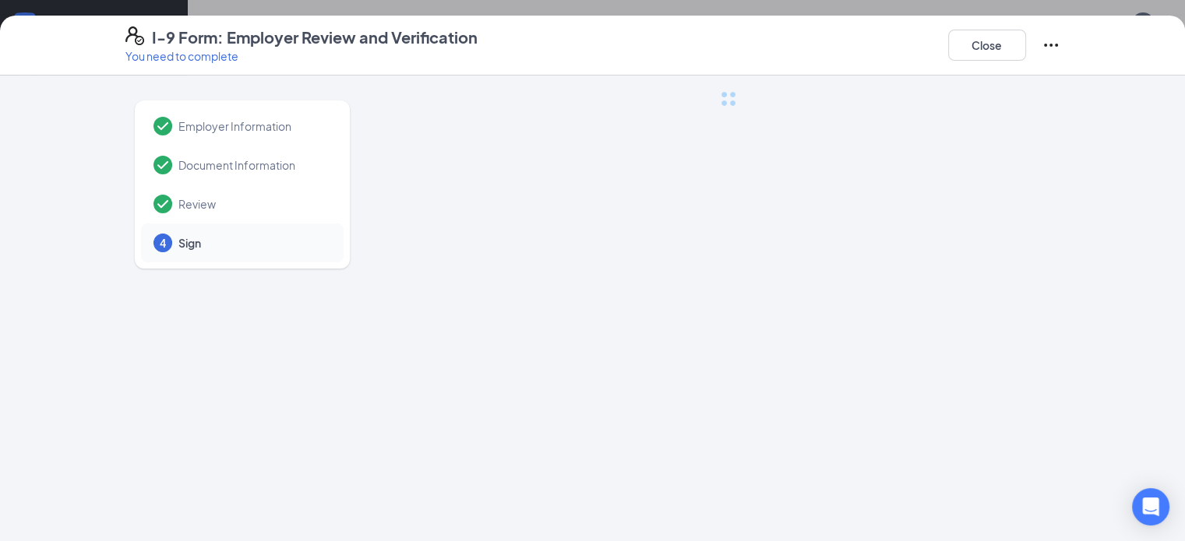
scroll to position [0, 0]
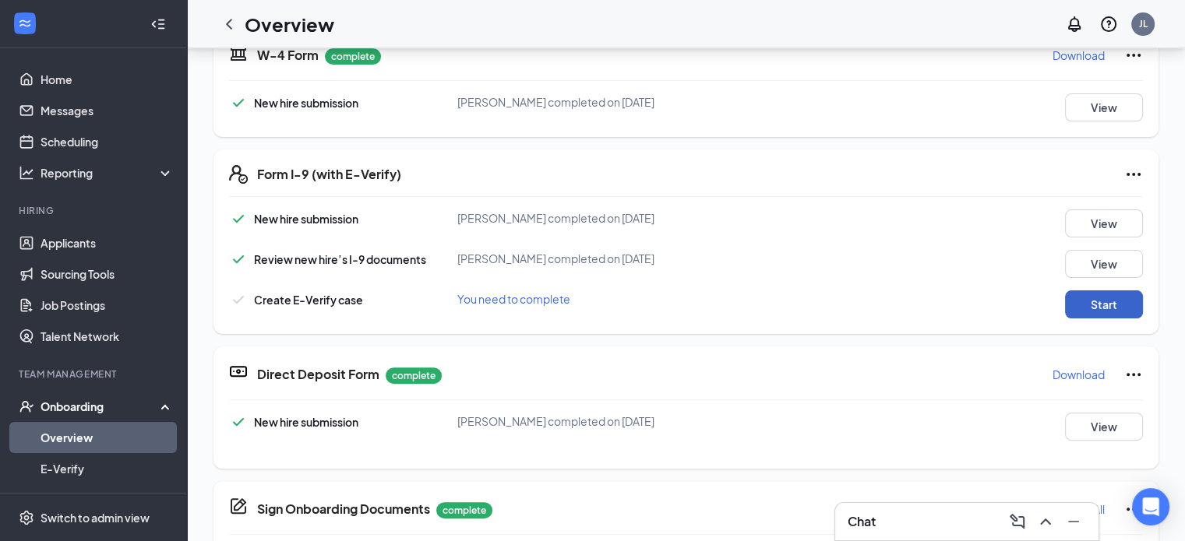
click at [1116, 308] on button "Start" at bounding box center [1104, 304] width 78 height 28
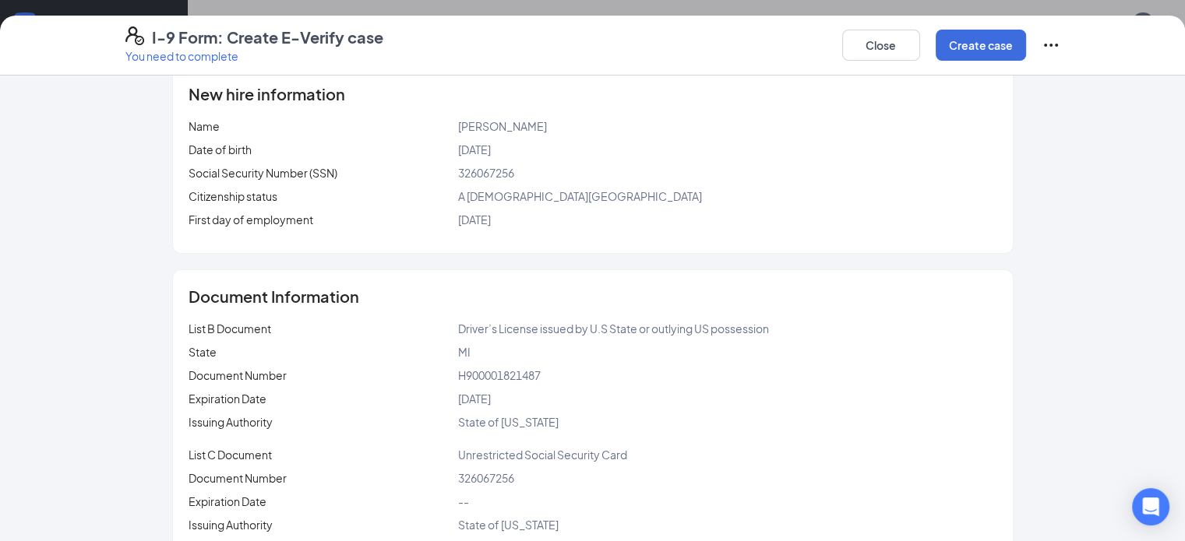
scroll to position [227, 0]
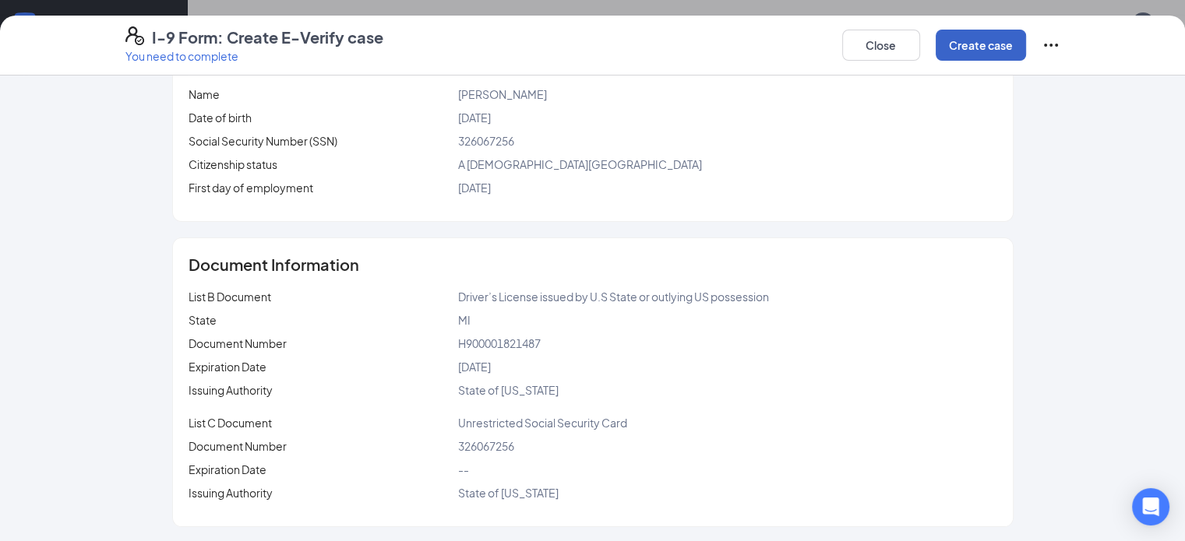
click at [1026, 47] on button "Create case" at bounding box center [980, 45] width 90 height 31
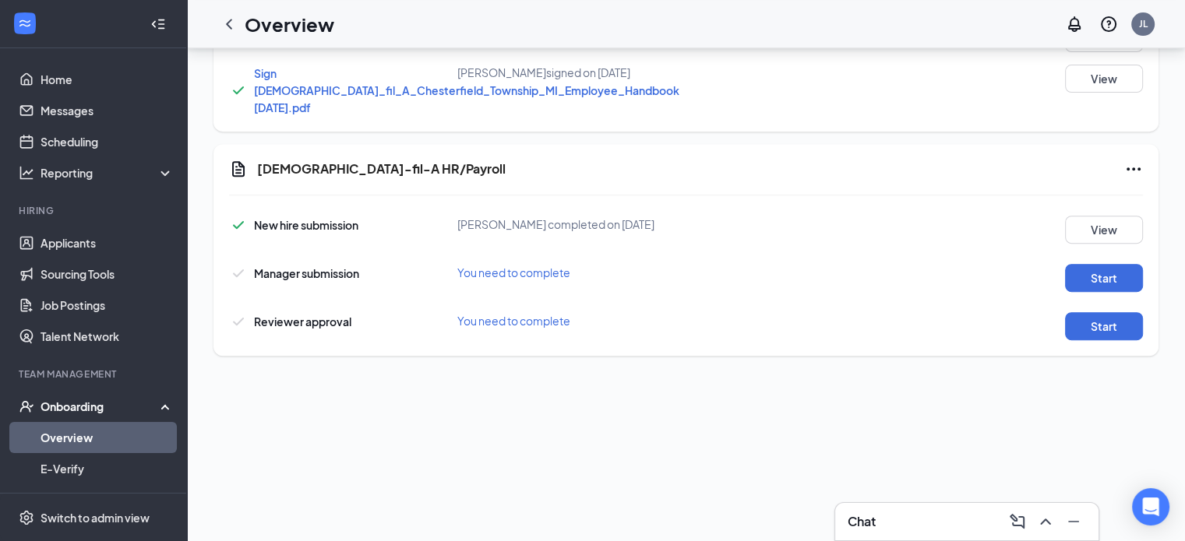
scroll to position [674, 0]
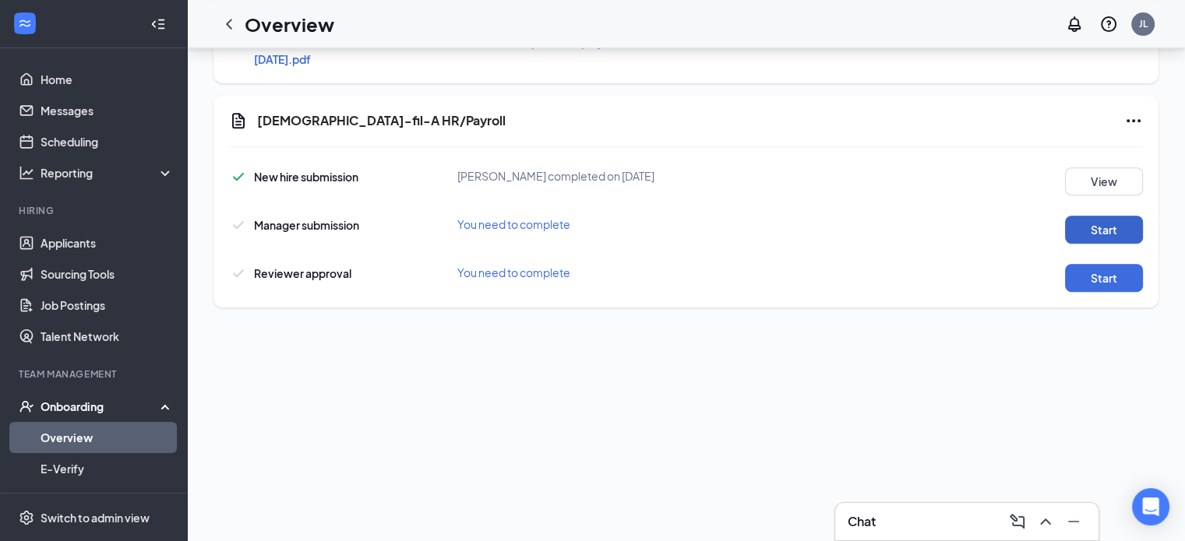
click at [1078, 227] on button "Start" at bounding box center [1104, 230] width 78 height 28
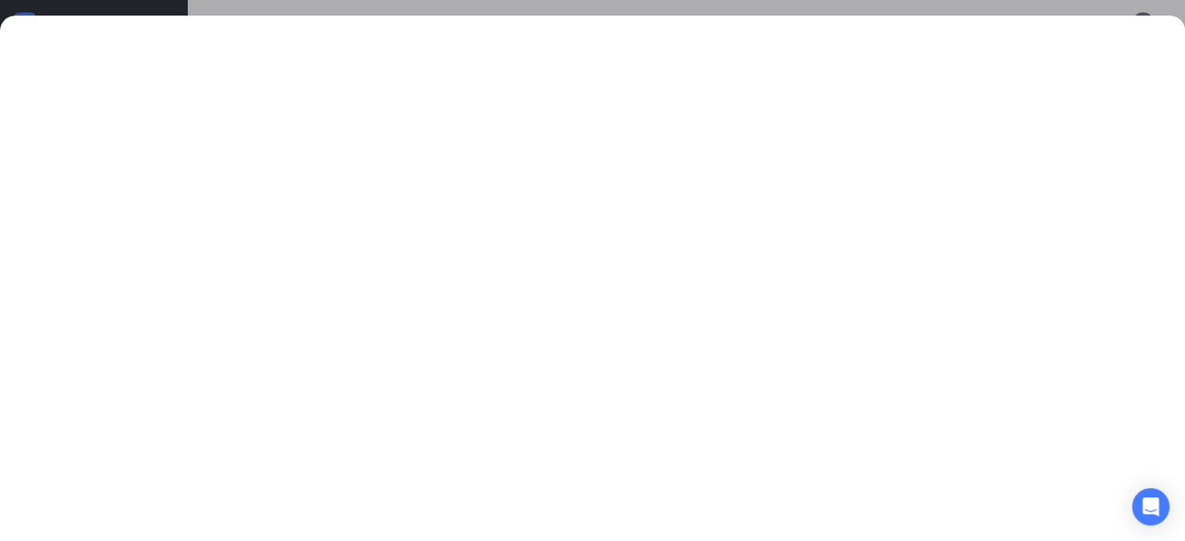
scroll to position [374, 0]
click at [1142, 22] on div at bounding box center [592, 279] width 1185 height 526
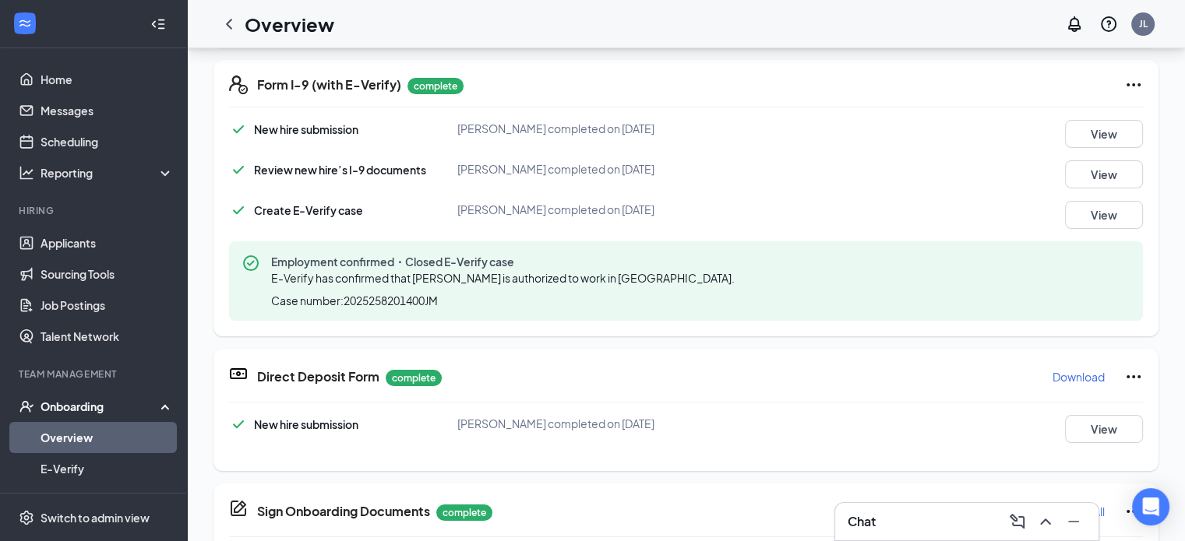
scroll to position [632, 0]
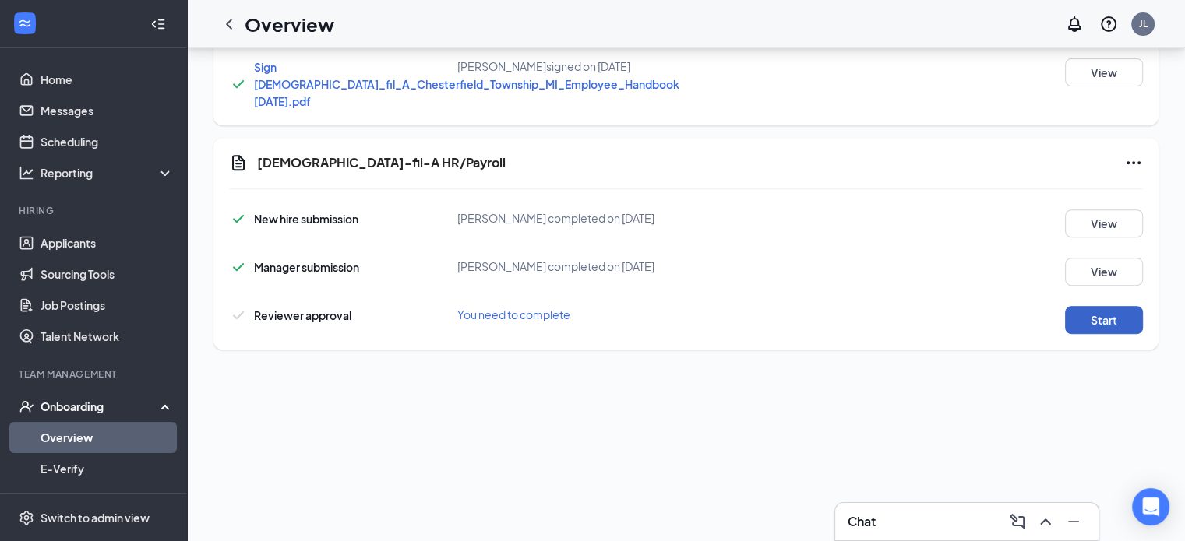
click at [1102, 315] on button "Start" at bounding box center [1104, 320] width 78 height 28
click at [227, 27] on icon "ChevronLeft" at bounding box center [229, 24] width 19 height 19
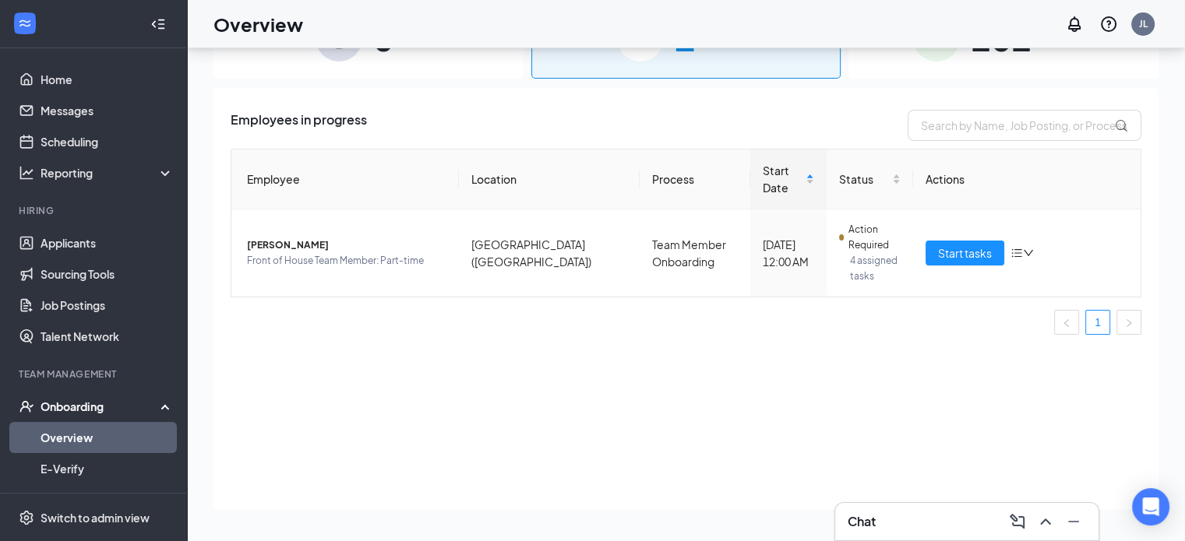
click at [978, 371] on div "Employees in progress Employee Location Process Start Date Status Actions Natha…" at bounding box center [685, 299] width 945 height 422
click at [959, 245] on span "Start tasks" at bounding box center [965, 253] width 54 height 17
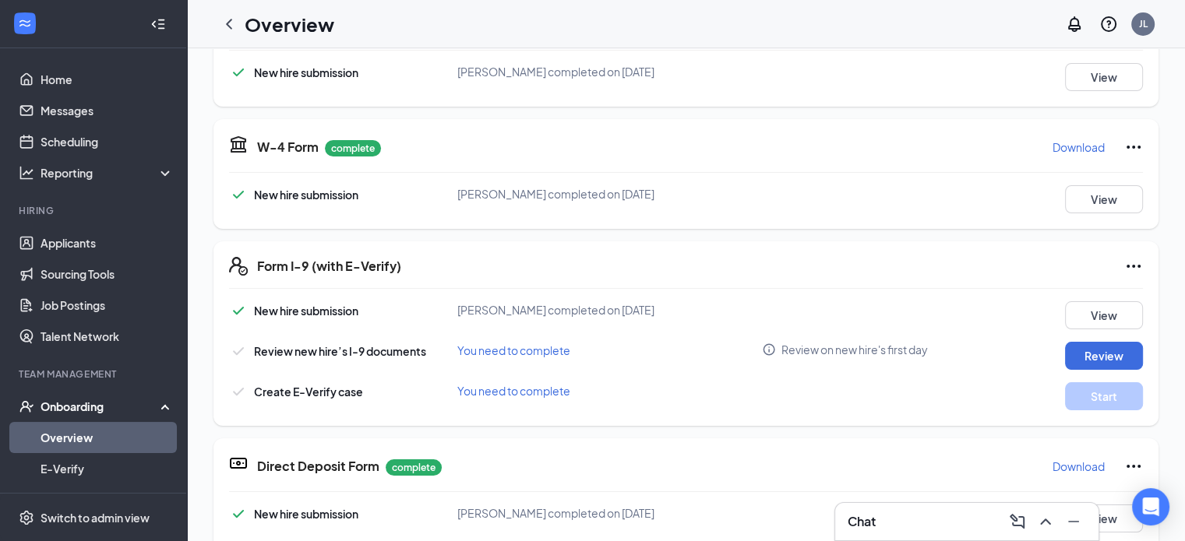
scroll to position [312, 0]
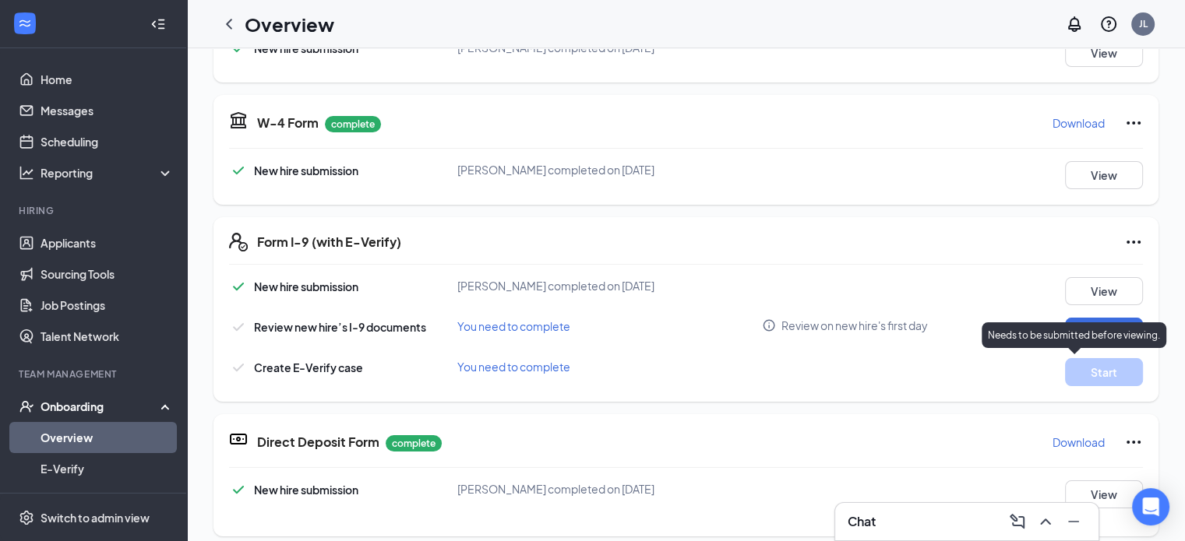
click at [1097, 329] on p "Needs to be submitted before viewing." at bounding box center [1073, 335] width 172 height 13
click at [1078, 333] on button "Review" at bounding box center [1104, 332] width 78 height 28
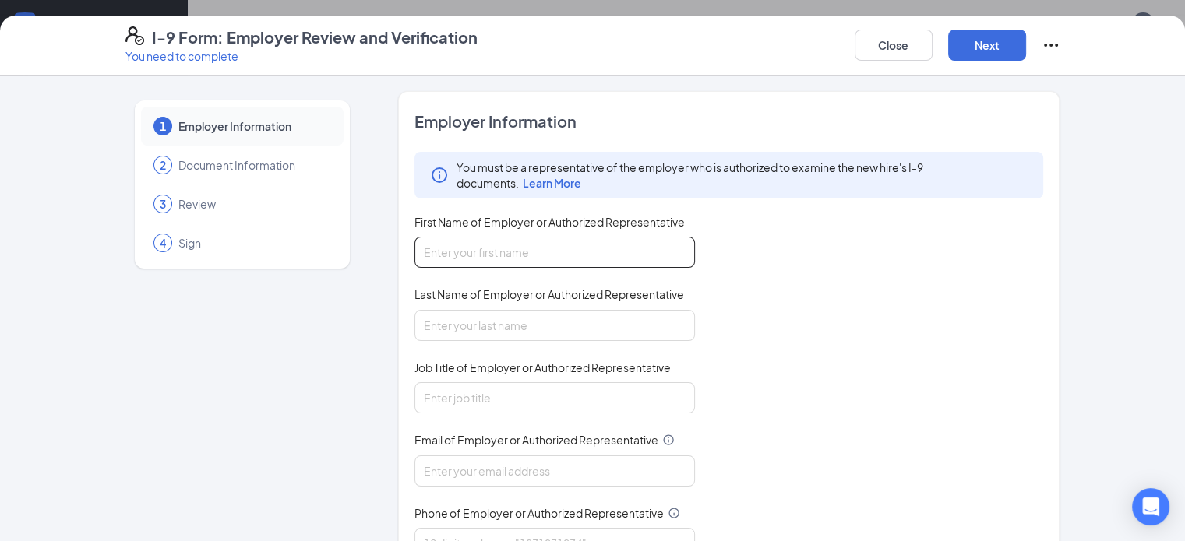
click at [611, 255] on input "First Name of Employer or Authorized Representative" at bounding box center [554, 252] width 280 height 31
type input "Jennifer"
click at [478, 314] on input "Last Name of Employer or Authorized Representative" at bounding box center [554, 325] width 280 height 31
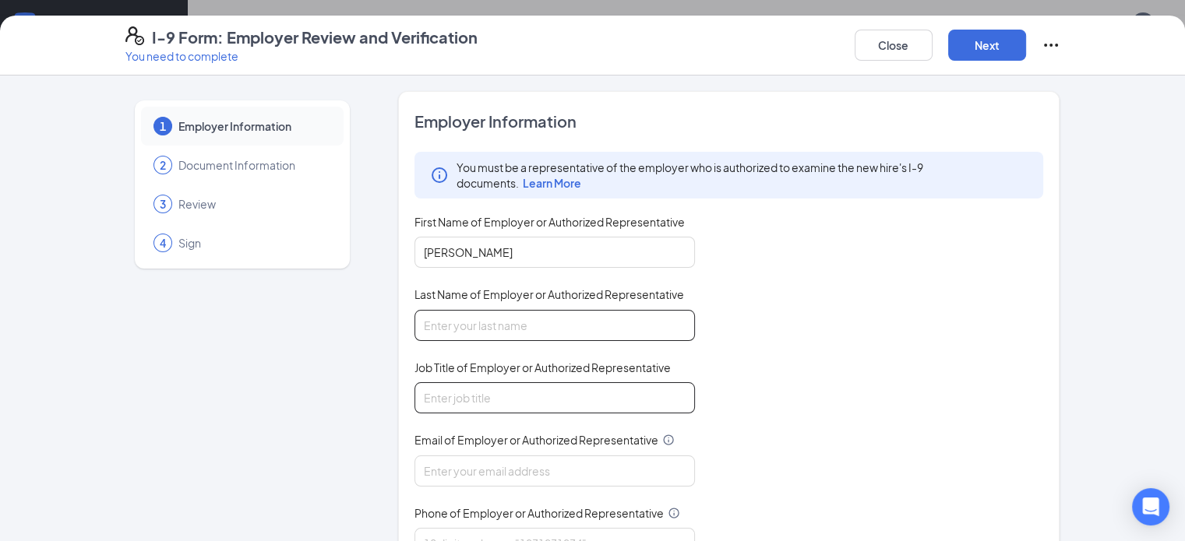
type input "Leslie"
click at [455, 399] on input "Job Title of Employer or Authorized Representative" at bounding box center [554, 397] width 280 height 31
type input "Talent Director"
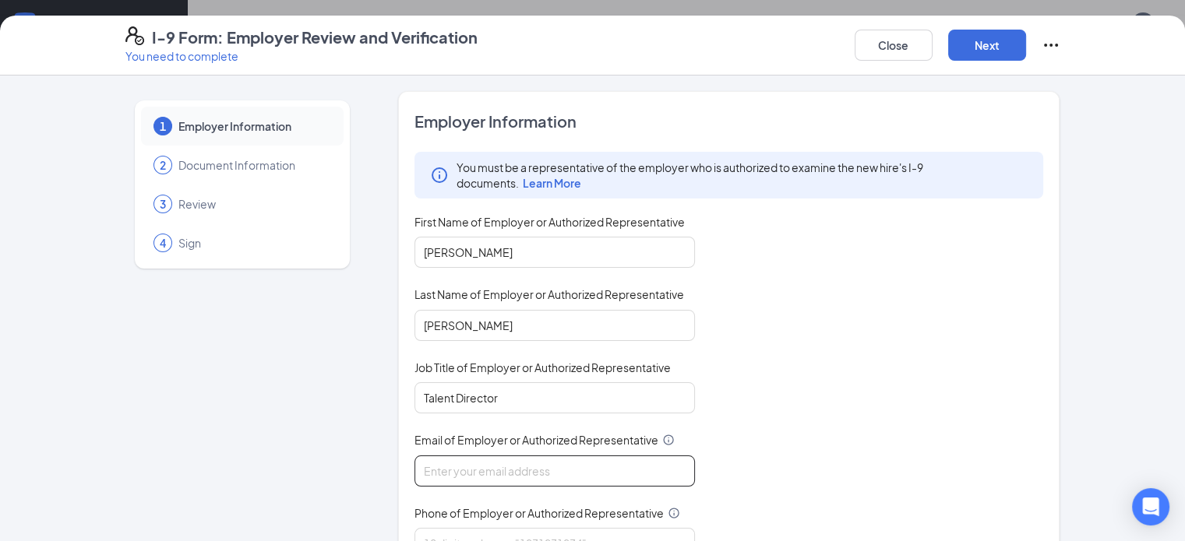
click at [444, 470] on input "Email of Employer or Authorized Representative" at bounding box center [554, 471] width 280 height 31
type input "talent@cfachesterfieldtownship.com"
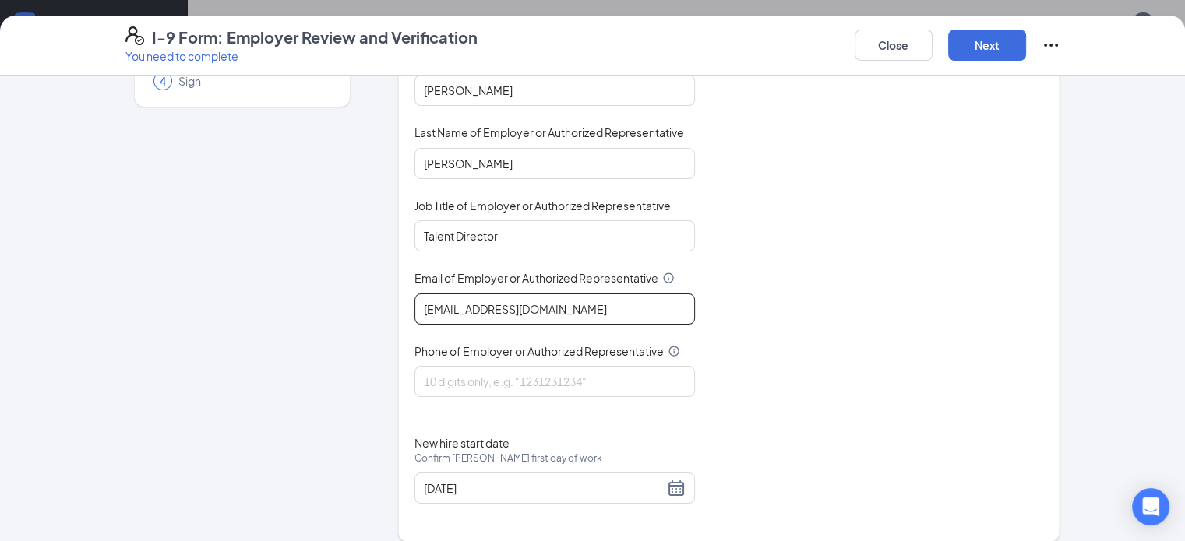
scroll to position [174, 0]
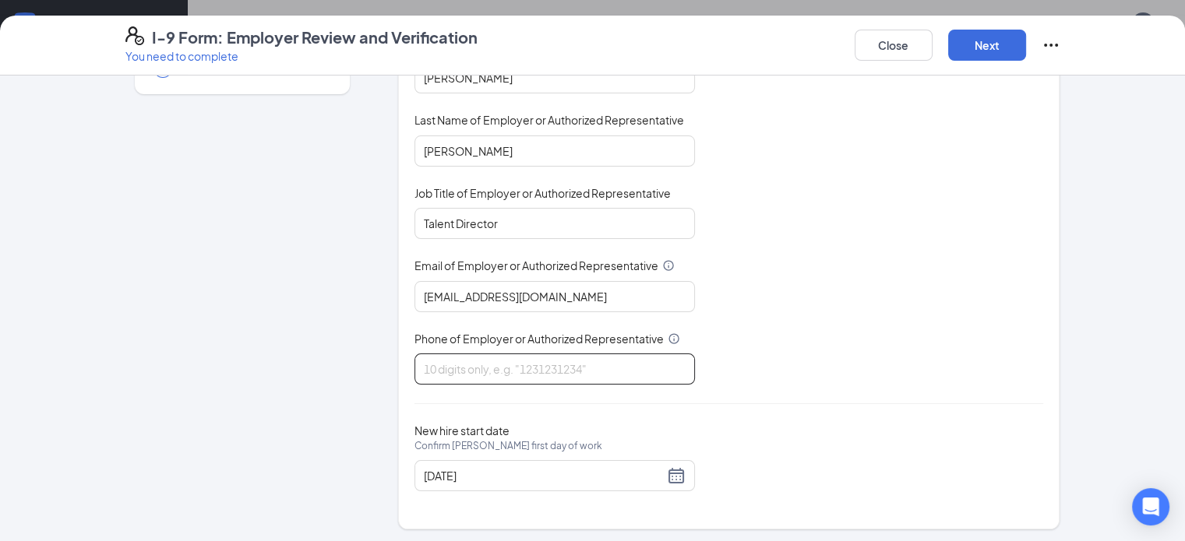
click at [494, 370] on input "Phone of Employer or Authorized Representative" at bounding box center [554, 369] width 280 height 31
type input "5864890616"
click at [1026, 41] on button "Next" at bounding box center [987, 45] width 78 height 31
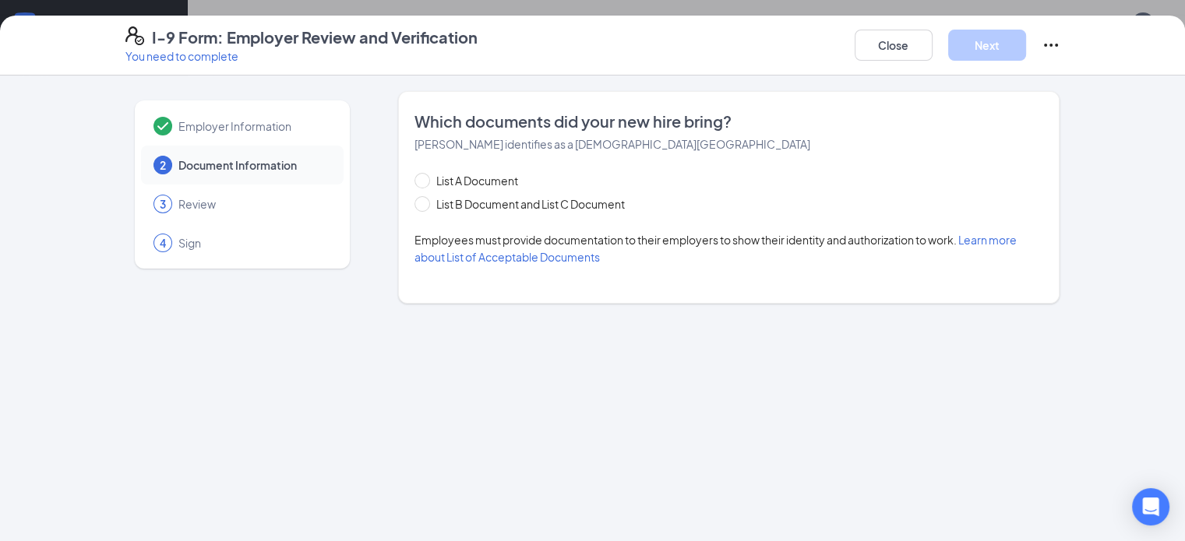
scroll to position [0, 0]
click at [471, 194] on div "List A Document List B Document and List C Document" at bounding box center [534, 192] width 241 height 40
click at [473, 199] on span "List B Document and List C Document" at bounding box center [530, 203] width 201 height 17
click at [425, 199] on input "List B Document and List C Document" at bounding box center [419, 201] width 11 height 11
radio input "true"
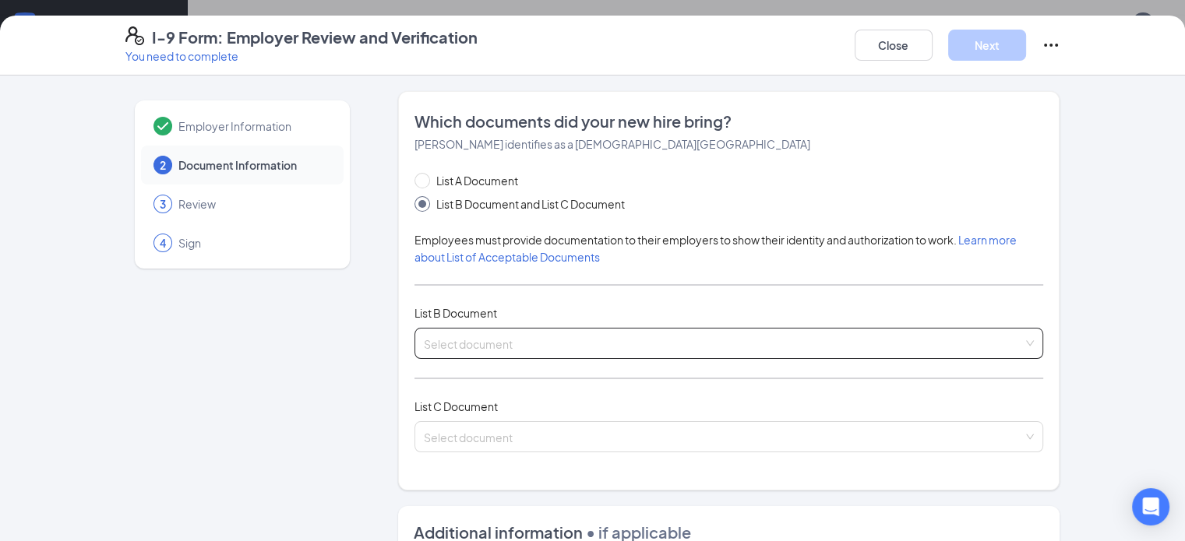
click at [446, 344] on input "search" at bounding box center [724, 340] width 600 height 23
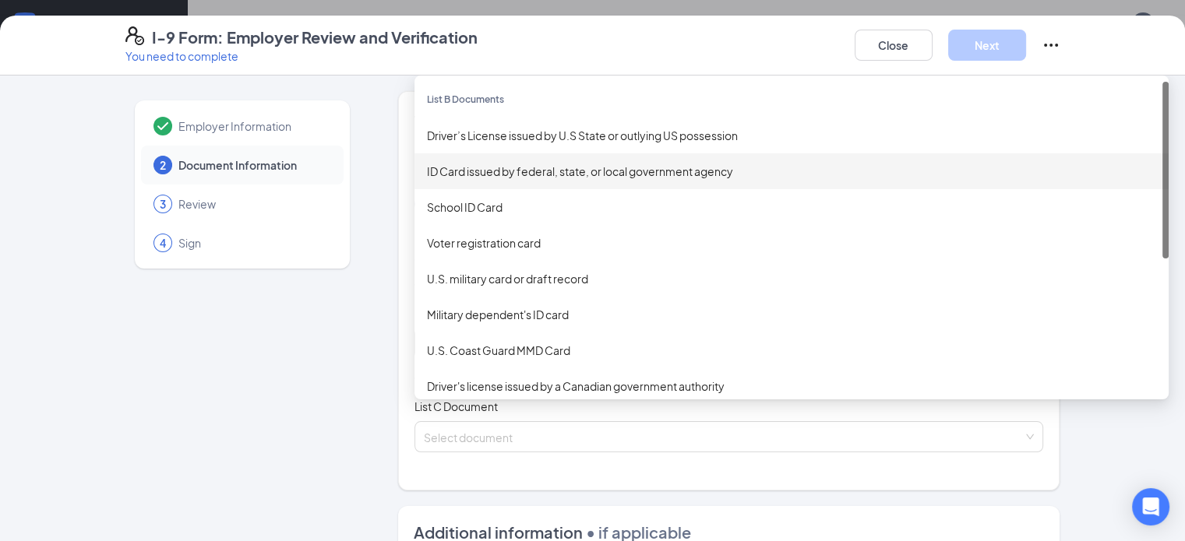
click at [437, 173] on div "ID Card issued by federal, state, or local government agency" at bounding box center [791, 171] width 729 height 17
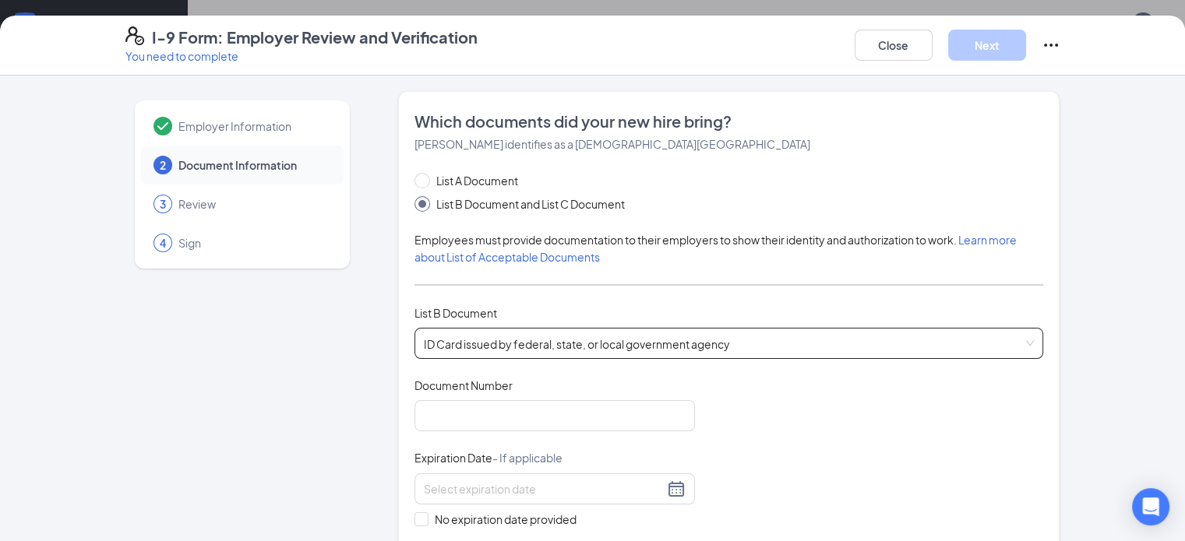
click at [452, 392] on span "Document Number" at bounding box center [463, 386] width 98 height 16
click at [452, 400] on input "Document Number" at bounding box center [554, 415] width 280 height 31
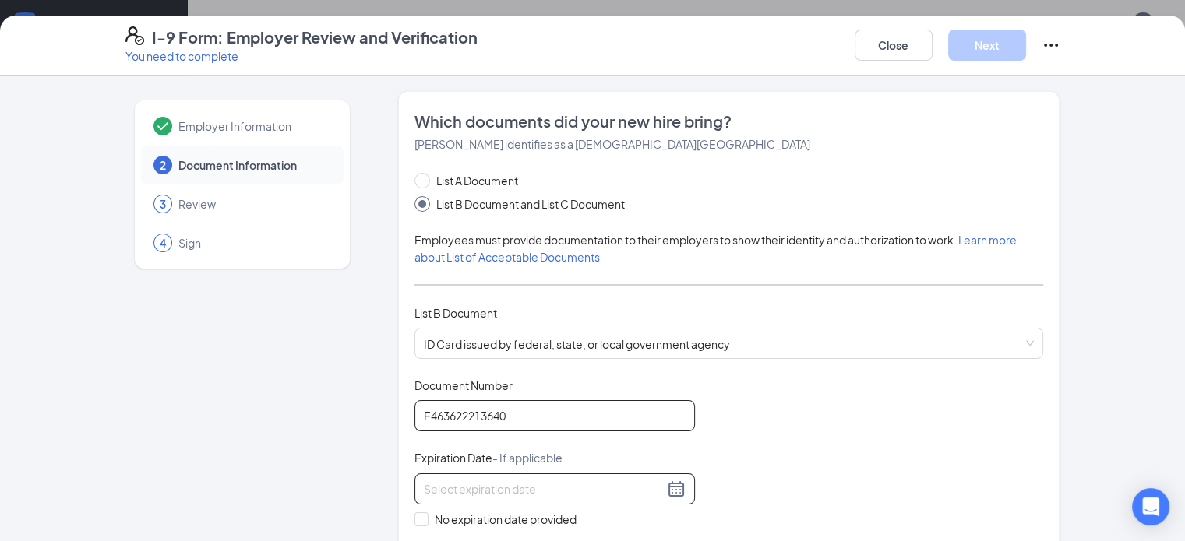
type input "E463622213640"
click at [627, 482] on div at bounding box center [555, 489] width 262 height 19
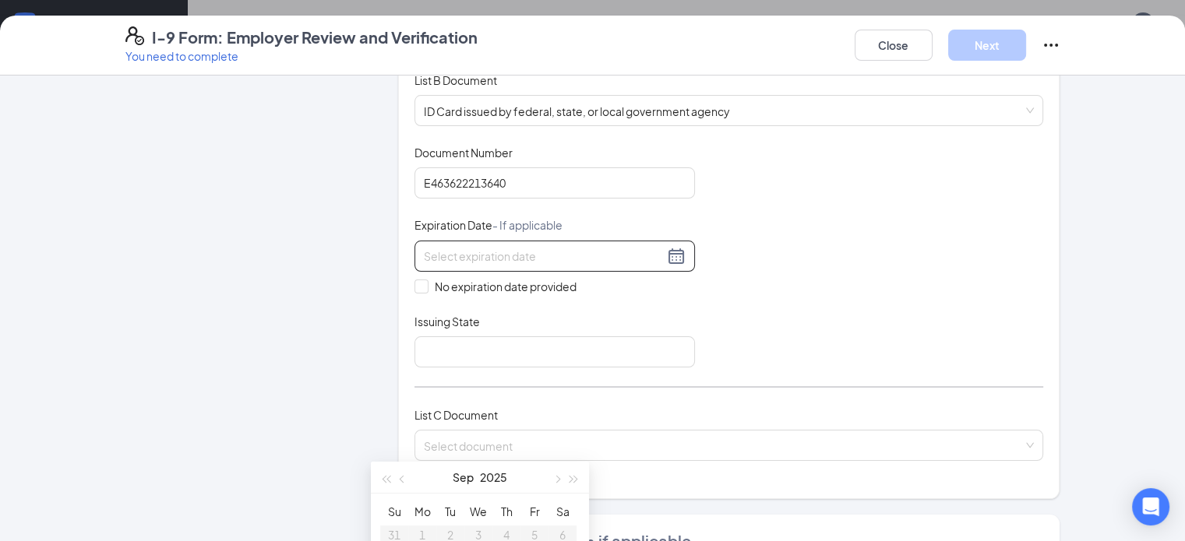
scroll to position [234, 0]
click at [515, 479] on div "Sep 2025" at bounding box center [480, 477] width 136 height 31
click at [502, 474] on button "2025" at bounding box center [493, 477] width 27 height 31
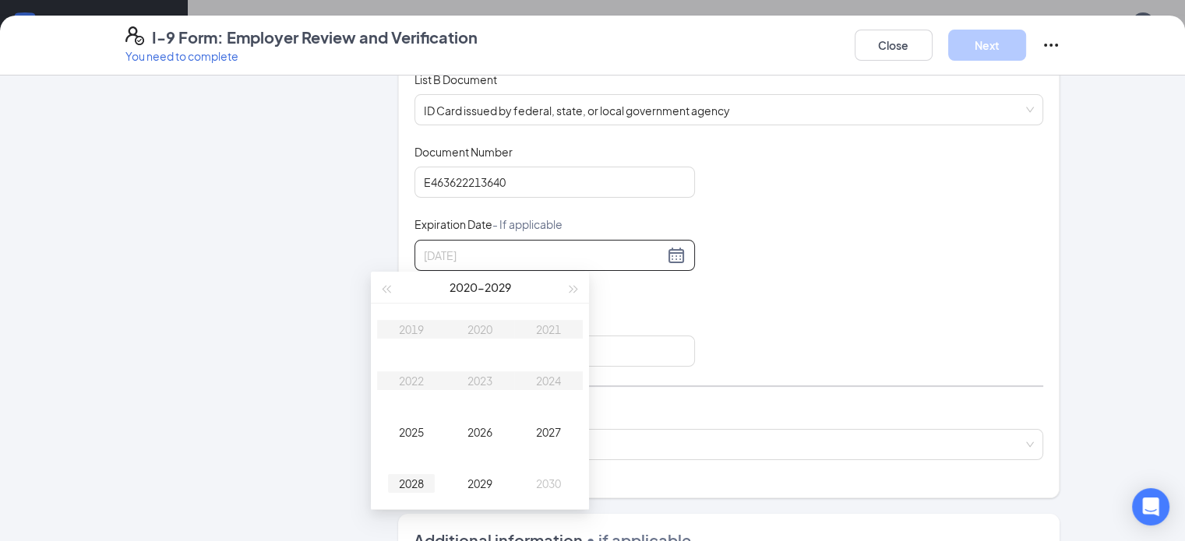
type input "09/15/2028"
click at [410, 476] on div "2028" at bounding box center [411, 483] width 47 height 19
type input "08/29/2028"
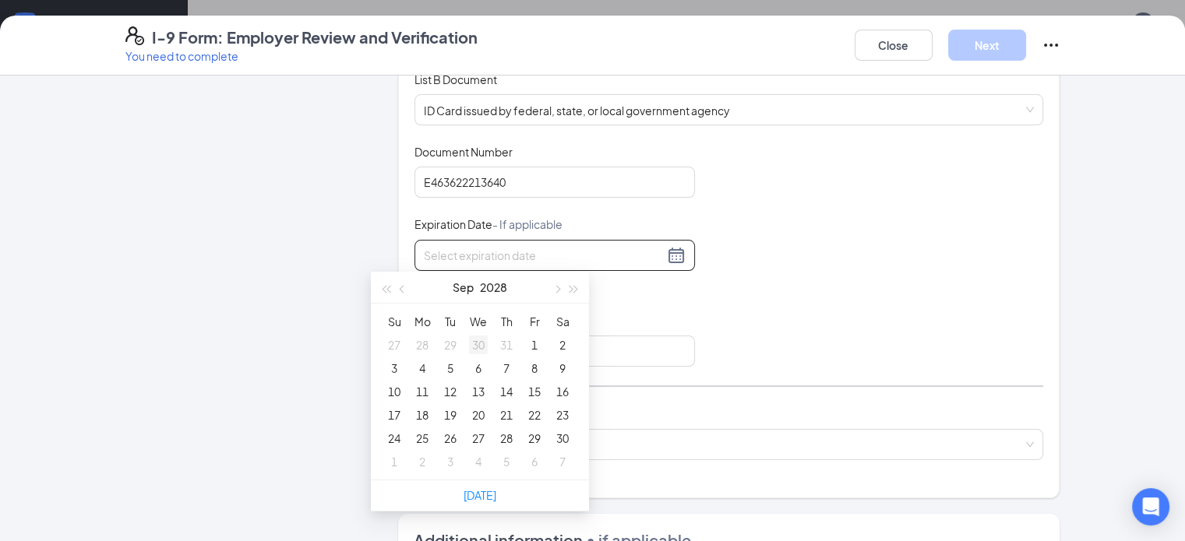
type input "08/30/2028"
click at [403, 286] on span "button" at bounding box center [404, 290] width 8 height 8
type input "08/16/2028"
click at [477, 389] on div "16" at bounding box center [478, 391] width 19 height 19
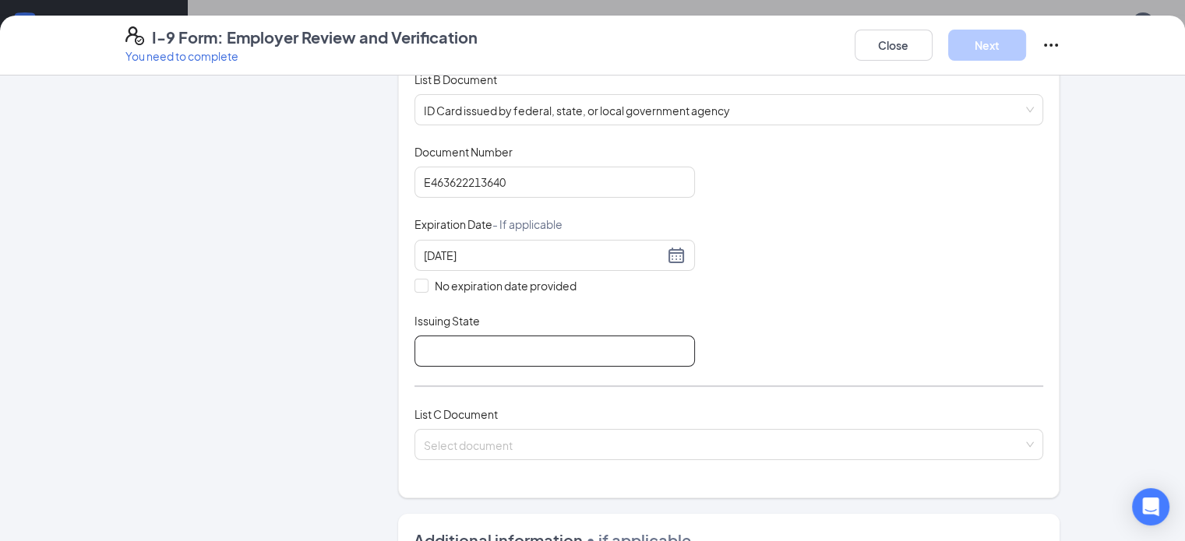
click at [459, 350] on input "Issuing State" at bounding box center [554, 351] width 280 height 31
type input "State of Michigan"
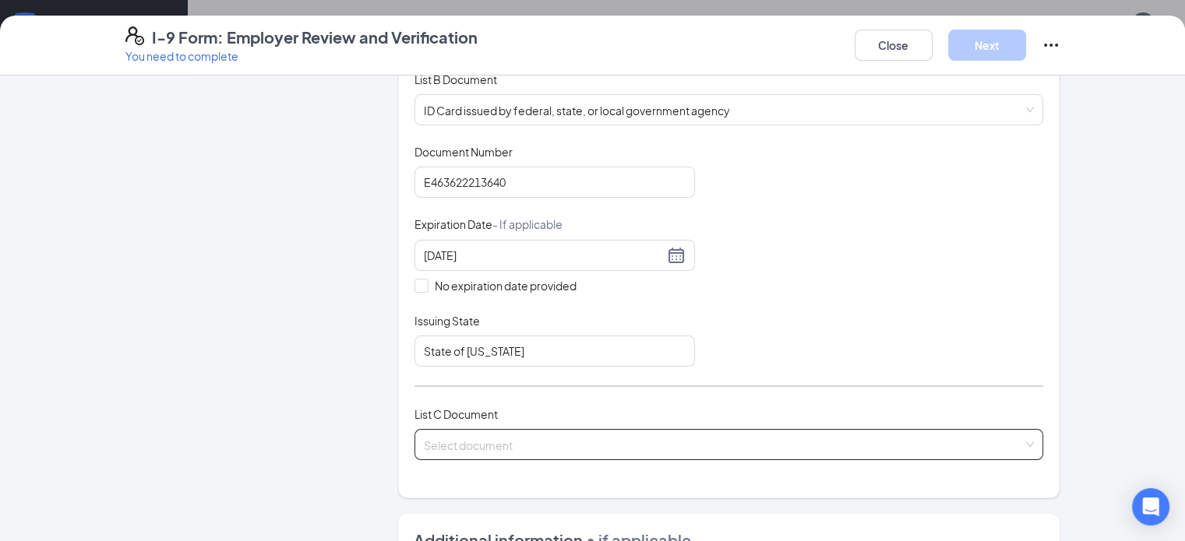
click at [450, 442] on input "search" at bounding box center [724, 441] width 600 height 23
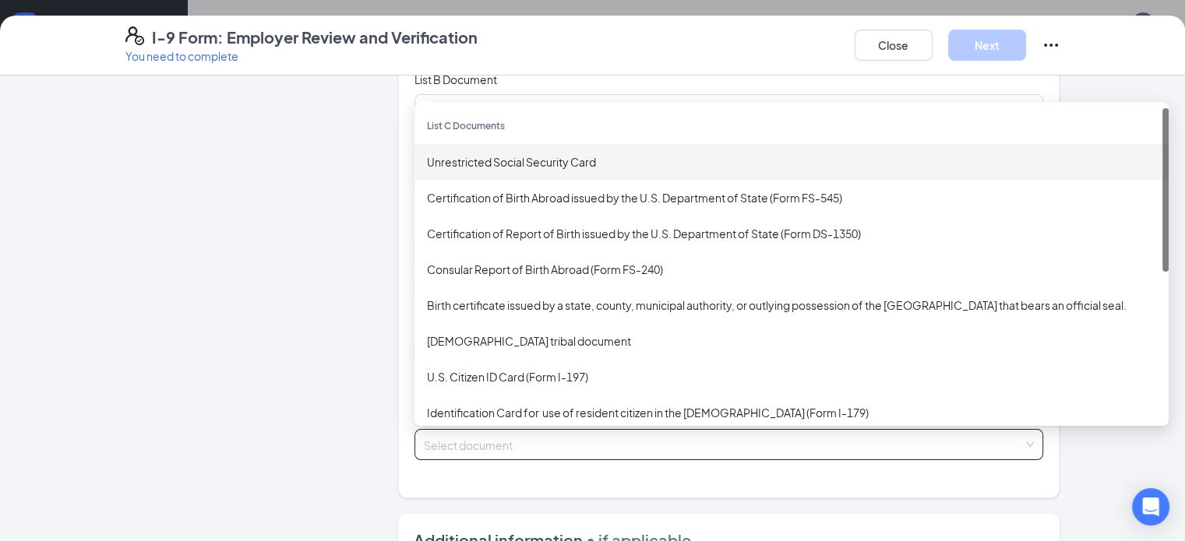
click at [470, 169] on div "Unrestricted Social Security Card" at bounding box center [791, 162] width 754 height 36
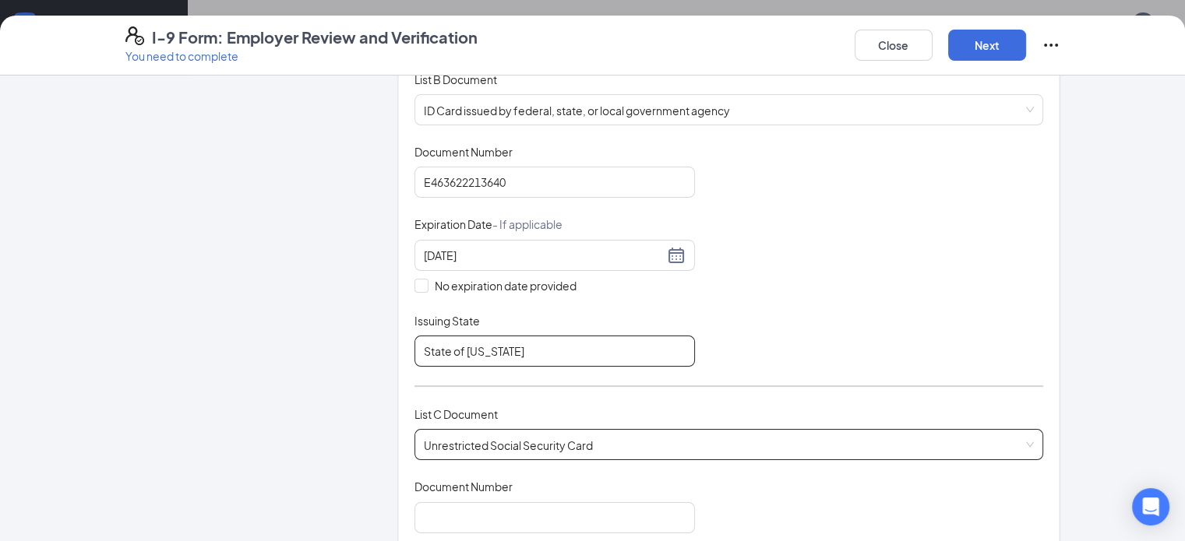
scroll to position [545, 0]
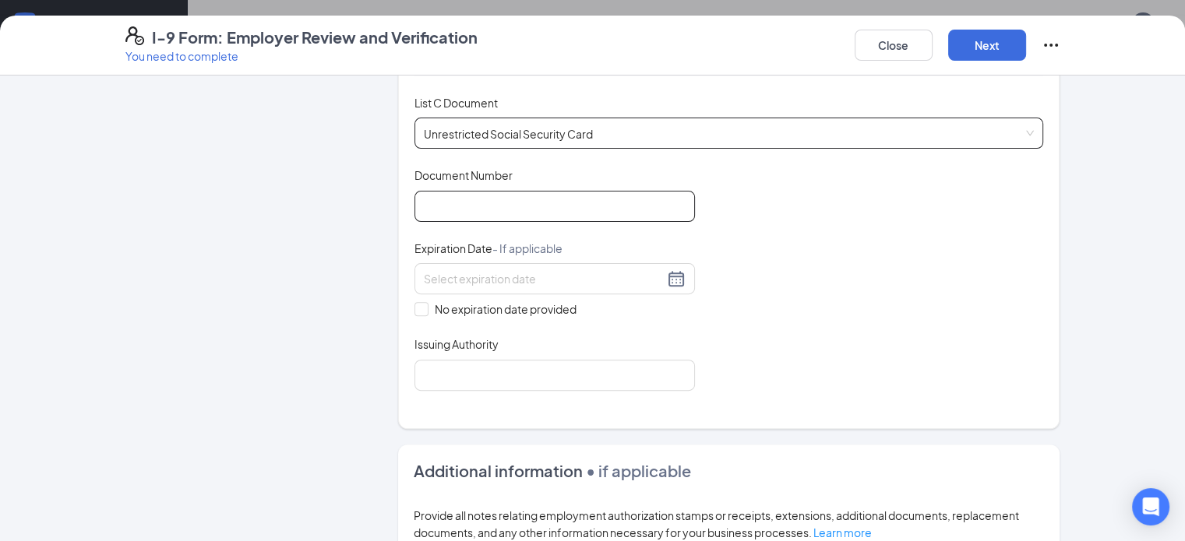
click at [475, 199] on input "Document Number" at bounding box center [554, 206] width 280 height 31
type input "386273680"
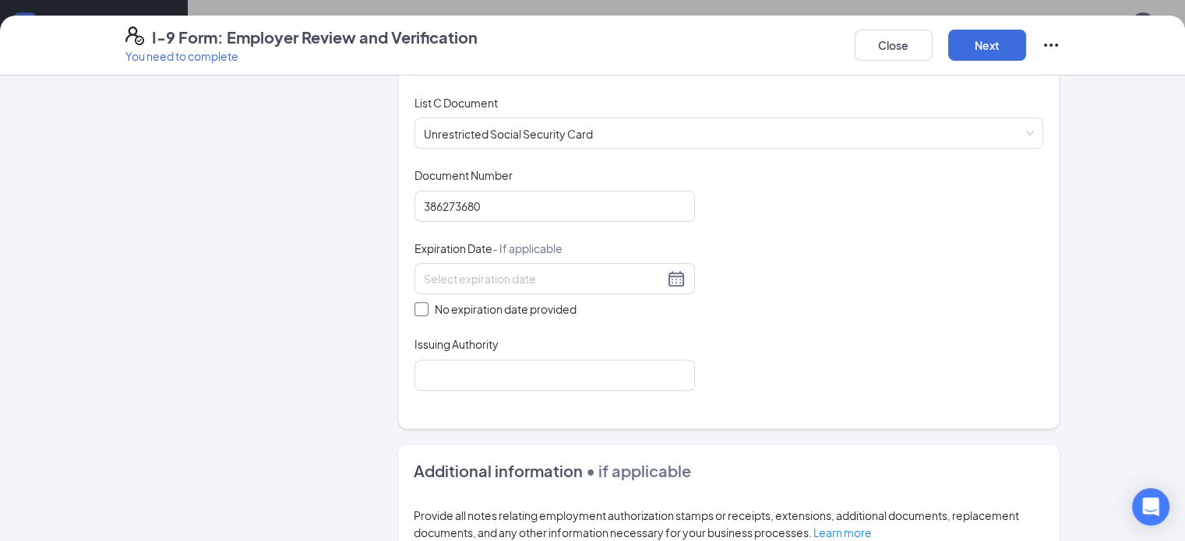
click at [414, 309] on span at bounding box center [421, 309] width 14 height 14
click at [414, 309] on input "No expiration date provided" at bounding box center [419, 307] width 11 height 11
checkbox input "true"
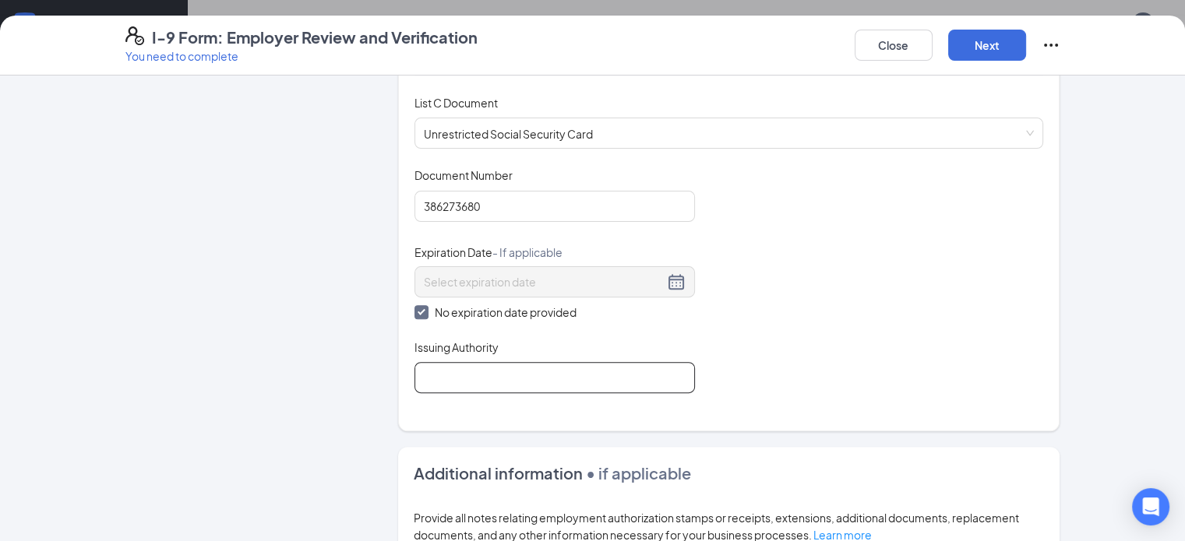
click at [414, 362] on input "Issuing Authority" at bounding box center [554, 377] width 280 height 31
type input "Social Security Administration"
click at [878, 273] on div "Document Title Unrestricted Social Security Card Document Number 386273680 Expi…" at bounding box center [728, 280] width 629 height 226
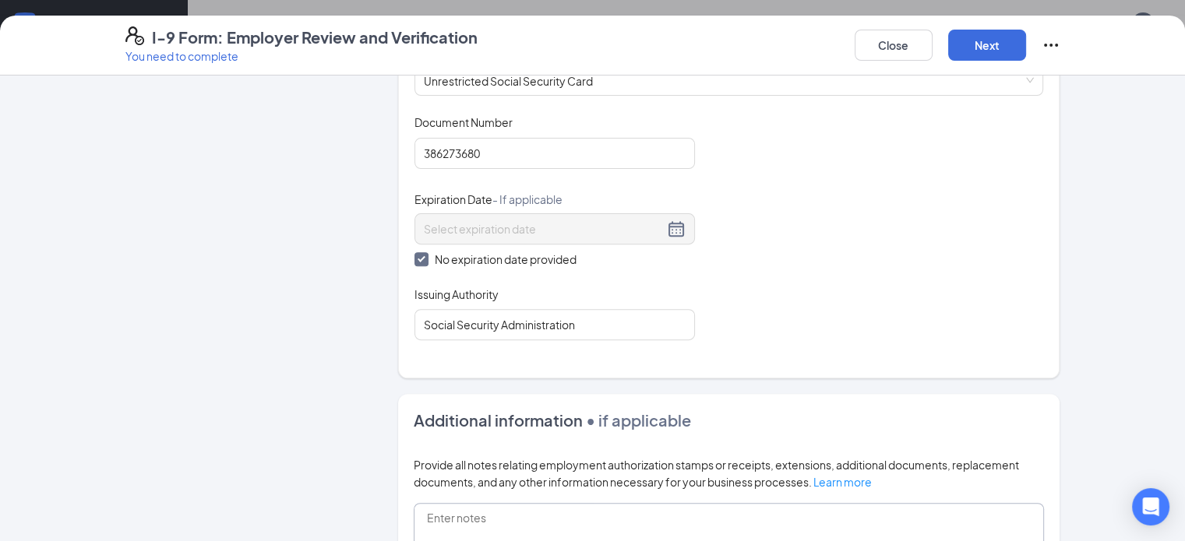
scroll to position [841, 0]
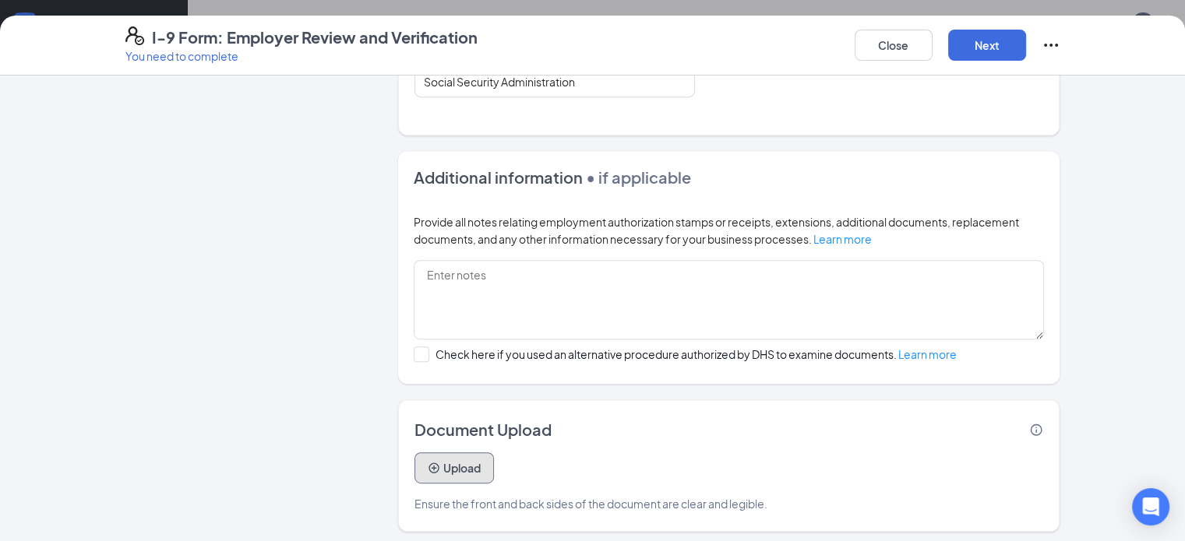
click at [420, 461] on button "Upload" at bounding box center [453, 467] width 79 height 31
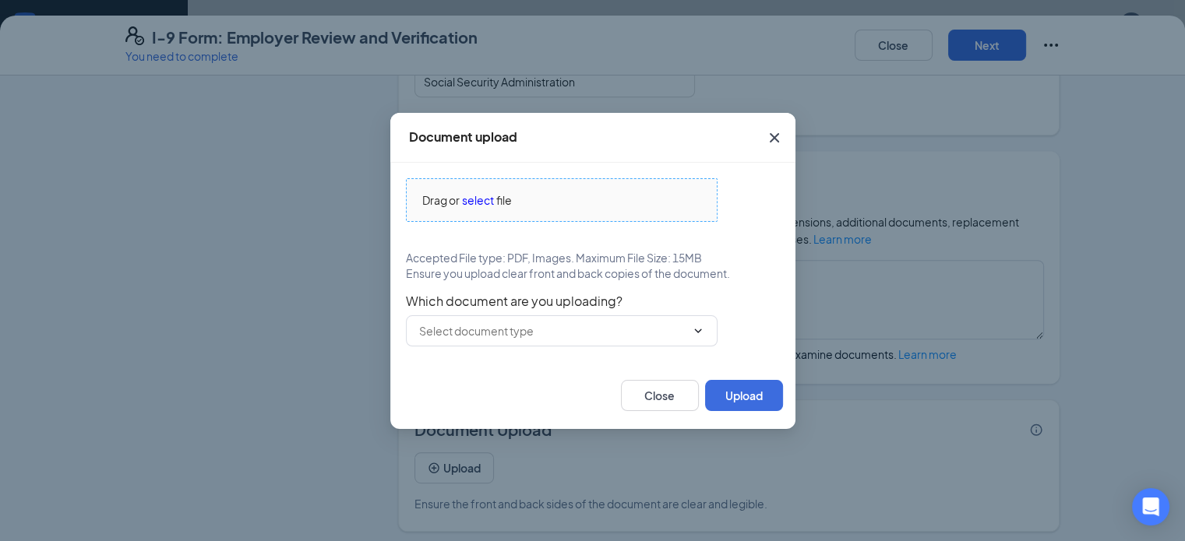
click at [473, 195] on span "select" at bounding box center [478, 200] width 32 height 17
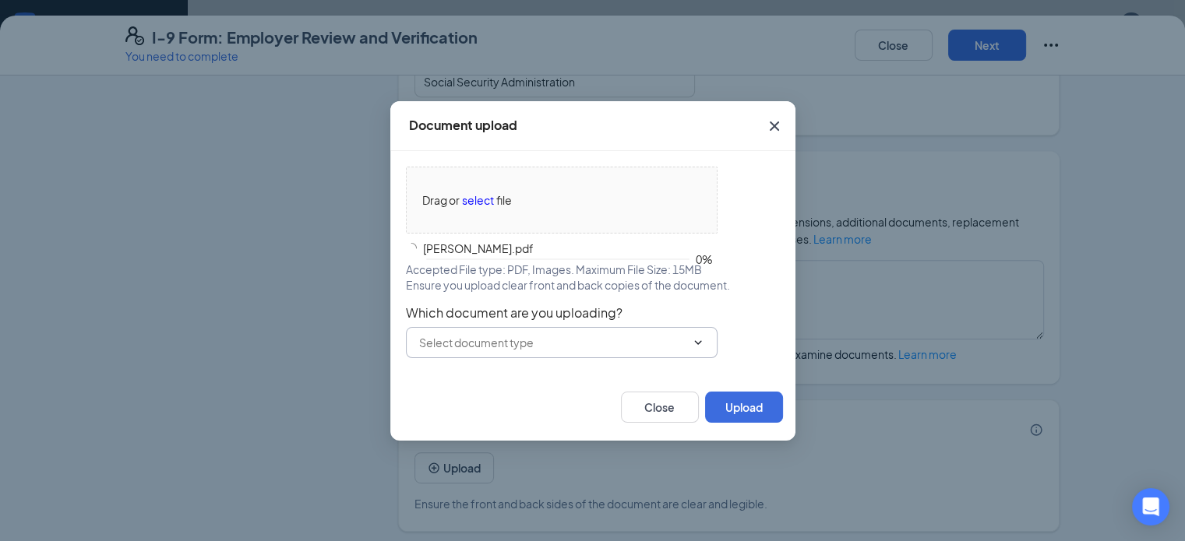
click at [556, 345] on input "text" at bounding box center [552, 342] width 266 height 17
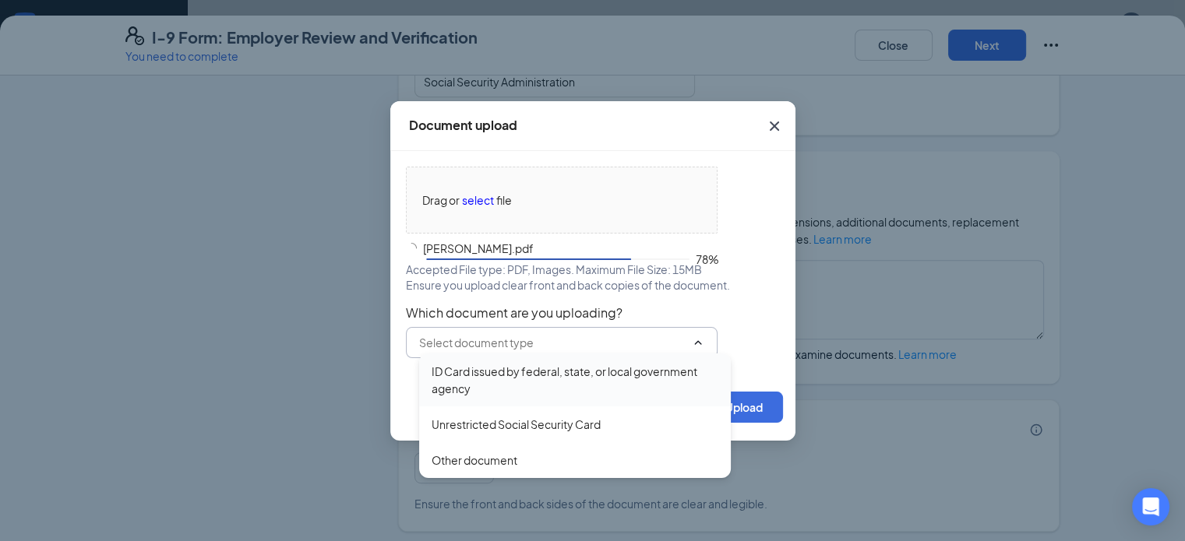
click at [540, 377] on div "ID Card issued by federal, state, or local government agency" at bounding box center [574, 380] width 287 height 34
type input "ID Card issued by federal, state, or local government agency"
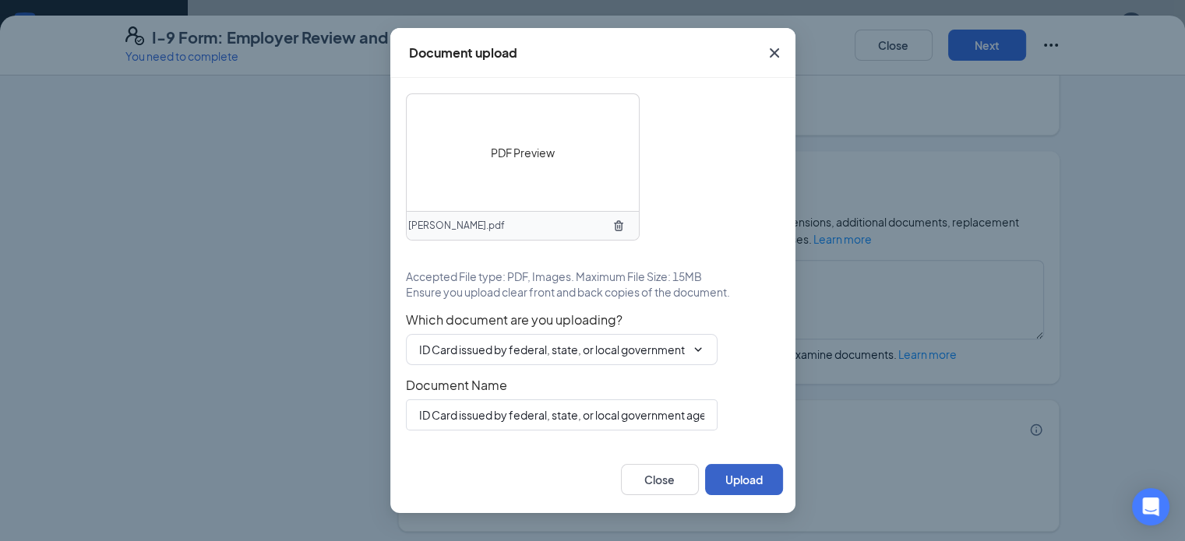
click at [737, 477] on button "Upload" at bounding box center [744, 479] width 78 height 31
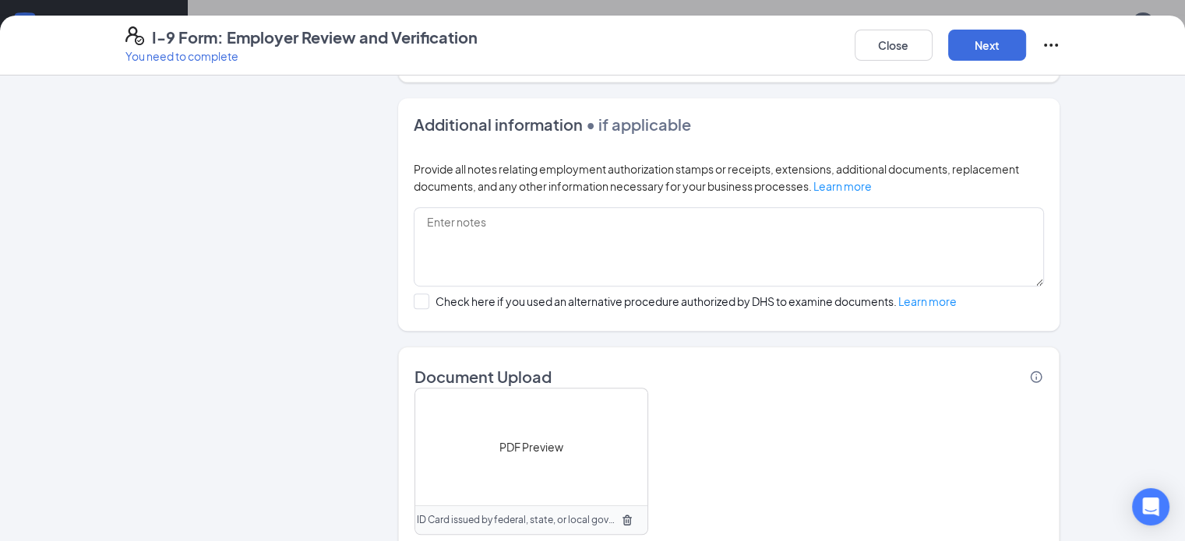
scroll to position [988, 0]
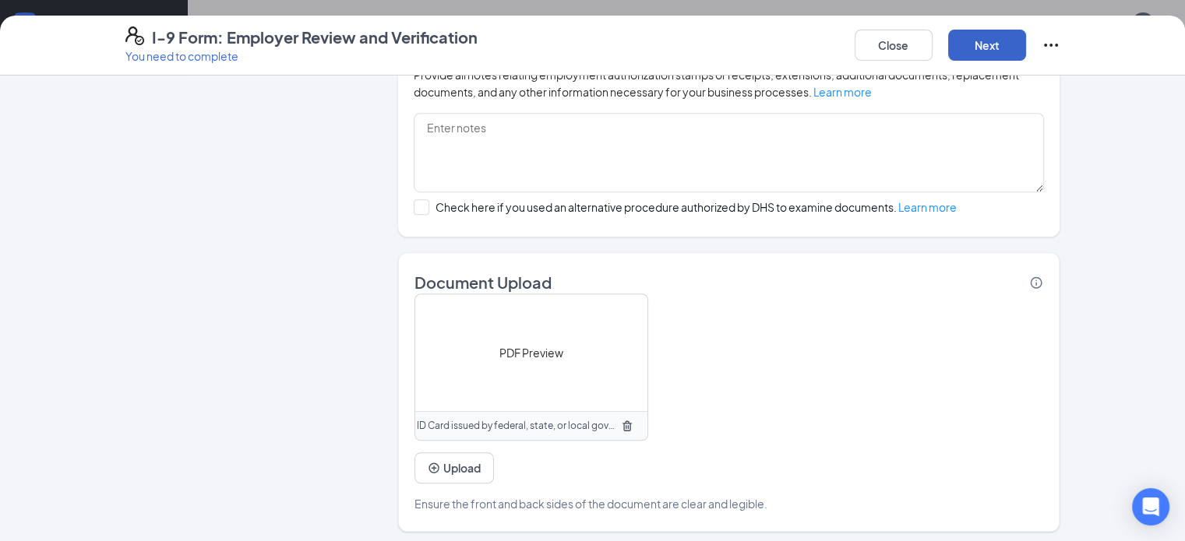
click at [1026, 43] on button "Next" at bounding box center [987, 45] width 78 height 31
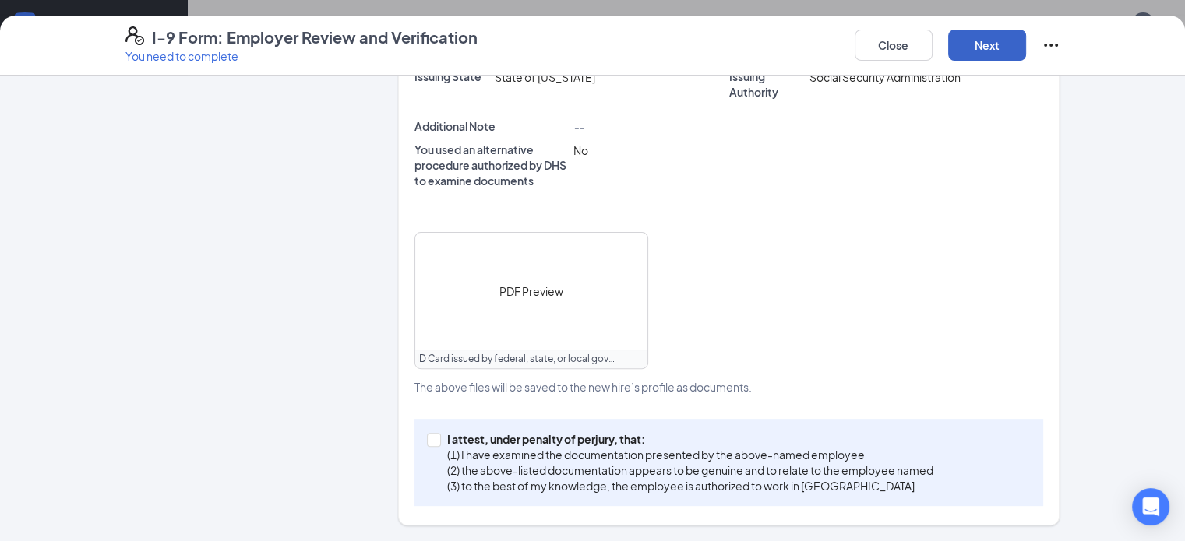
scroll to position [492, 0]
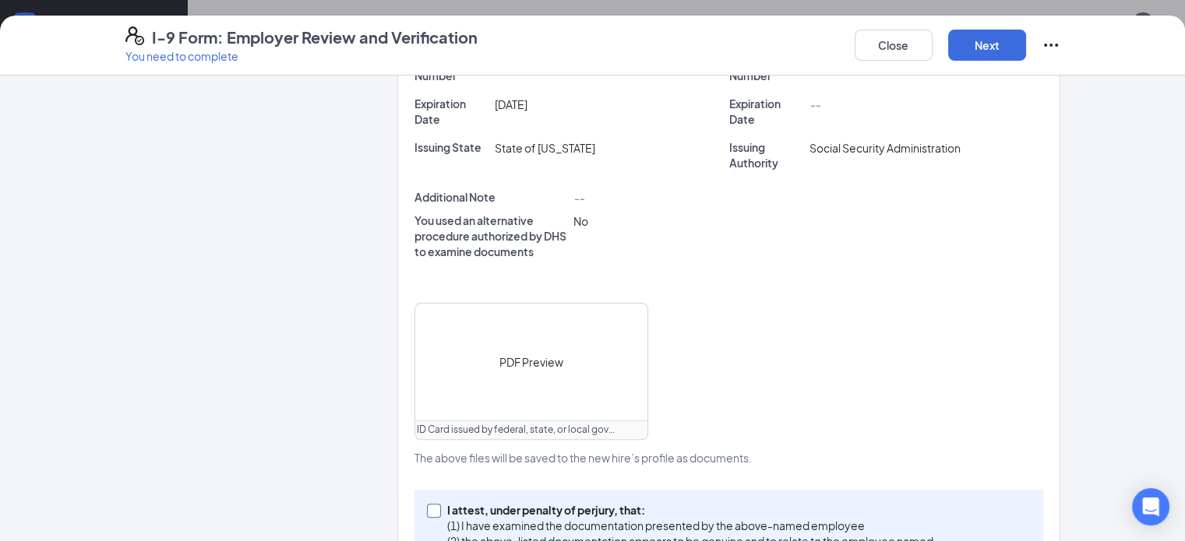
click at [441, 502] on span "I attest, under penalty of perjury, that: (1) I have examined the documentation…" at bounding box center [690, 533] width 498 height 62
click at [427, 504] on input "I attest, under penalty of perjury, that: (1) I have examined the documentation…" at bounding box center [432, 509] width 11 height 11
checkbox input "true"
click at [1026, 33] on button "Next" at bounding box center [987, 45] width 78 height 31
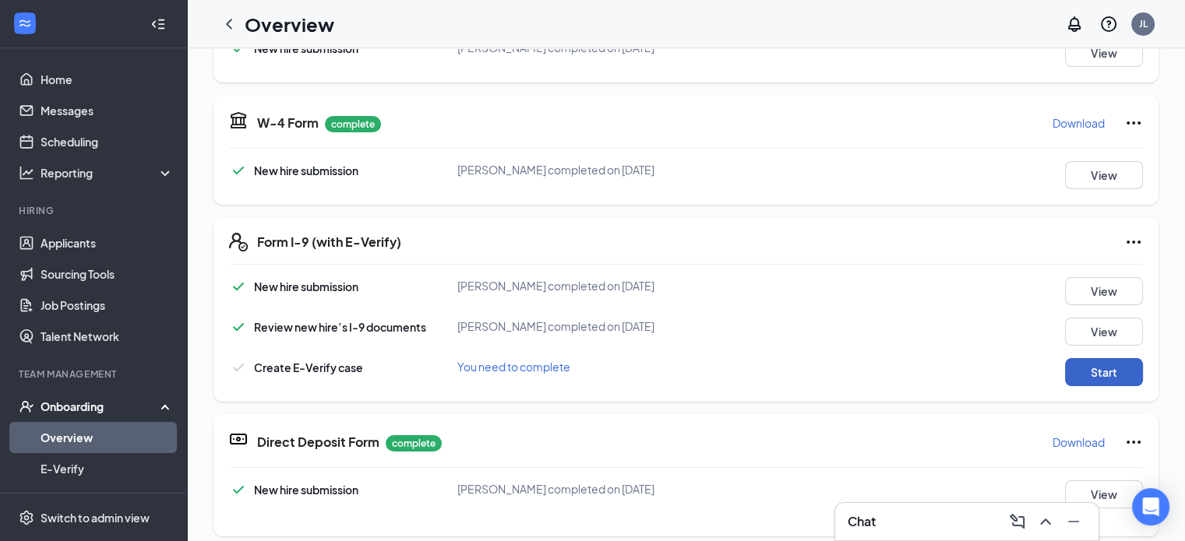
click at [1097, 367] on button "Start" at bounding box center [1104, 372] width 78 height 28
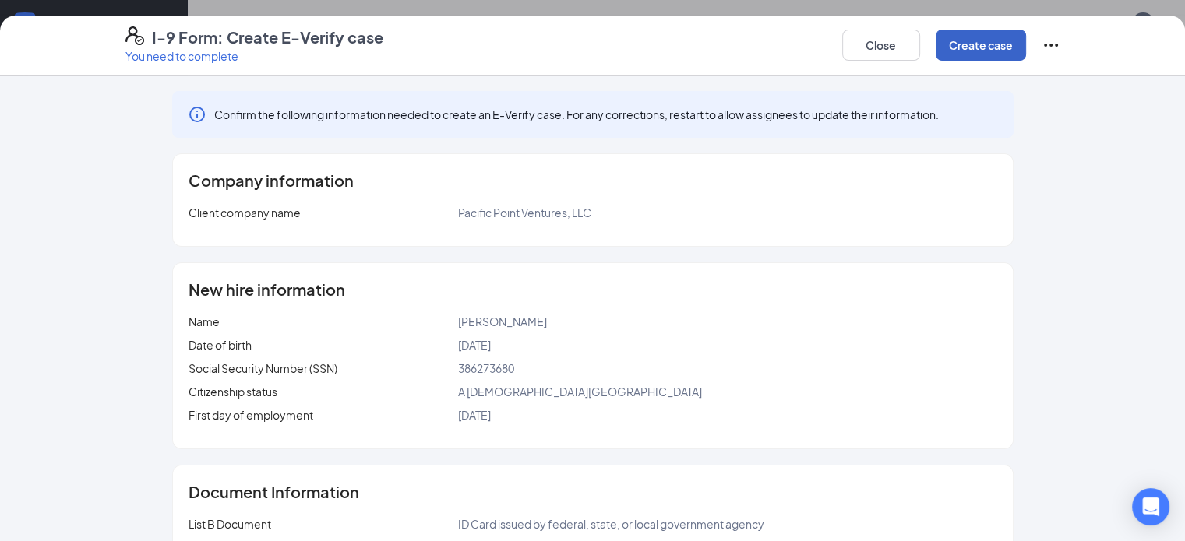
click at [1026, 54] on button "Create case" at bounding box center [980, 45] width 90 height 31
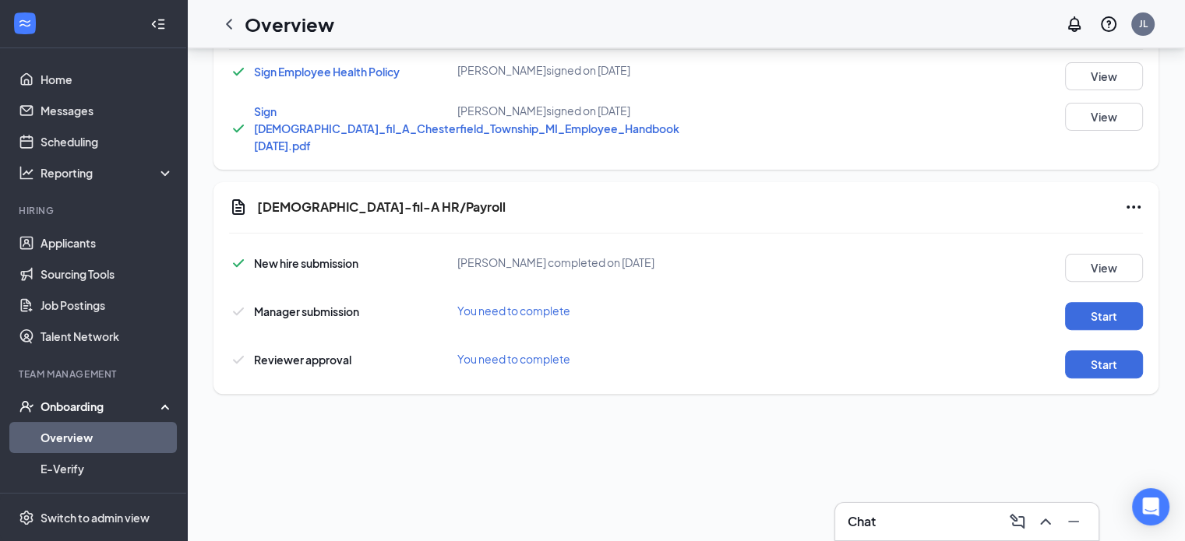
scroll to position [545, 0]
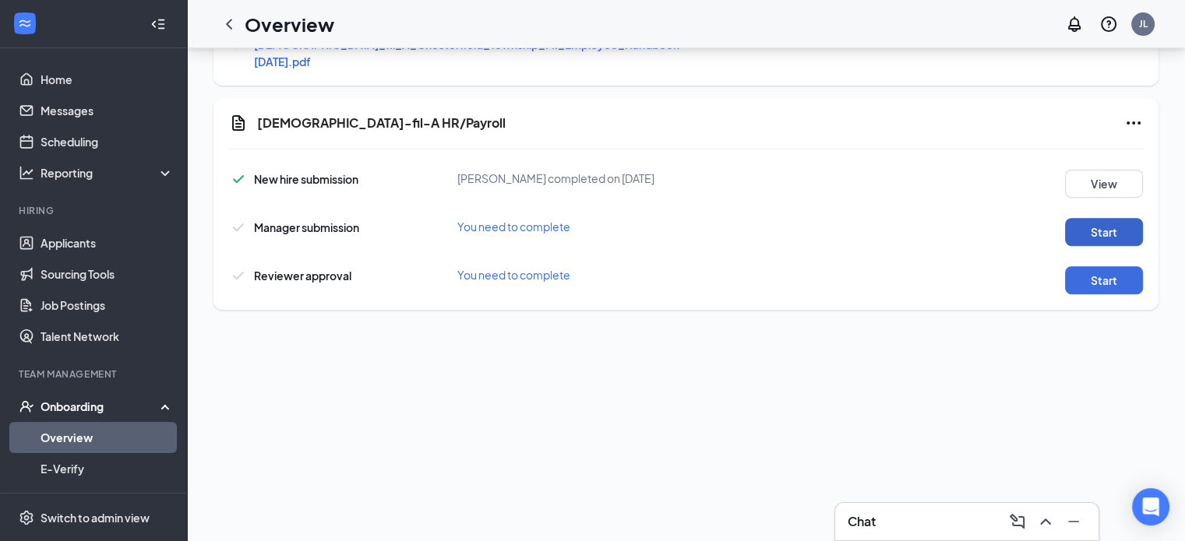
click at [1075, 230] on button "Start" at bounding box center [1104, 232] width 78 height 28
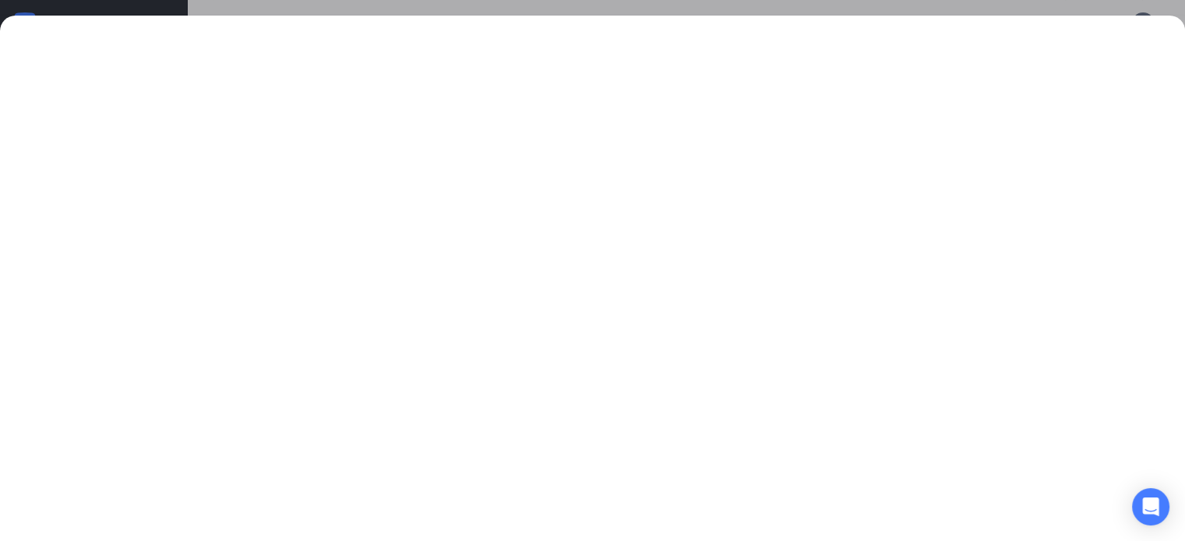
click at [713, 7] on div at bounding box center [592, 270] width 1185 height 541
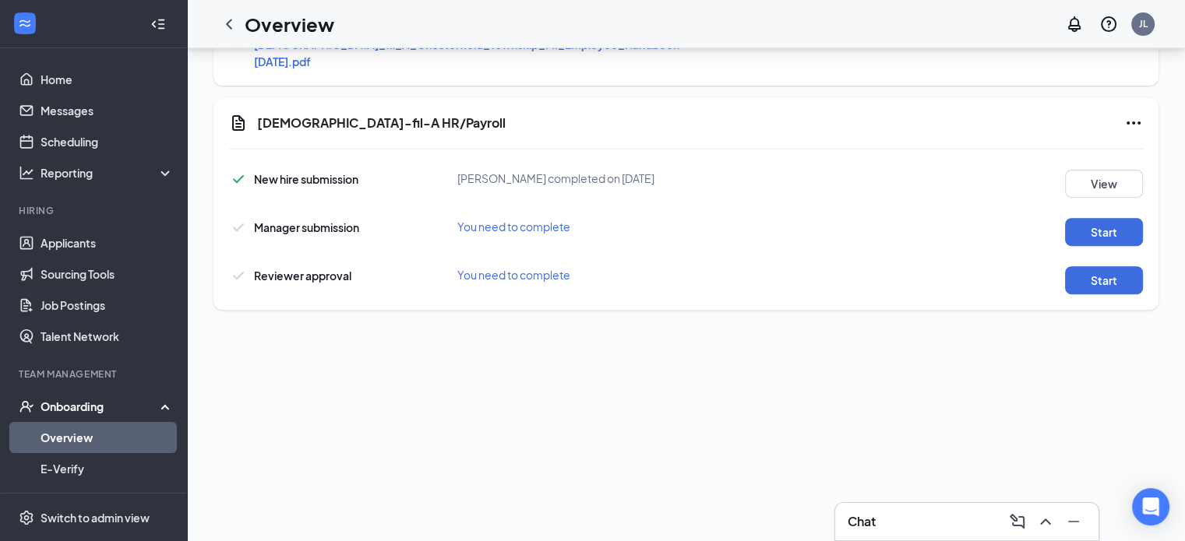
click at [947, 525] on div "Chat" at bounding box center [966, 521] width 238 height 25
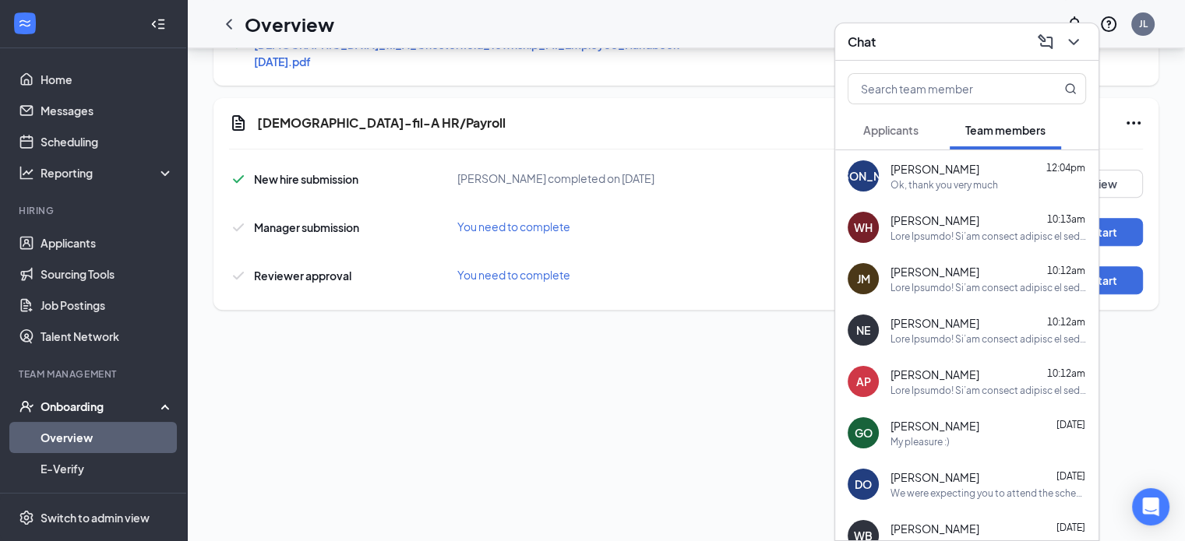
click at [935, 336] on div at bounding box center [987, 339] width 195 height 13
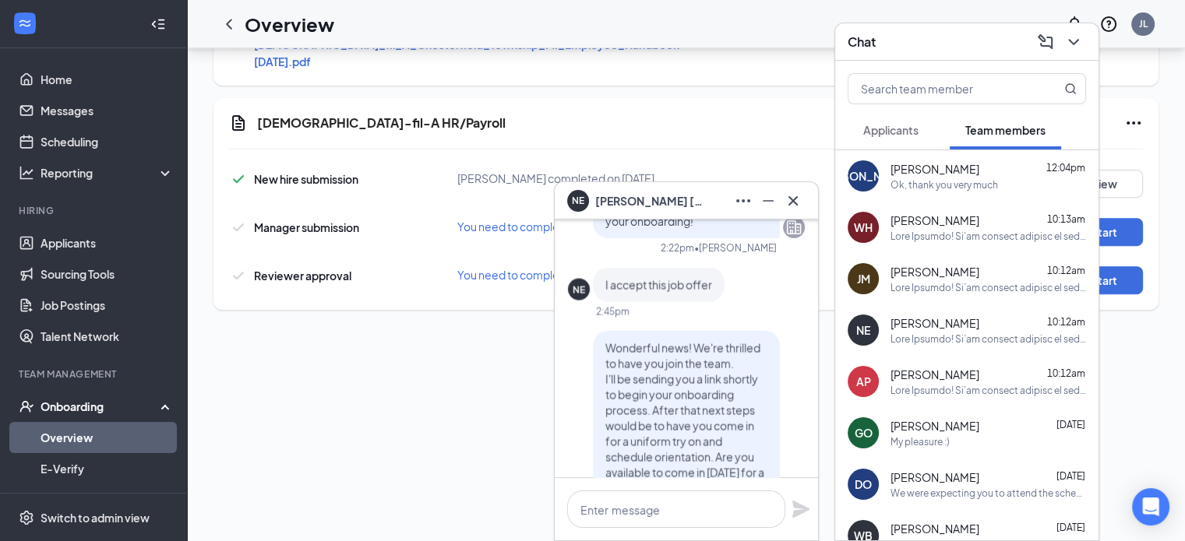
scroll to position [-1558, 0]
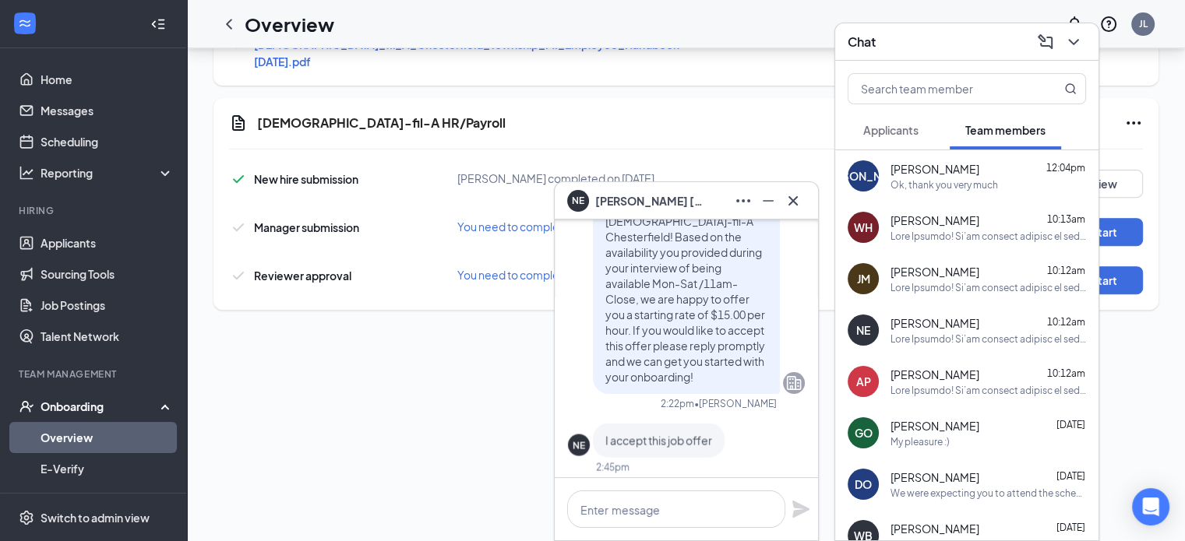
click at [794, 187] on div "NE Nathaniel Elrod" at bounding box center [685, 200] width 263 height 37
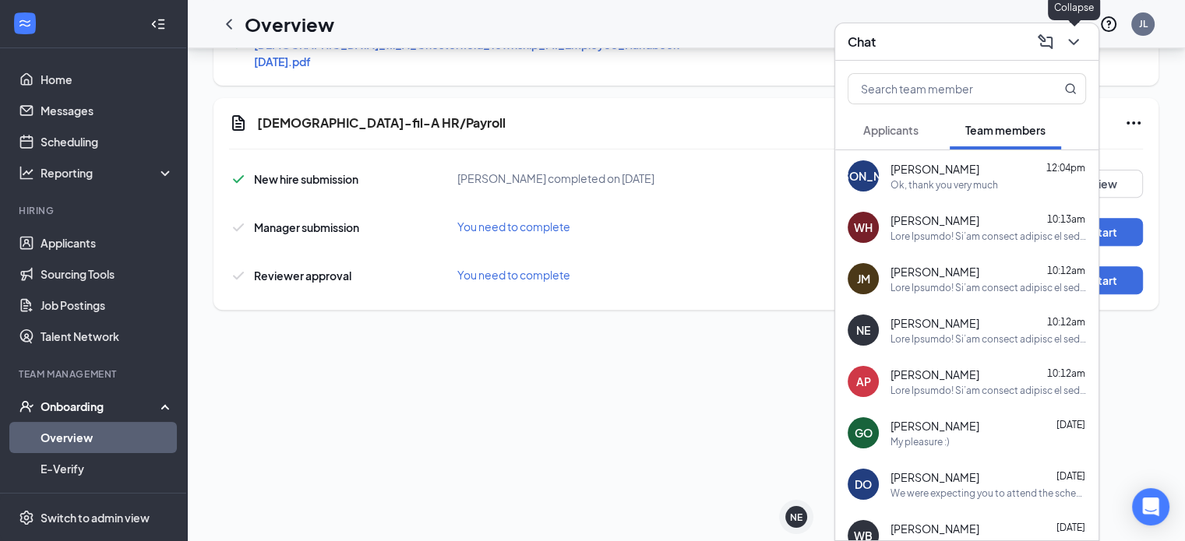
click at [1074, 41] on icon "ChevronDown" at bounding box center [1073, 42] width 19 height 19
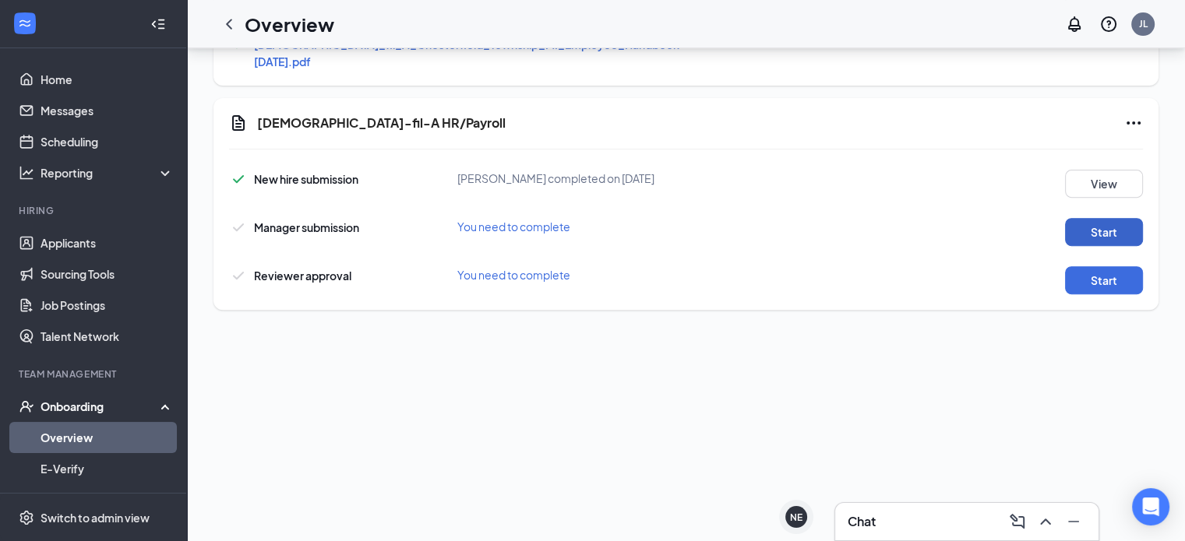
click at [1095, 236] on button "Start" at bounding box center [1104, 232] width 78 height 28
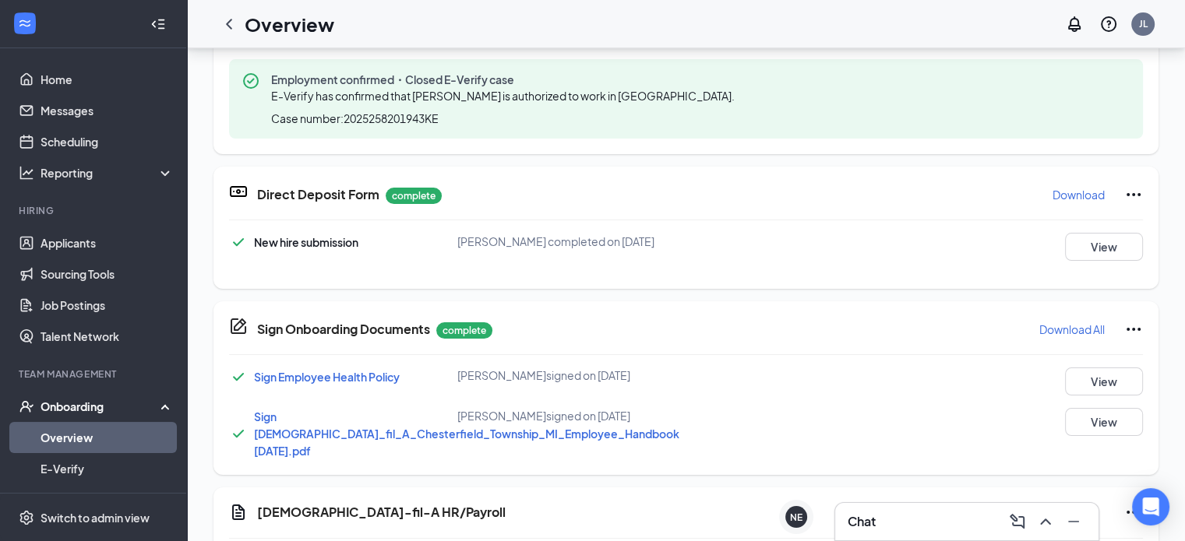
scroll to position [505, 0]
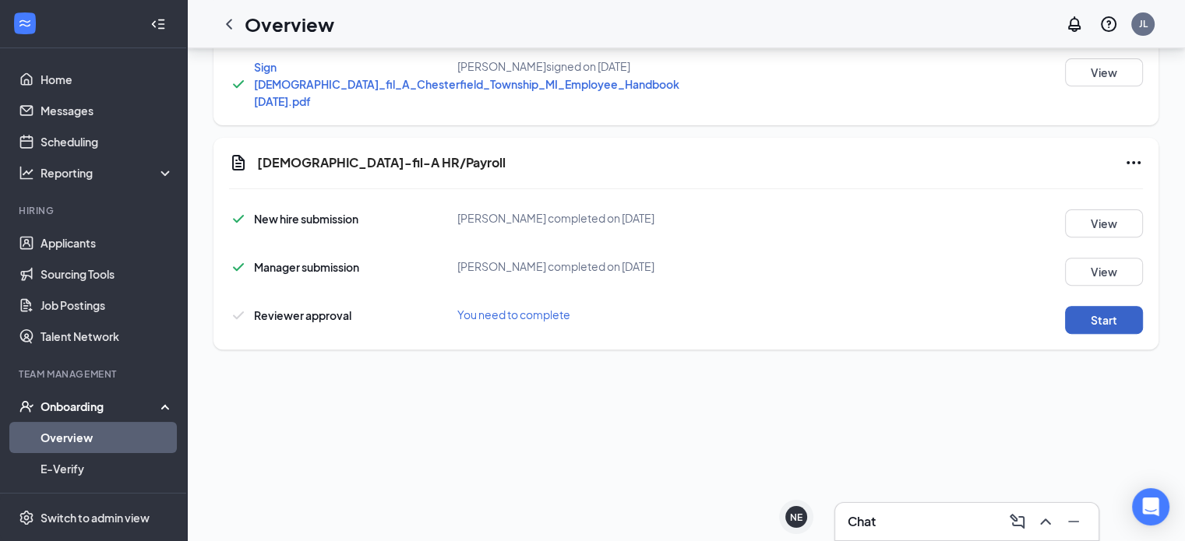
click at [1093, 323] on button "Start" at bounding box center [1104, 320] width 78 height 28
click at [231, 17] on icon "ChevronLeft" at bounding box center [229, 24] width 19 height 19
